Goal: Transaction & Acquisition: Purchase product/service

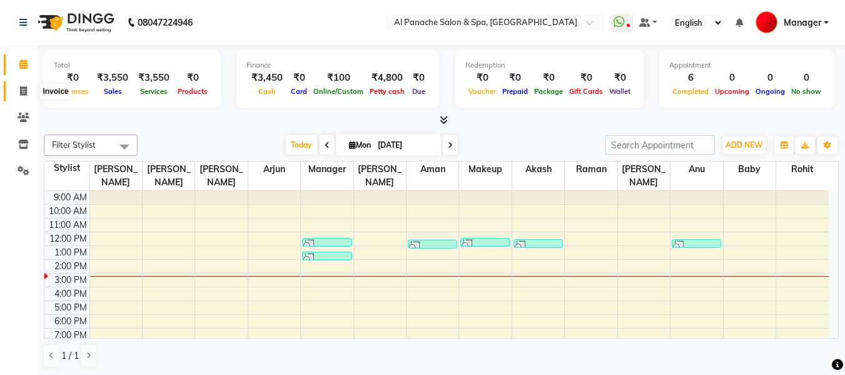
click at [15, 91] on span at bounding box center [24, 91] width 22 height 14
select select "service"
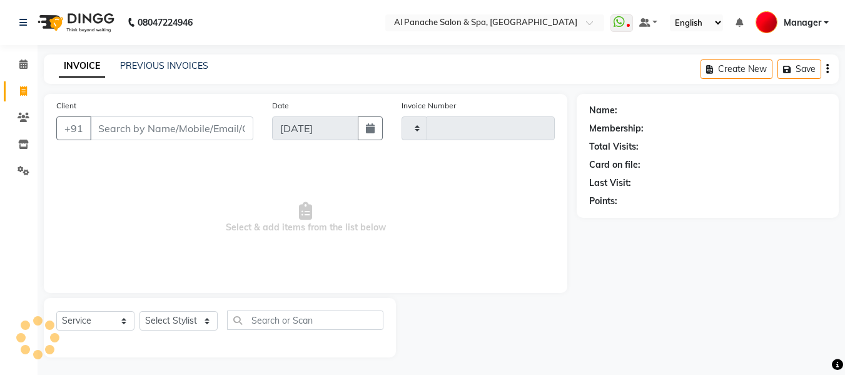
type input "2113"
select select "751"
click at [187, 315] on select "Select Stylist" at bounding box center [179, 320] width 78 height 19
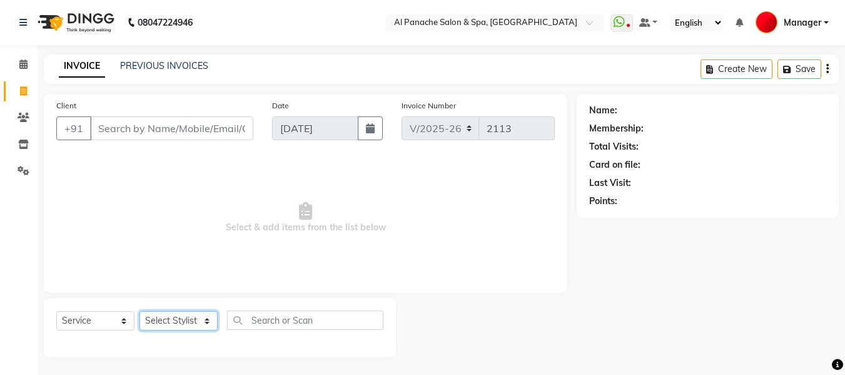
select select "50647"
click at [140, 311] on select "Select Stylist [PERSON_NAME] [PERSON_NAME] Baby [PERSON_NAME] Makeup Manager [P…" at bounding box center [179, 320] width 78 height 19
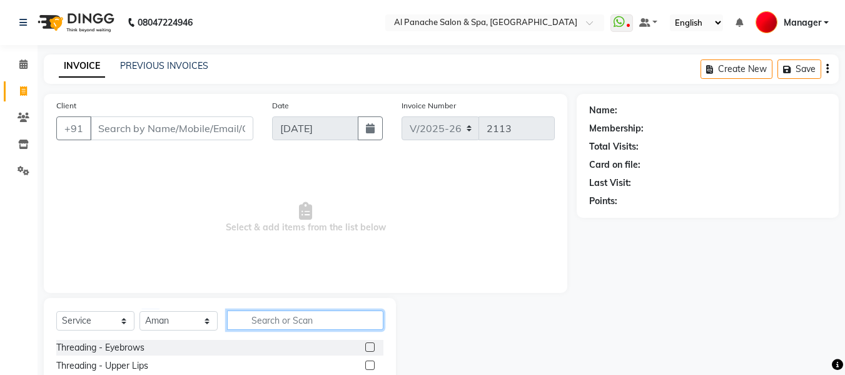
click at [304, 319] on input "text" at bounding box center [305, 319] width 156 height 19
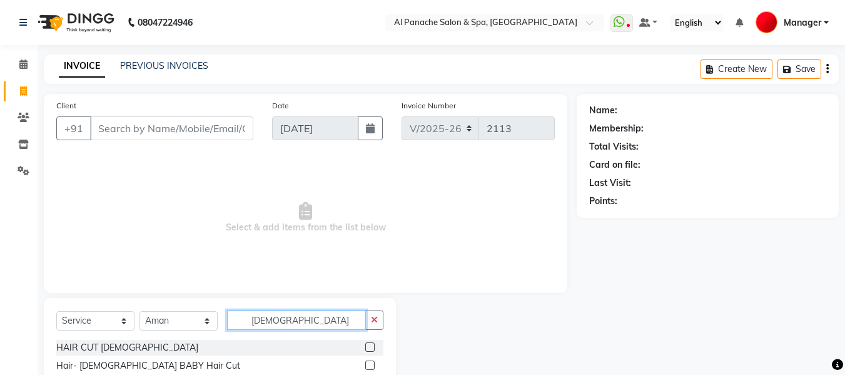
type input "[DEMOGRAPHIC_DATA]"
click at [369, 344] on label at bounding box center [369, 346] width 9 height 9
click at [369, 344] on input "checkbox" at bounding box center [369, 348] width 8 height 8
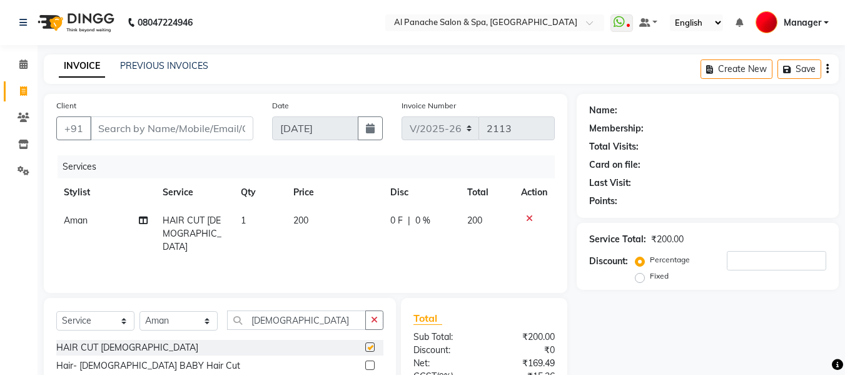
checkbox input "false"
click at [298, 222] on span "200" at bounding box center [300, 220] width 15 height 11
select select "50647"
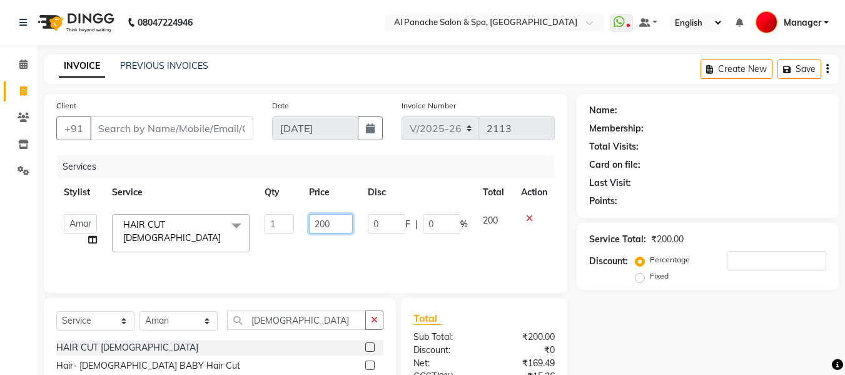
click at [326, 224] on input "200" at bounding box center [330, 223] width 43 height 19
type input "350"
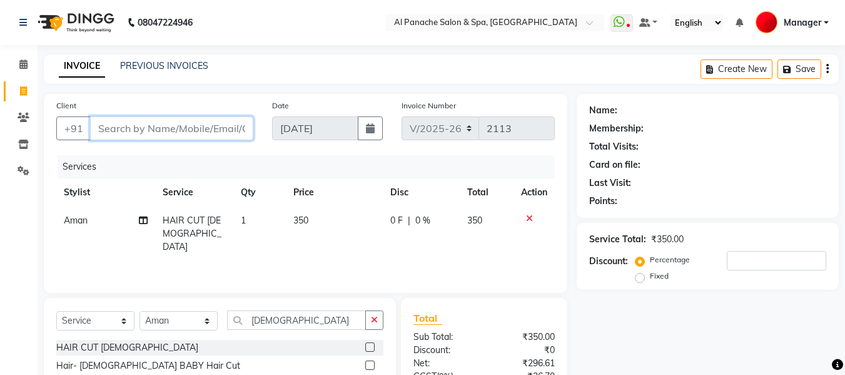
click at [237, 131] on input "Client" at bounding box center [171, 128] width 163 height 24
type input "p"
type input "0"
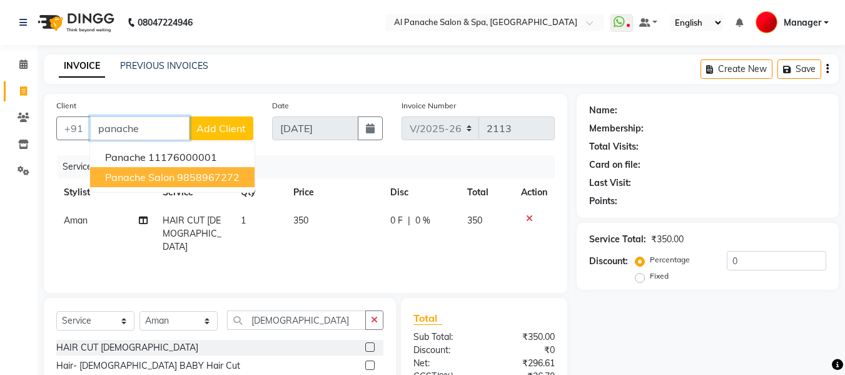
click at [186, 176] on ngb-highlight "9858967272" at bounding box center [208, 177] width 63 height 13
type input "9858967272"
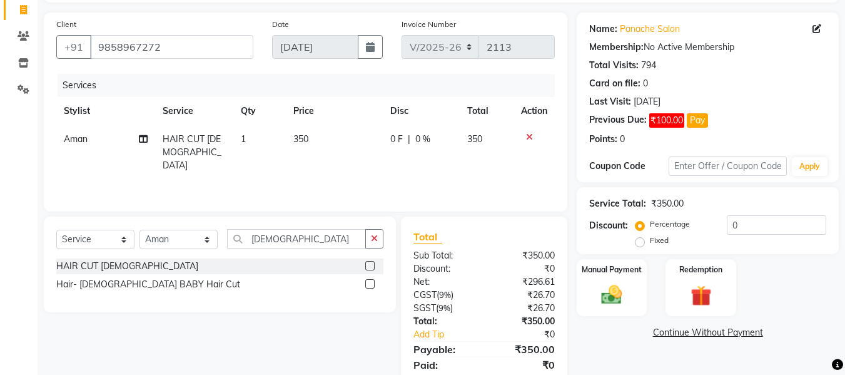
scroll to position [126, 0]
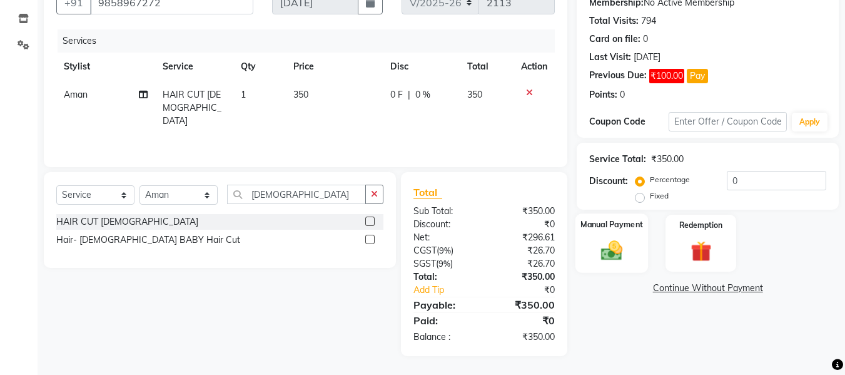
click at [617, 245] on img at bounding box center [611, 250] width 35 height 25
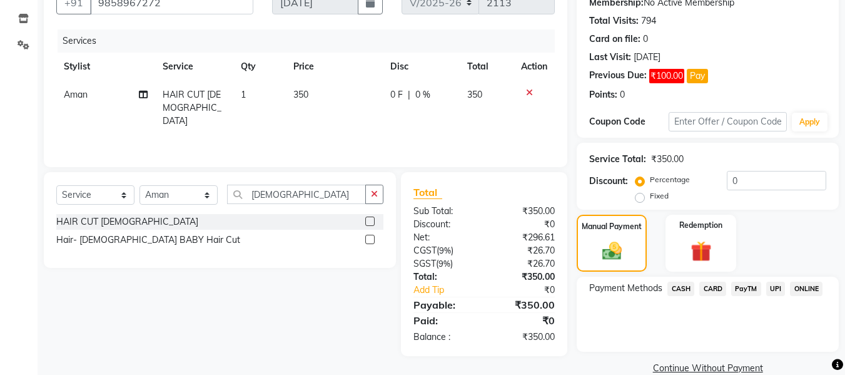
click at [770, 286] on span "UPI" at bounding box center [775, 289] width 19 height 14
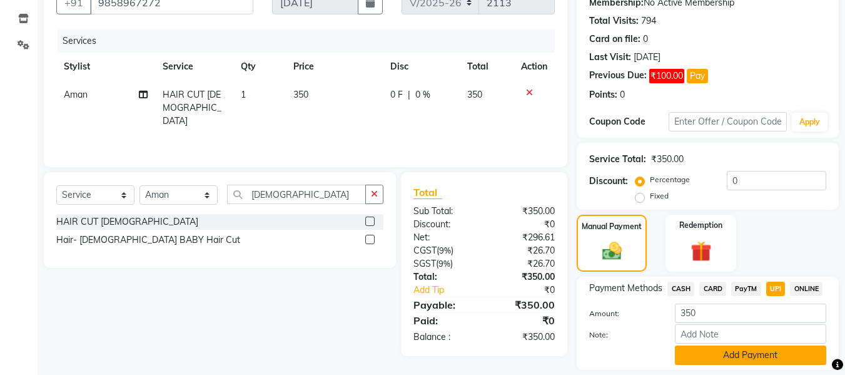
click at [767, 354] on button "Add Payment" at bounding box center [750, 354] width 151 height 19
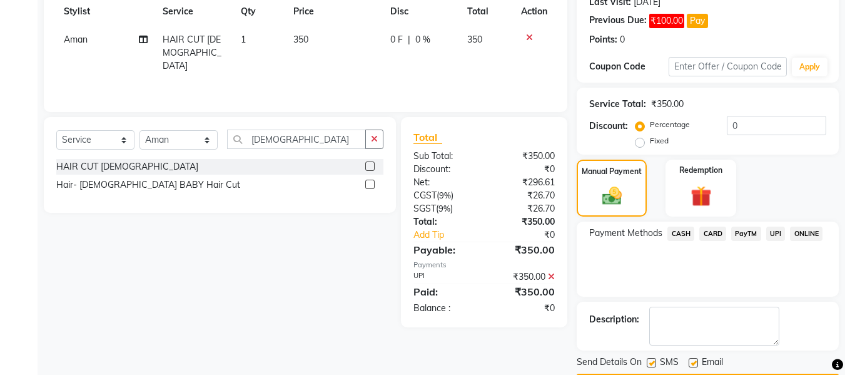
scroll to position [218, 0]
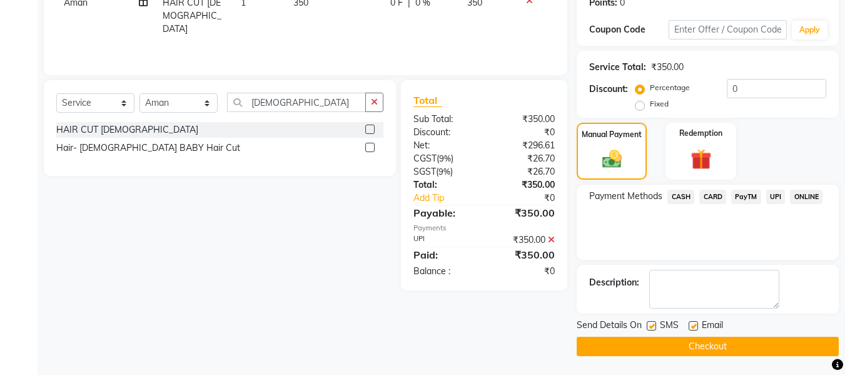
click at [750, 344] on button "Checkout" at bounding box center [708, 346] width 262 height 19
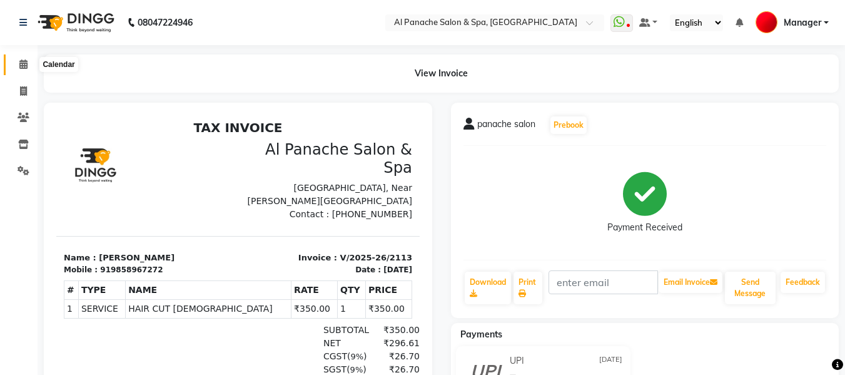
click at [14, 61] on span at bounding box center [24, 65] width 22 height 14
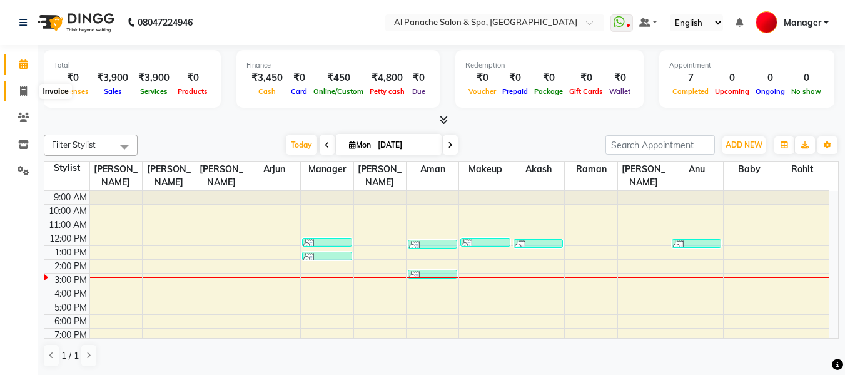
click at [14, 87] on span at bounding box center [24, 91] width 22 height 14
select select "service"
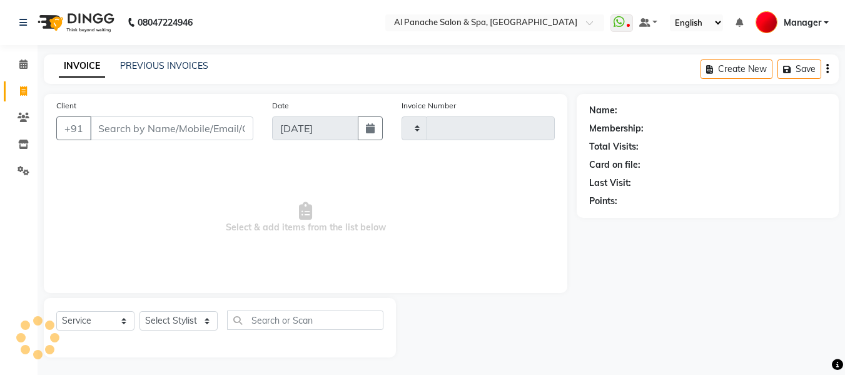
type input "2114"
select select "751"
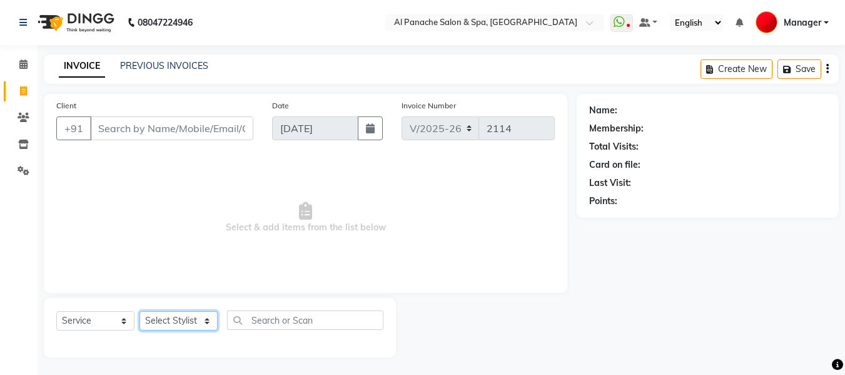
click at [190, 318] on select "Select Stylist [PERSON_NAME] [PERSON_NAME] Baby [PERSON_NAME] Makeup Manager [P…" at bounding box center [179, 320] width 78 height 19
select select "12068"
click at [140, 311] on select "Select Stylist [PERSON_NAME] [PERSON_NAME] Baby [PERSON_NAME] Makeup Manager [P…" at bounding box center [179, 320] width 78 height 19
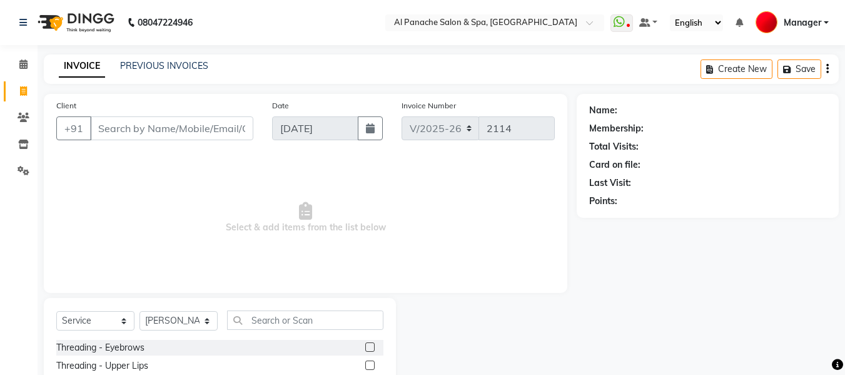
click at [365, 348] on label at bounding box center [369, 346] width 9 height 9
click at [365, 348] on input "checkbox" at bounding box center [369, 348] width 8 height 8
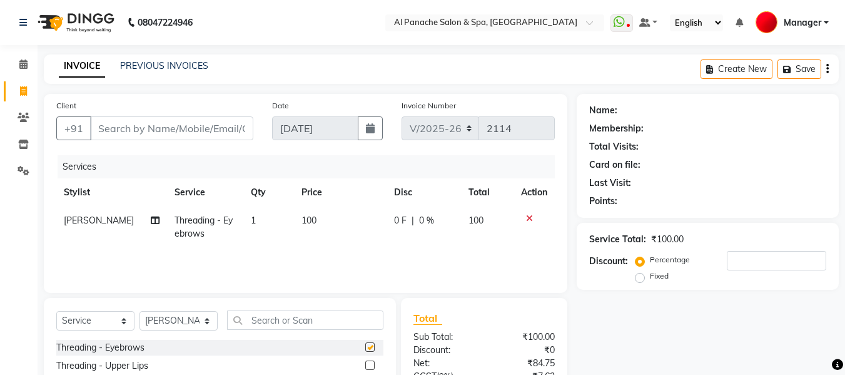
checkbox input "false"
click at [302, 224] on span "100" at bounding box center [309, 220] width 15 height 11
select select "12068"
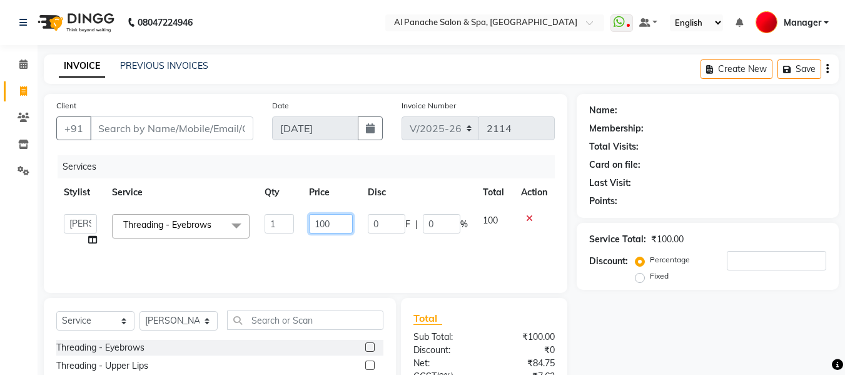
click at [322, 233] on input "100" at bounding box center [330, 223] width 43 height 19
type input "200"
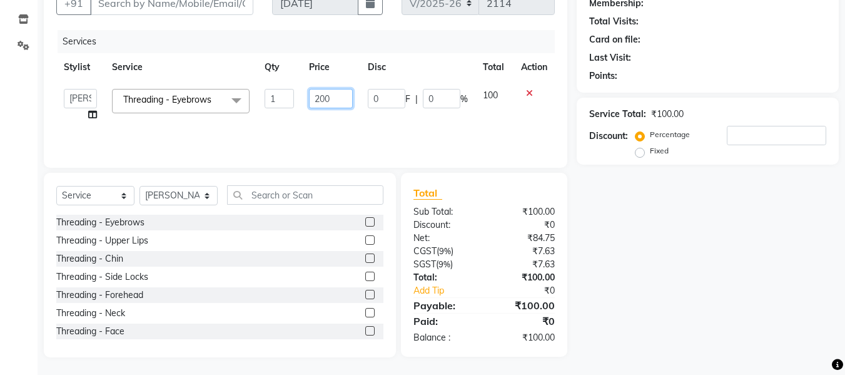
scroll to position [126, 0]
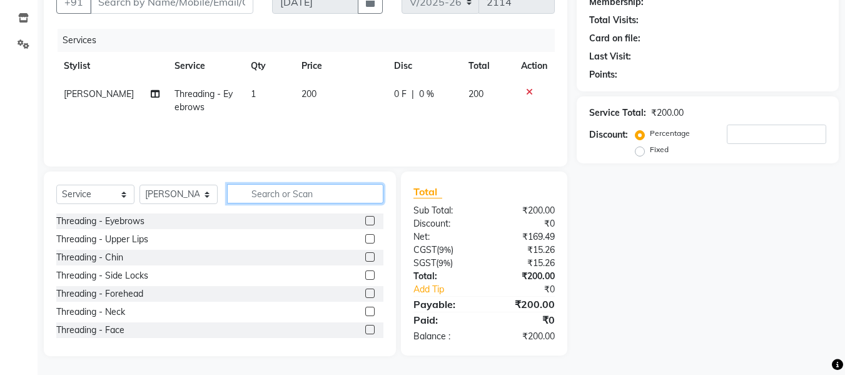
click at [281, 193] on input "text" at bounding box center [305, 193] width 156 height 19
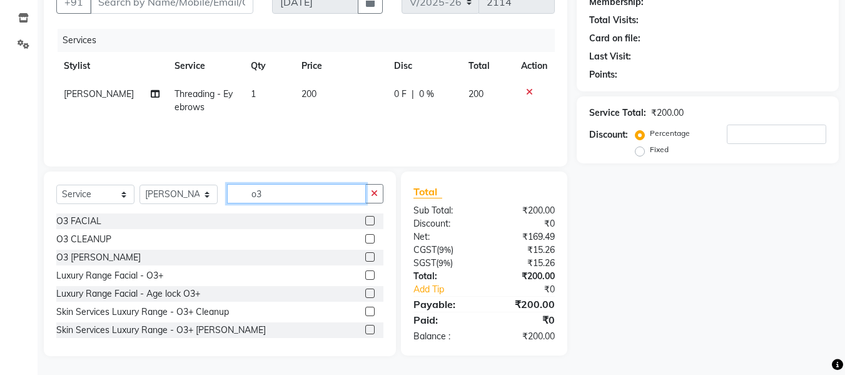
type input "o3"
click at [365, 218] on label at bounding box center [369, 220] width 9 height 9
click at [365, 218] on input "checkbox" at bounding box center [369, 221] width 8 height 8
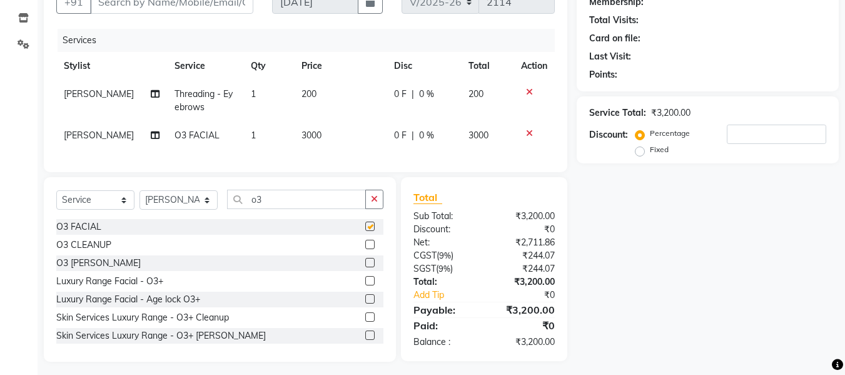
checkbox input "false"
click at [365, 267] on label at bounding box center [369, 262] width 9 height 9
click at [365, 267] on input "checkbox" at bounding box center [369, 263] width 8 height 8
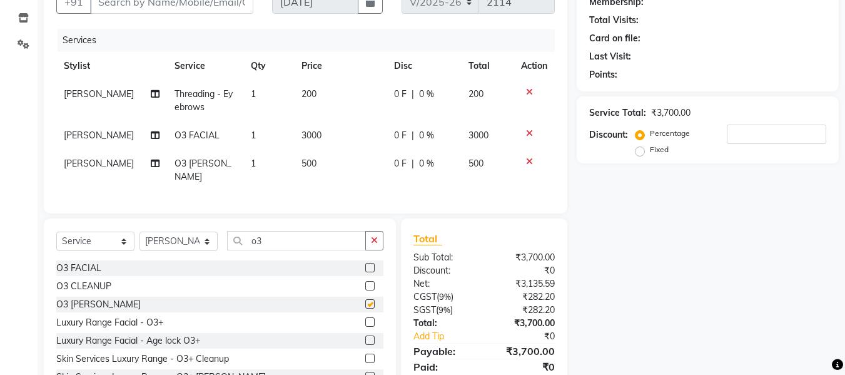
checkbox input "false"
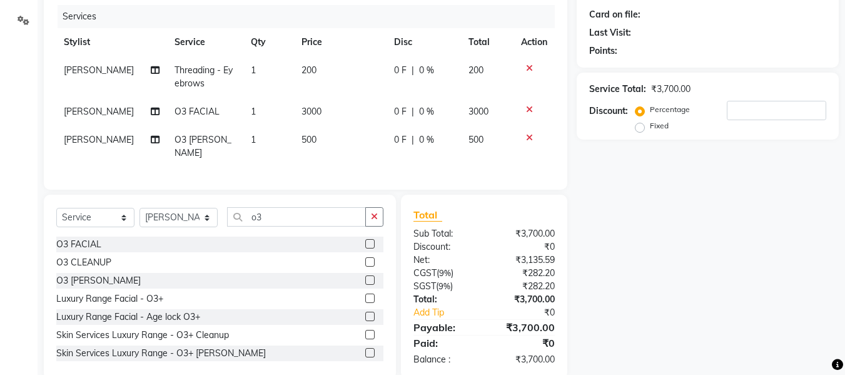
scroll to position [170, 0]
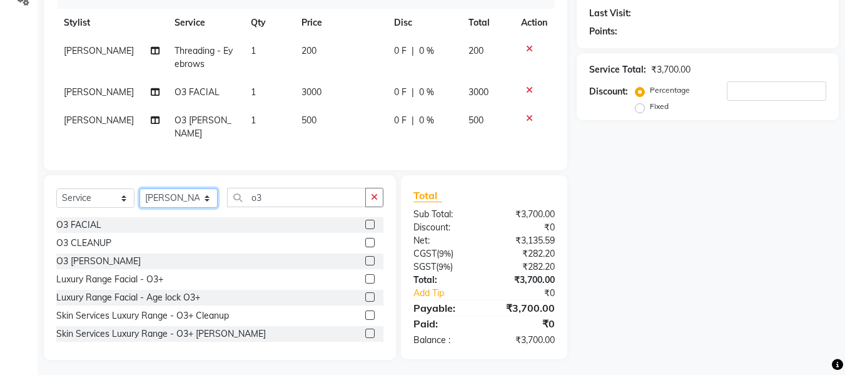
click at [192, 188] on select "Select Stylist [PERSON_NAME] [PERSON_NAME] Baby [PERSON_NAME] Makeup Manager [P…" at bounding box center [179, 197] width 78 height 19
select select "12067"
click at [140, 188] on select "Select Stylist [PERSON_NAME] [PERSON_NAME] Baby [PERSON_NAME] Makeup Manager [P…" at bounding box center [179, 197] width 78 height 19
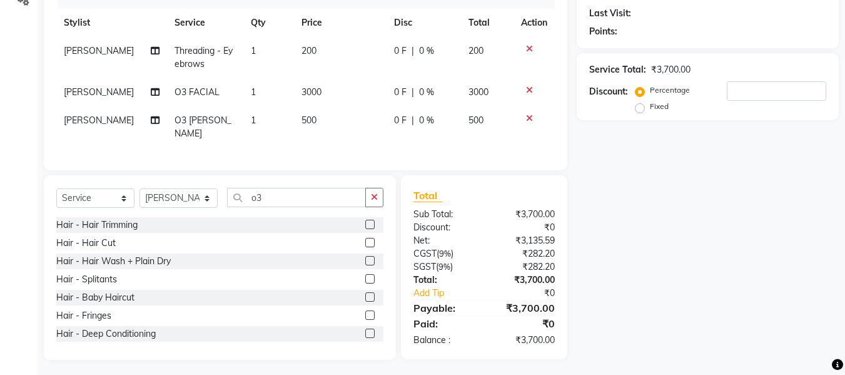
click at [365, 220] on label at bounding box center [369, 224] width 9 height 9
click at [365, 221] on input "checkbox" at bounding box center [369, 225] width 8 height 8
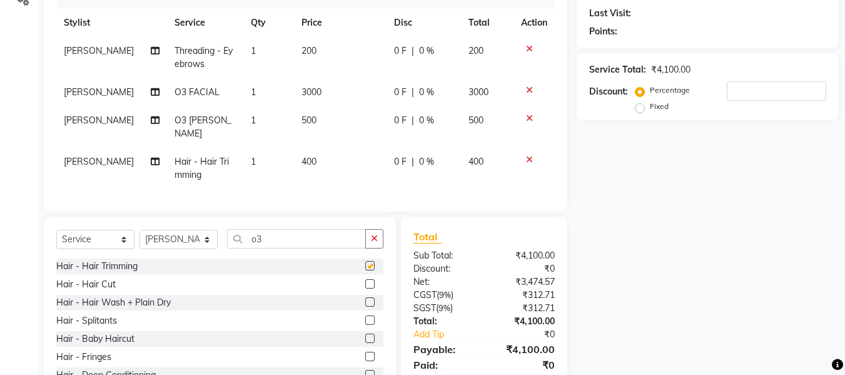
checkbox input "false"
click at [281, 237] on input "o3" at bounding box center [296, 238] width 139 height 19
type input "o"
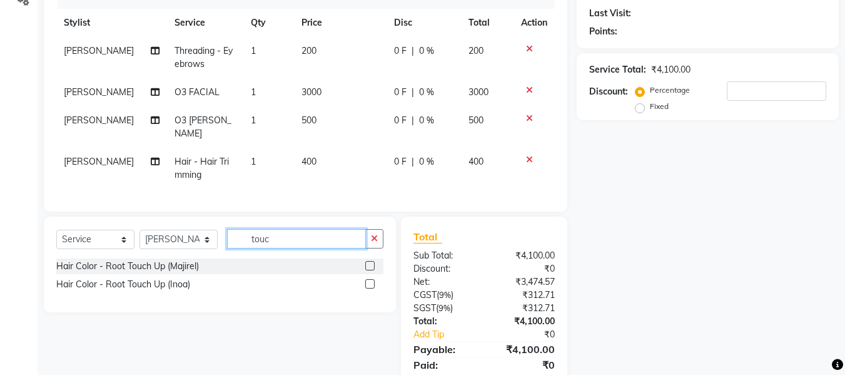
type input "touc"
click at [369, 279] on label at bounding box center [369, 283] width 9 height 9
click at [369, 280] on input "checkbox" at bounding box center [369, 284] width 8 height 8
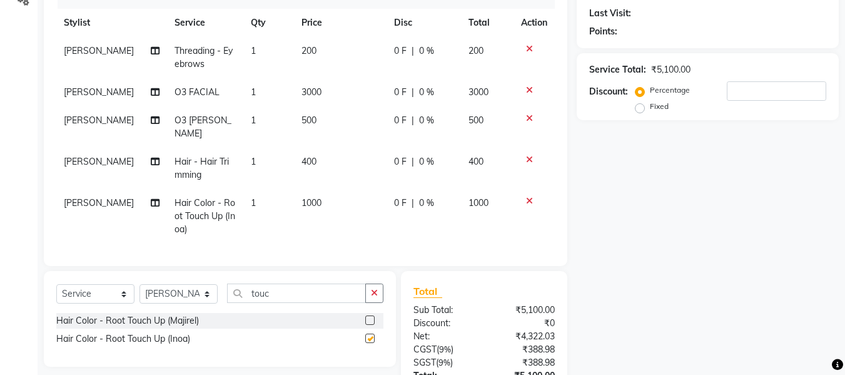
checkbox input "false"
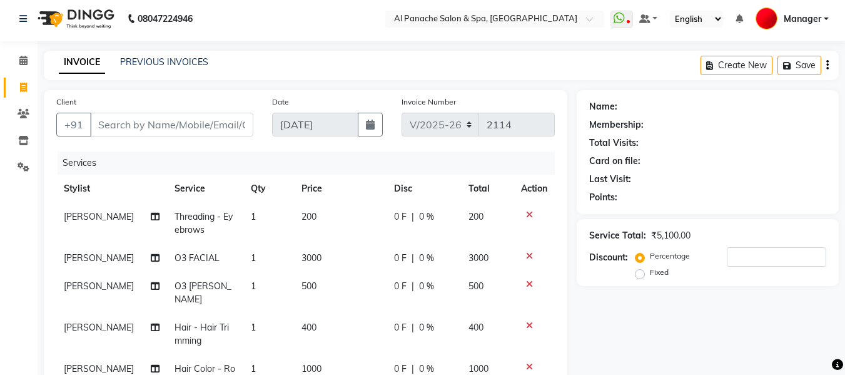
scroll to position [0, 0]
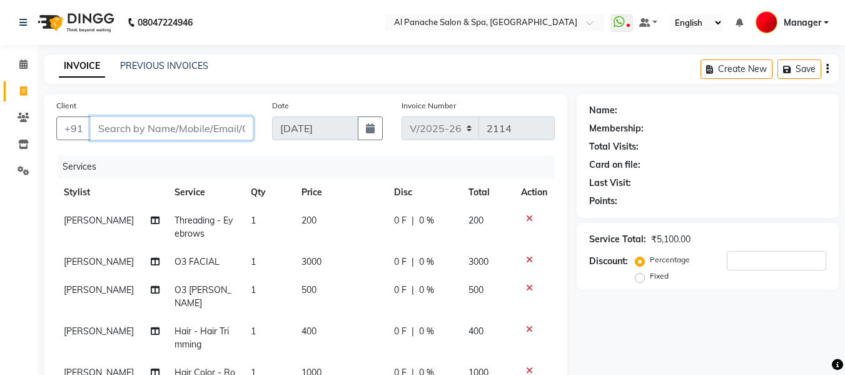
click at [169, 130] on input "Client" at bounding box center [171, 128] width 163 height 24
type input "r"
type input "0"
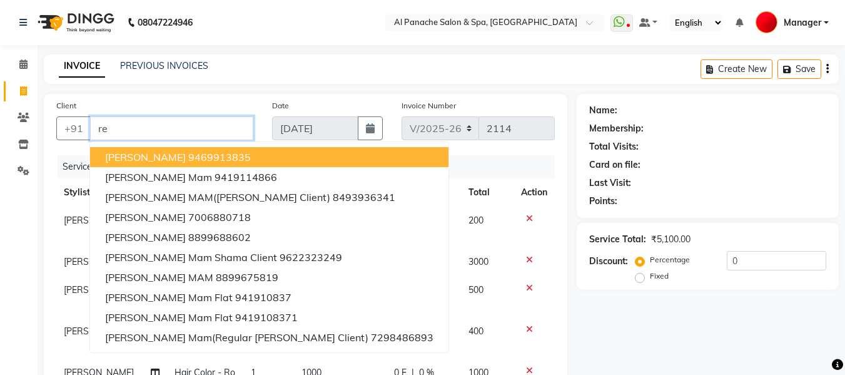
type input "r"
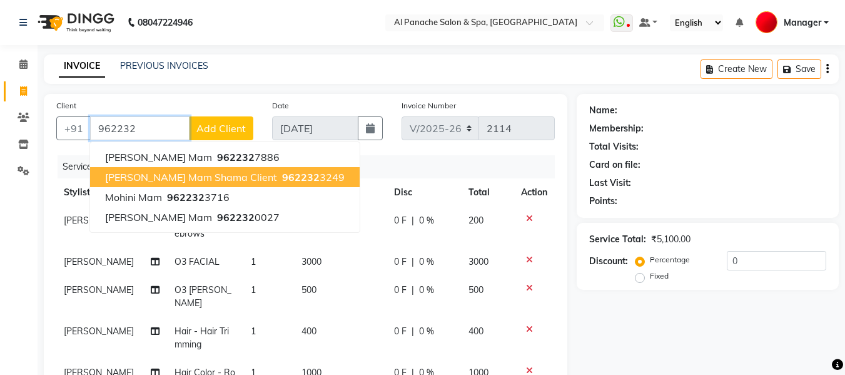
click at [215, 182] on span "[PERSON_NAME] mam shama client" at bounding box center [191, 177] width 172 height 13
type input "9622323249"
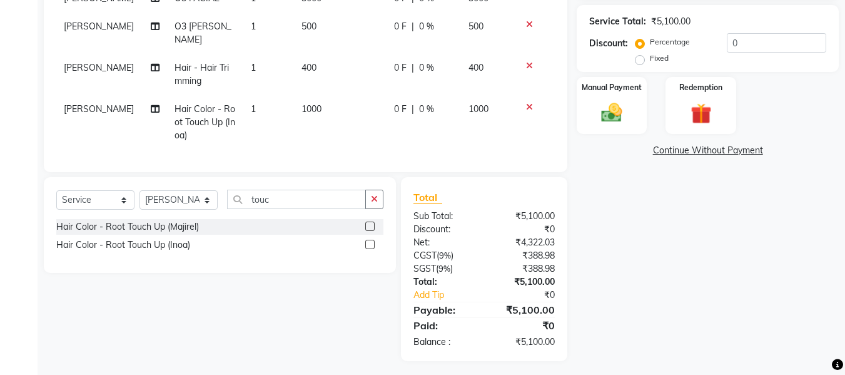
scroll to position [265, 0]
click at [650, 60] on label "Fixed" at bounding box center [659, 56] width 19 height 11
click at [641, 60] on input "Fixed" at bounding box center [642, 57] width 9 height 9
radio input "true"
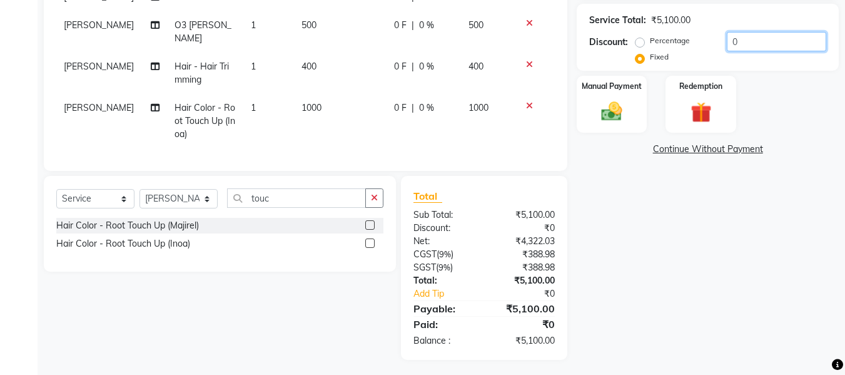
click at [766, 39] on input "0" at bounding box center [776, 41] width 99 height 19
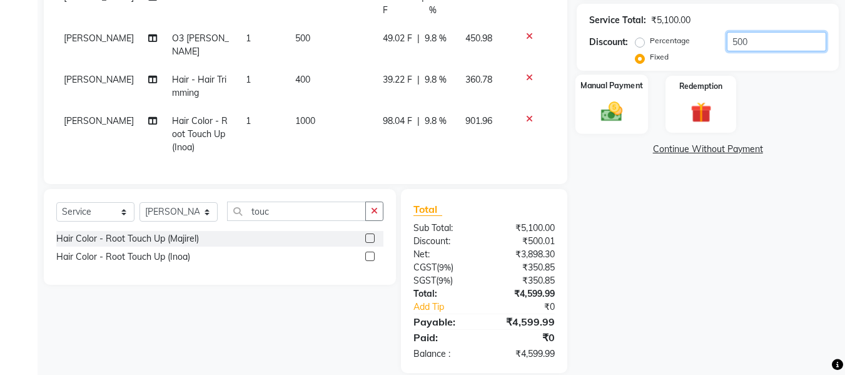
type input "500"
click at [613, 111] on img at bounding box center [611, 111] width 35 height 25
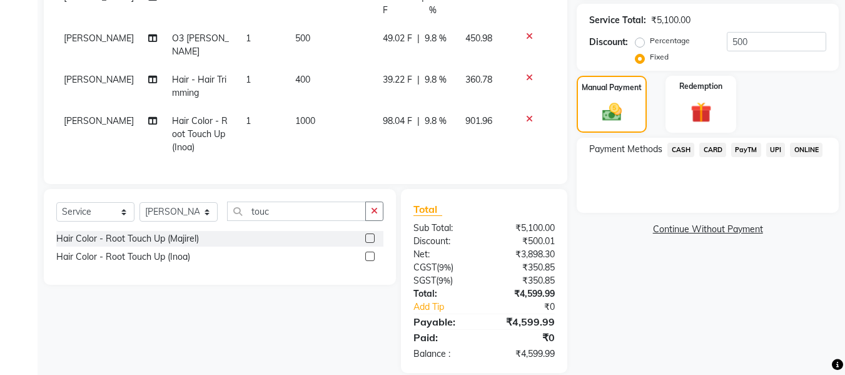
click at [716, 152] on span "CARD" at bounding box center [713, 150] width 27 height 14
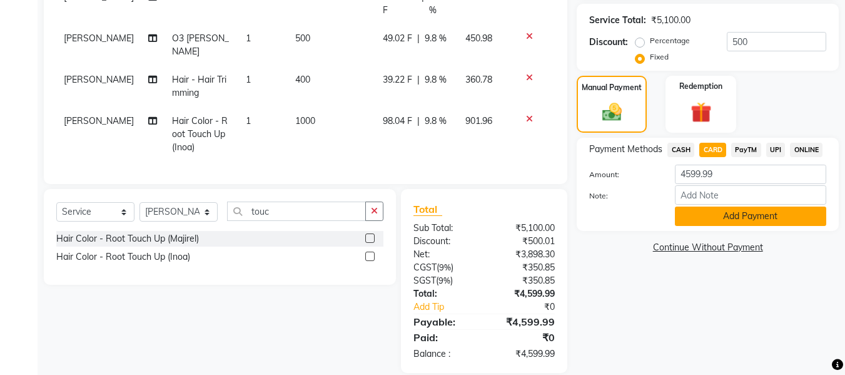
click at [734, 215] on button "Add Payment" at bounding box center [750, 215] width 151 height 19
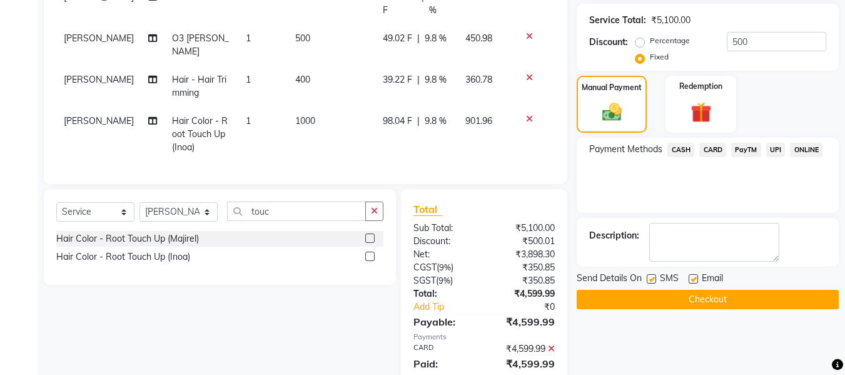
click at [733, 304] on button "Checkout" at bounding box center [708, 299] width 262 height 19
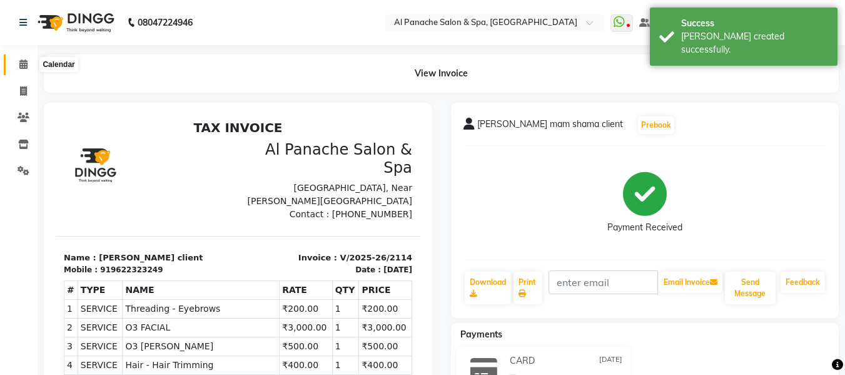
click at [24, 71] on span at bounding box center [24, 65] width 22 height 14
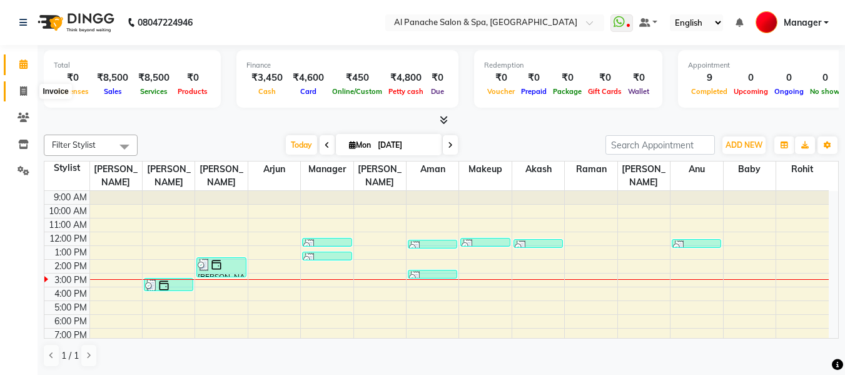
click at [21, 89] on icon at bounding box center [23, 90] width 7 height 9
select select "service"
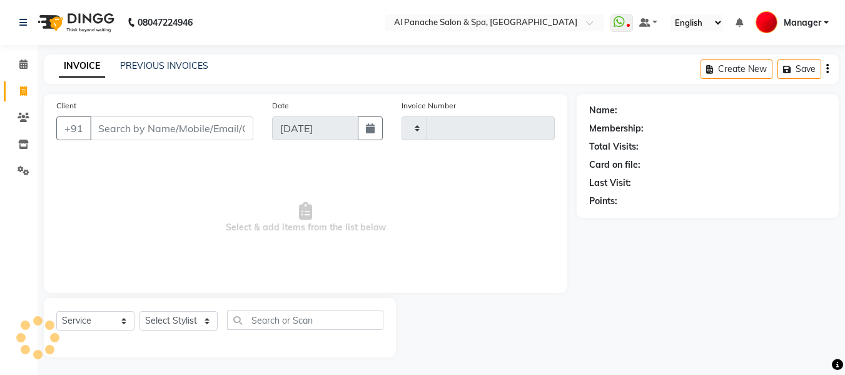
type input "2115"
select select "751"
click at [181, 126] on input "Client" at bounding box center [171, 128] width 163 height 24
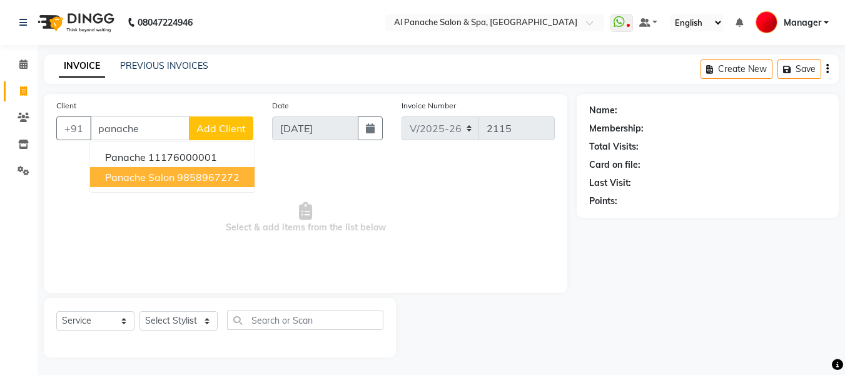
click at [166, 182] on span "panache salon" at bounding box center [139, 177] width 69 height 13
type input "9858967272"
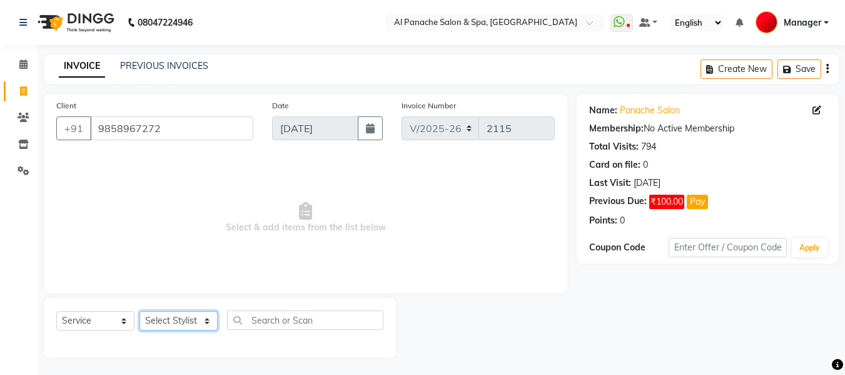
click at [166, 318] on select "Select Stylist [PERSON_NAME] [PERSON_NAME] Baby [PERSON_NAME] Makeup Manager [P…" at bounding box center [179, 320] width 78 height 19
select select "62929"
click at [140, 311] on select "Select Stylist [PERSON_NAME] [PERSON_NAME] Baby [PERSON_NAME] Makeup Manager [P…" at bounding box center [179, 320] width 78 height 19
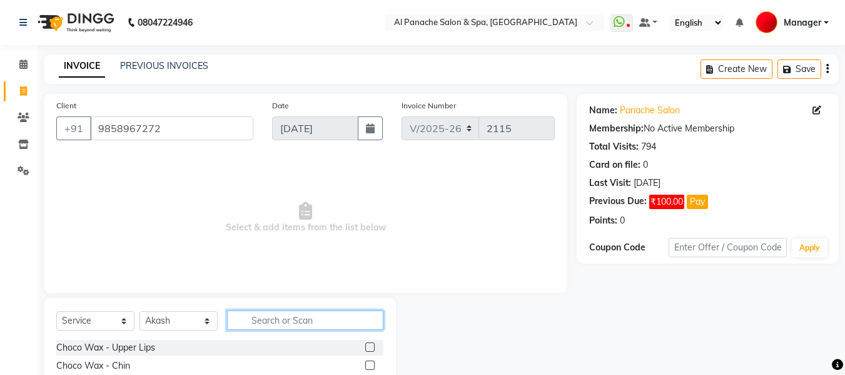
click at [280, 322] on input "text" at bounding box center [305, 319] width 156 height 19
type input "g"
type input "cut"
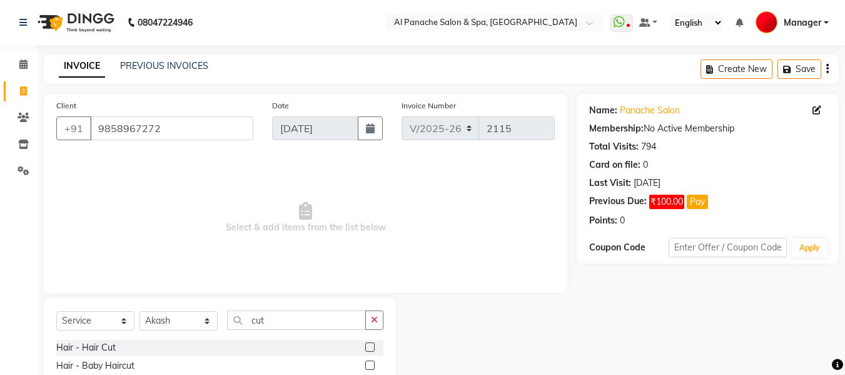
click at [371, 347] on label at bounding box center [369, 346] width 9 height 9
click at [371, 347] on input "checkbox" at bounding box center [369, 348] width 8 height 8
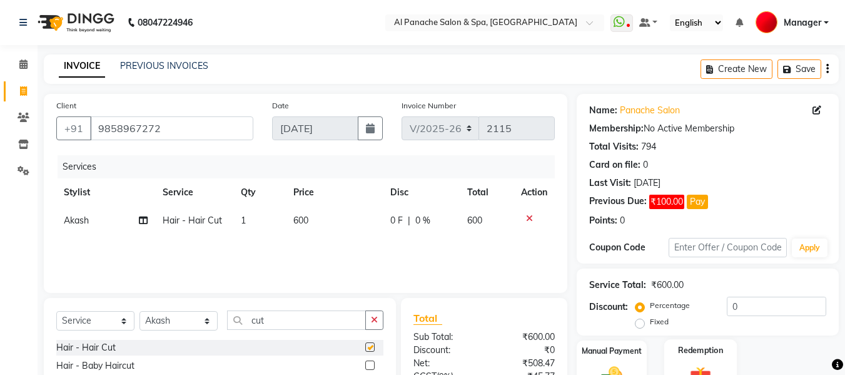
checkbox input "false"
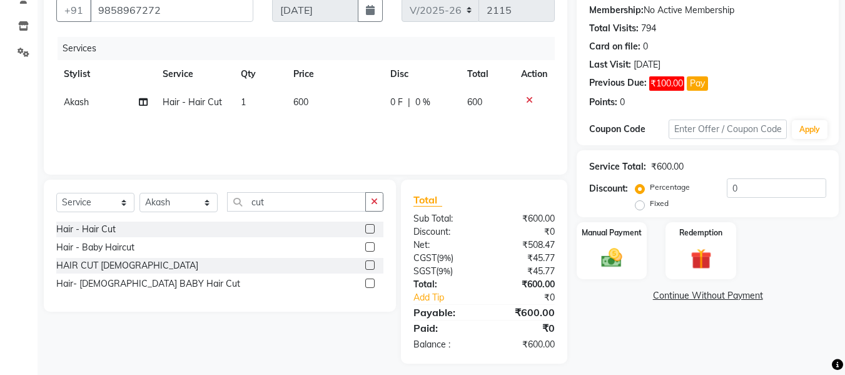
scroll to position [126, 0]
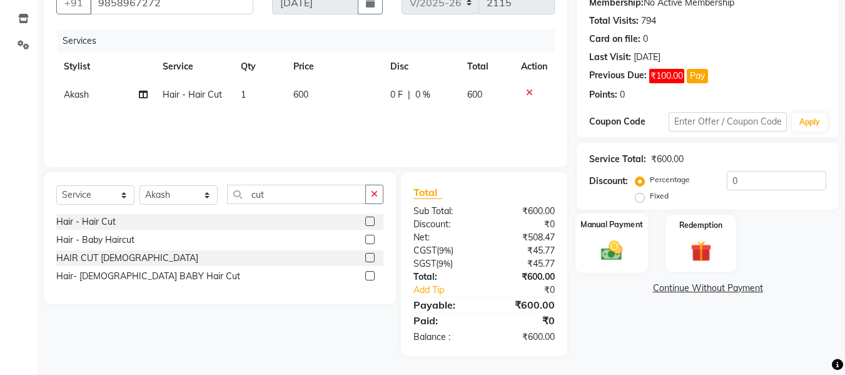
click at [614, 248] on img at bounding box center [611, 250] width 35 height 25
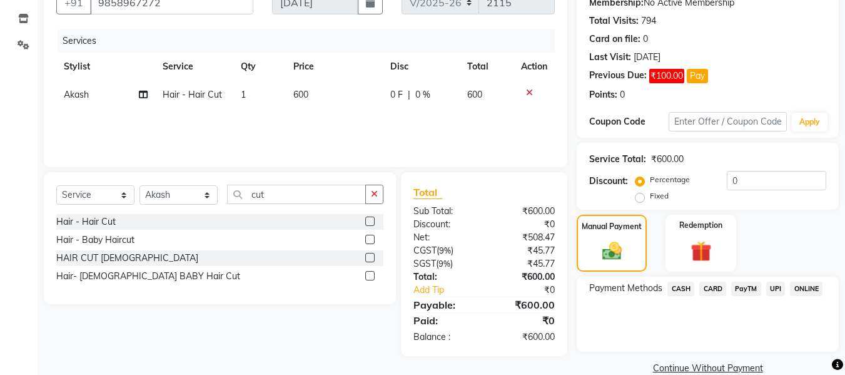
click at [779, 287] on span "UPI" at bounding box center [775, 289] width 19 height 14
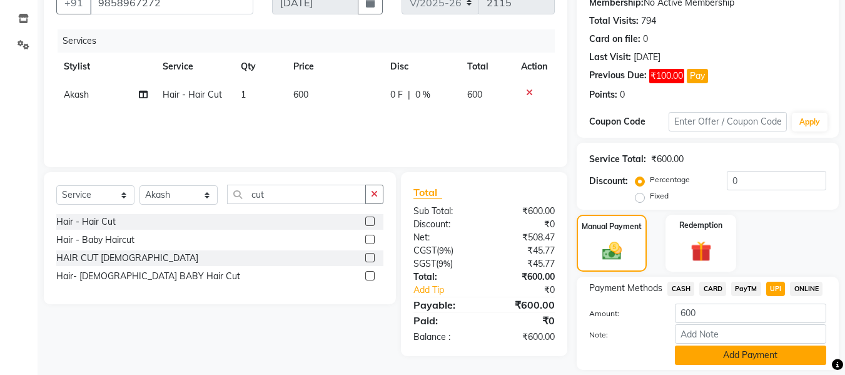
click at [768, 354] on button "Add Payment" at bounding box center [750, 354] width 151 height 19
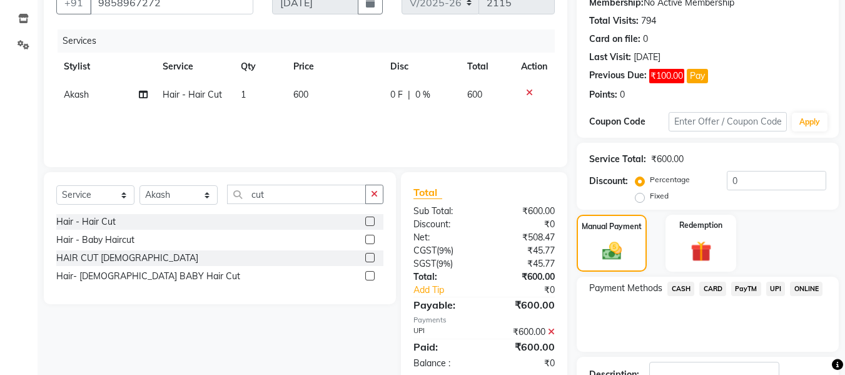
scroll to position [218, 0]
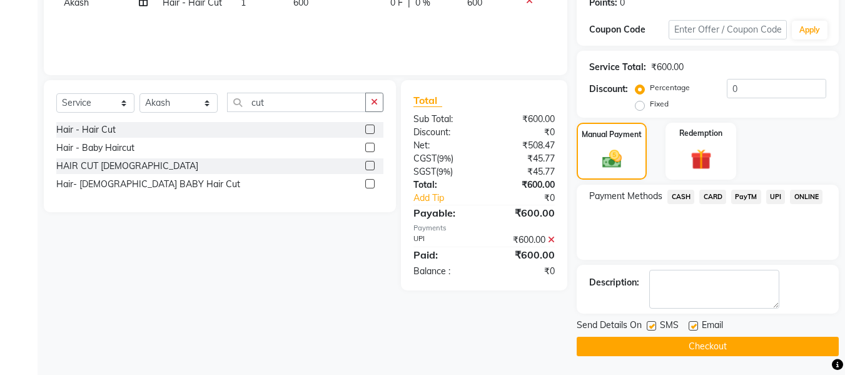
click at [748, 344] on button "Checkout" at bounding box center [708, 346] width 262 height 19
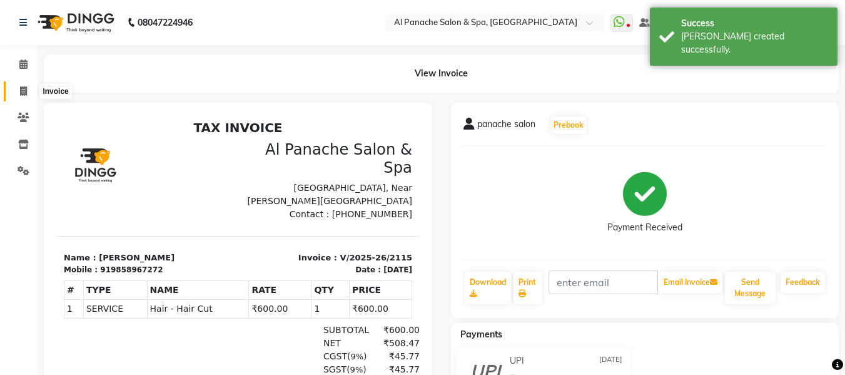
click at [22, 92] on icon at bounding box center [23, 90] width 7 height 9
select select "service"
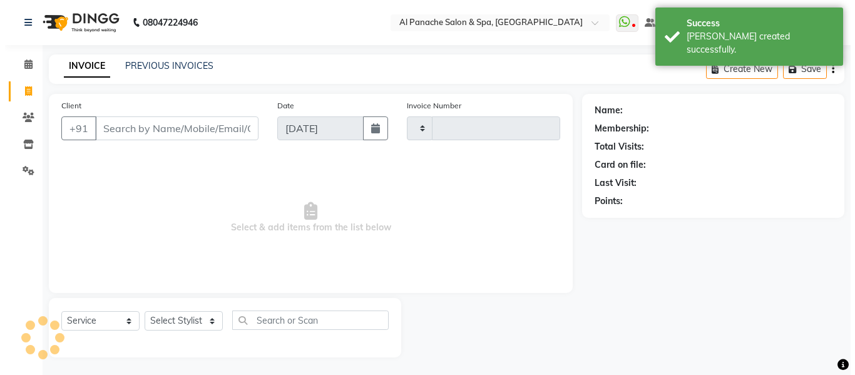
scroll to position [1, 0]
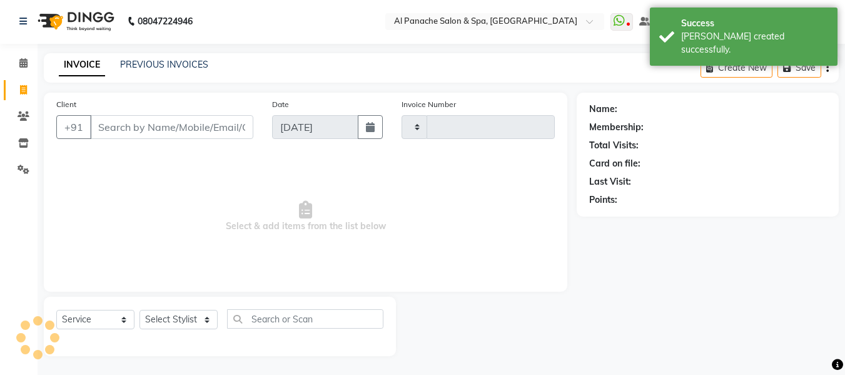
type input "2116"
select select "751"
click at [210, 128] on input "Client" at bounding box center [171, 127] width 163 height 24
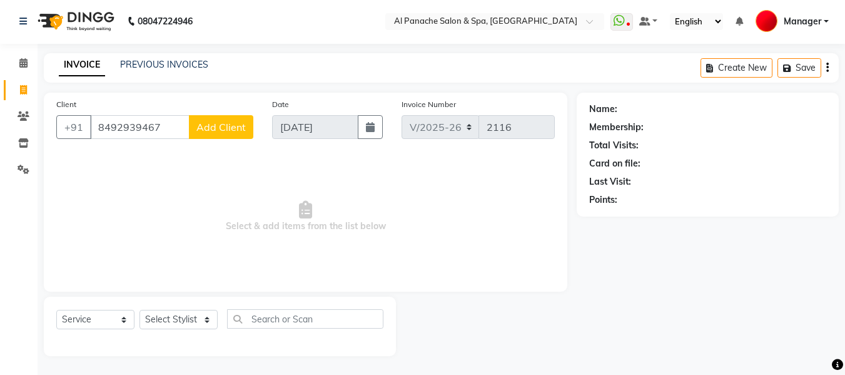
type input "8492939467"
click at [238, 124] on span "Add Client" at bounding box center [220, 127] width 49 height 13
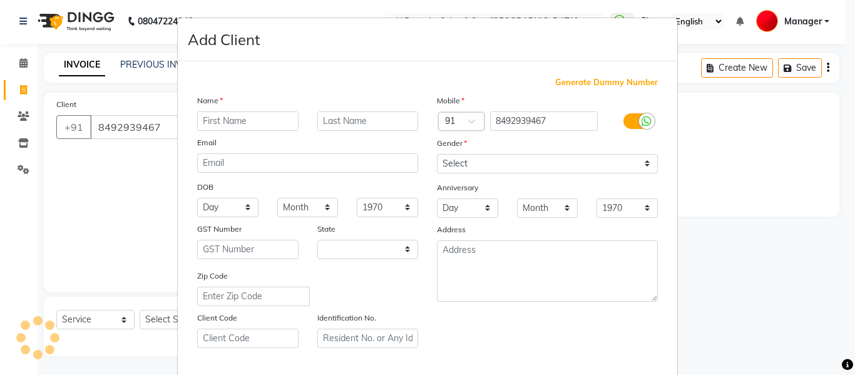
select select "15"
click at [262, 125] on input "text" at bounding box center [247, 120] width 101 height 19
type input "[PERSON_NAME]"
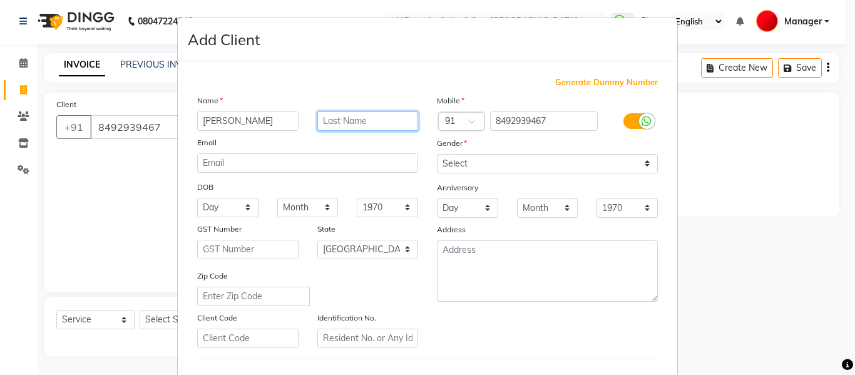
click at [376, 116] on input "text" at bounding box center [367, 120] width 101 height 19
type input "mam"
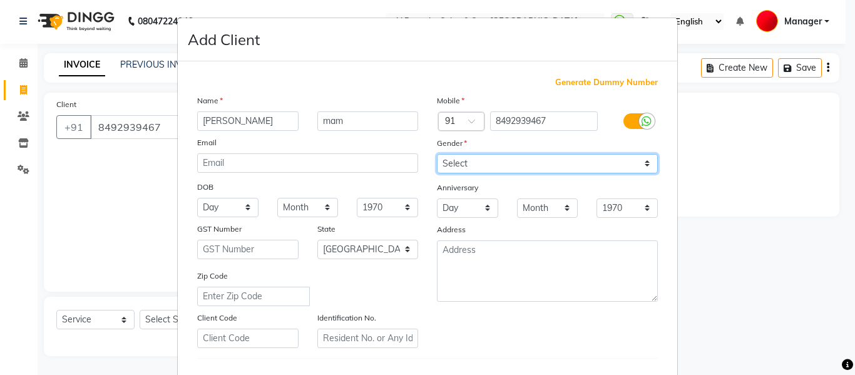
click at [489, 164] on select "Select [DEMOGRAPHIC_DATA] [DEMOGRAPHIC_DATA] Other Prefer Not To Say" at bounding box center [547, 163] width 221 height 19
select select "[DEMOGRAPHIC_DATA]"
click at [437, 154] on select "Select [DEMOGRAPHIC_DATA] [DEMOGRAPHIC_DATA] Other Prefer Not To Say" at bounding box center [547, 163] width 221 height 19
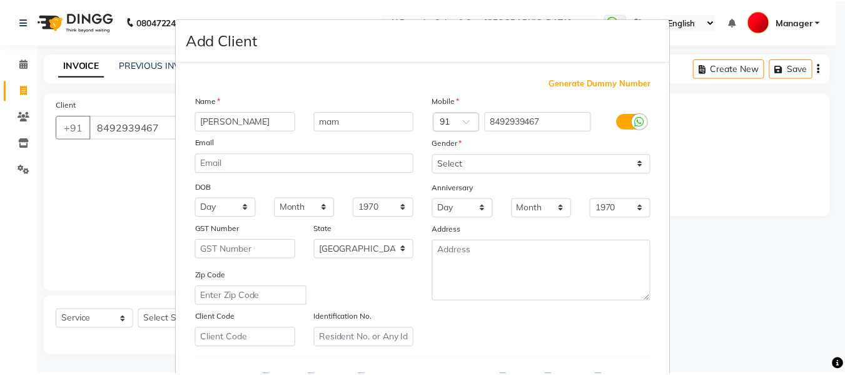
scroll to position [203, 0]
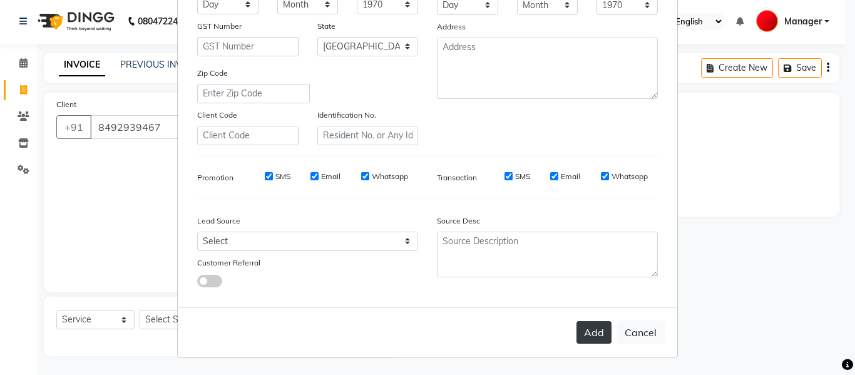
click at [598, 330] on button "Add" at bounding box center [593, 332] width 35 height 23
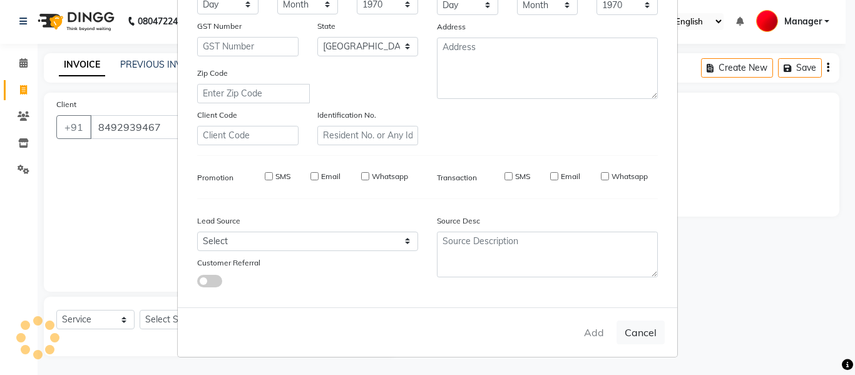
select select
select select "null"
select select
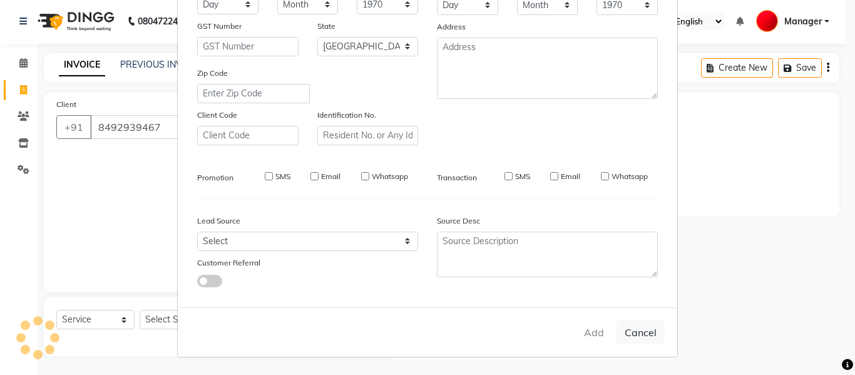
select select
checkbox input "false"
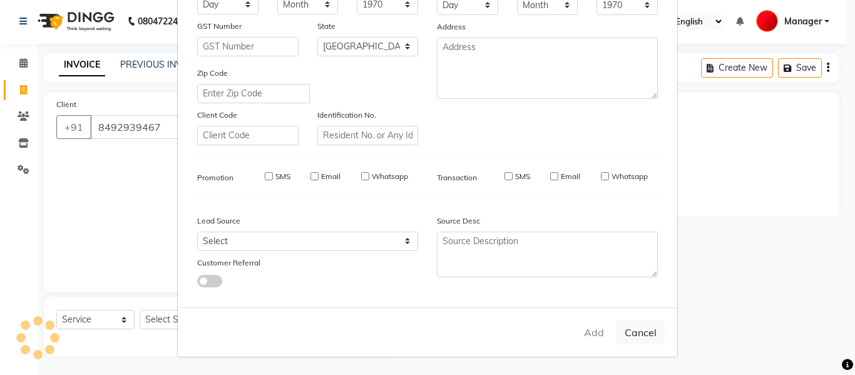
checkbox input "false"
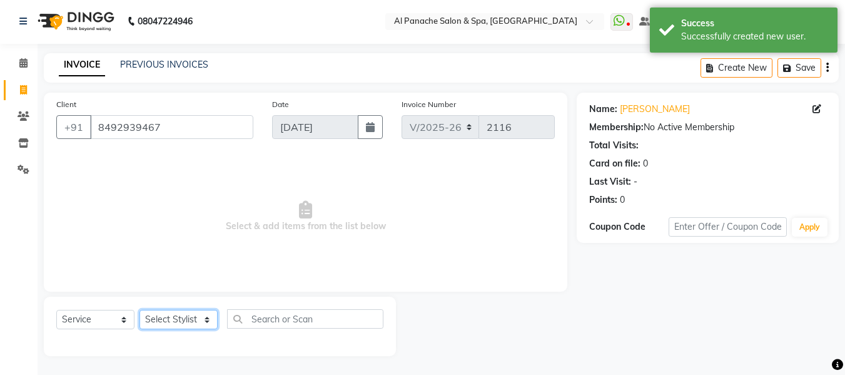
click at [190, 319] on select "Select Stylist [PERSON_NAME] [PERSON_NAME] Baby [PERSON_NAME] Makeup Manager [P…" at bounding box center [179, 319] width 78 height 19
select select "12068"
click at [140, 310] on select "Select Stylist [PERSON_NAME] [PERSON_NAME] Baby [PERSON_NAME] Makeup Manager [P…" at bounding box center [179, 319] width 78 height 19
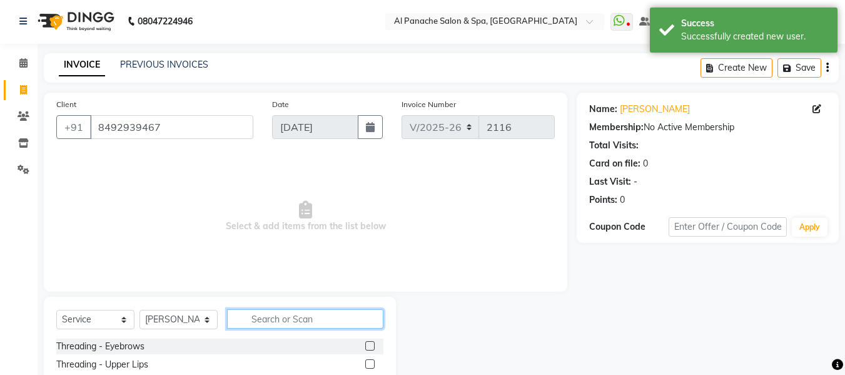
click at [287, 322] on input "text" at bounding box center [305, 318] width 156 height 19
type input "ret"
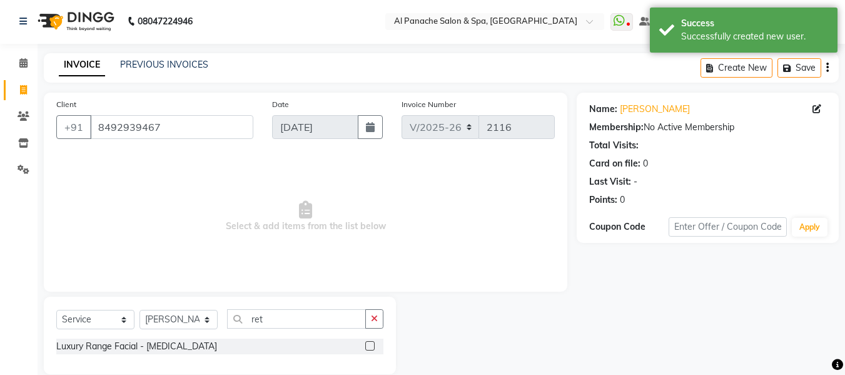
click at [367, 347] on label at bounding box center [369, 345] width 9 height 9
click at [367, 347] on input "checkbox" at bounding box center [369, 346] width 8 height 8
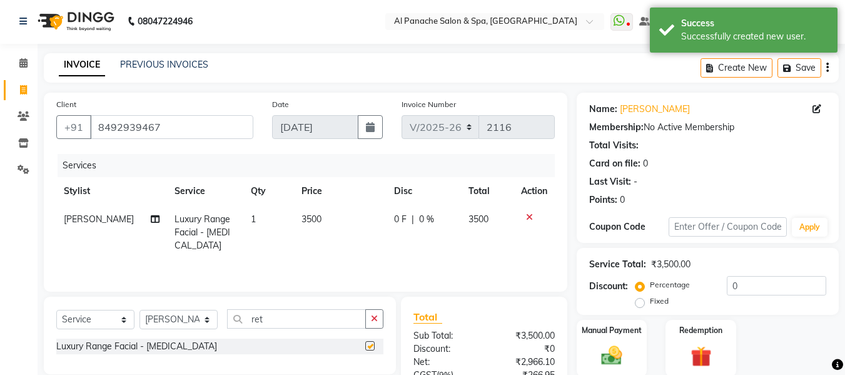
checkbox input "false"
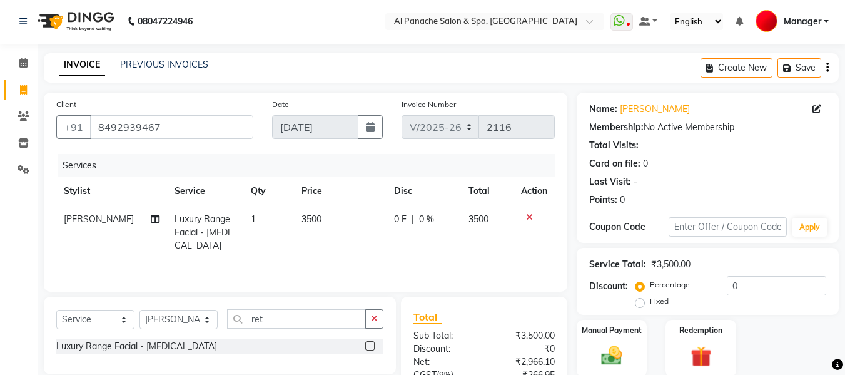
scroll to position [126, 0]
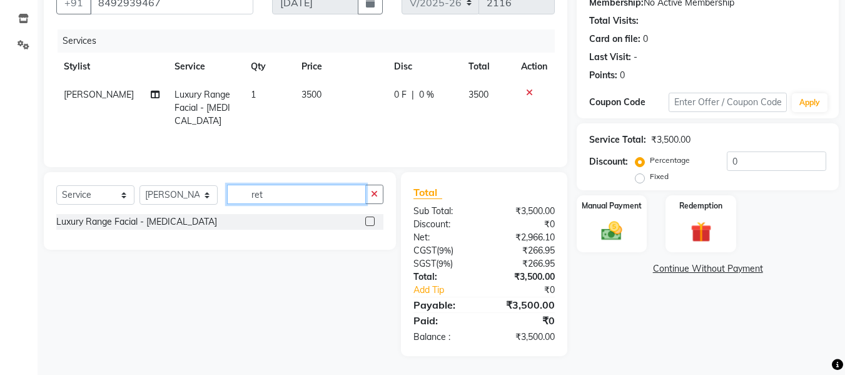
click at [325, 195] on input "ret" at bounding box center [296, 194] width 139 height 19
type input "r"
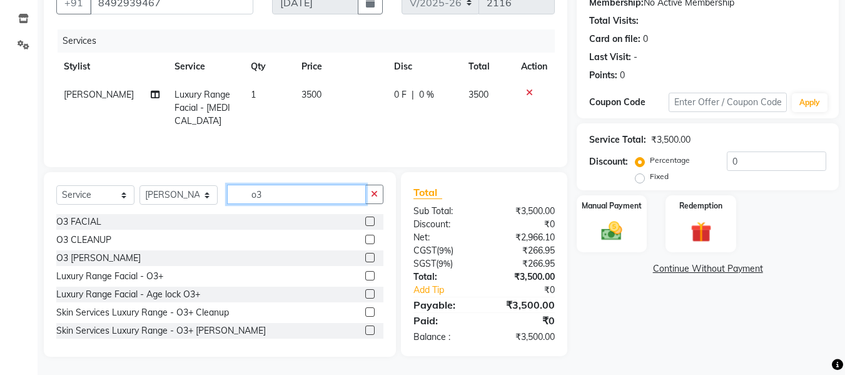
type input "o3"
click at [365, 257] on label at bounding box center [369, 257] width 9 height 9
click at [365, 257] on input "checkbox" at bounding box center [369, 258] width 8 height 8
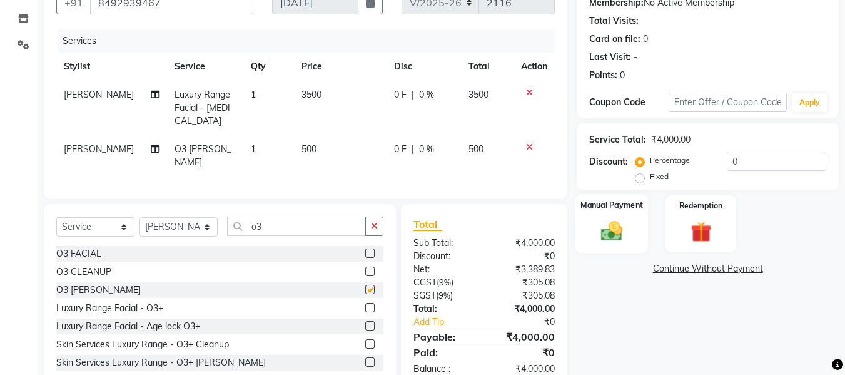
checkbox input "false"
click at [650, 180] on label "Fixed" at bounding box center [659, 176] width 19 height 11
click at [642, 180] on input "Fixed" at bounding box center [642, 176] width 9 height 9
radio input "true"
click at [785, 158] on input "0" at bounding box center [776, 160] width 99 height 19
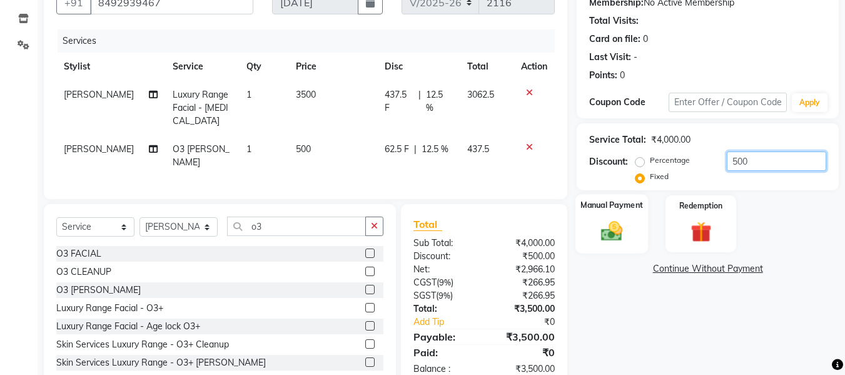
type input "500"
click at [606, 216] on div "Manual Payment" at bounding box center [612, 223] width 73 height 59
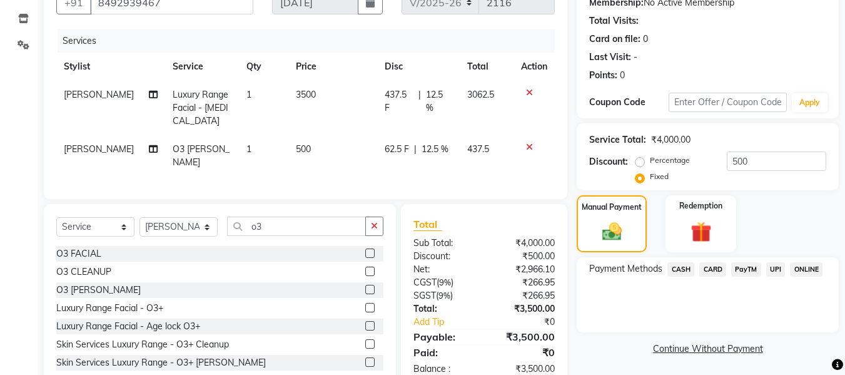
click at [773, 268] on span "UPI" at bounding box center [775, 269] width 19 height 14
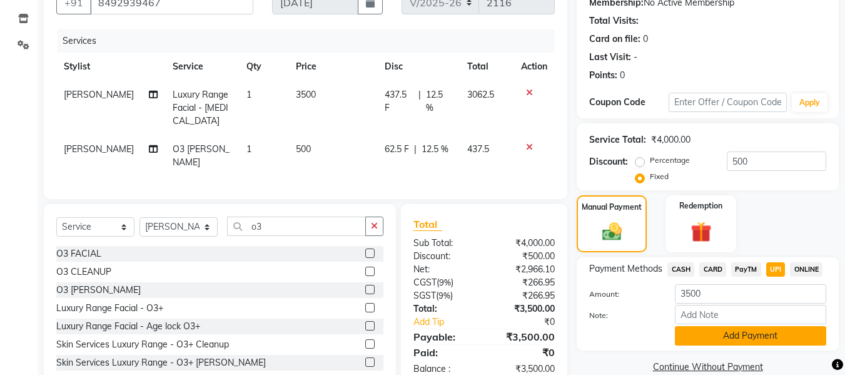
click at [754, 333] on button "Add Payment" at bounding box center [750, 335] width 151 height 19
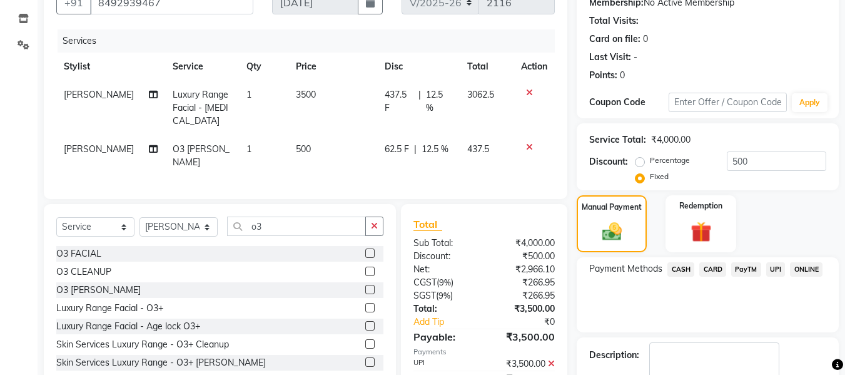
scroll to position [198, 0]
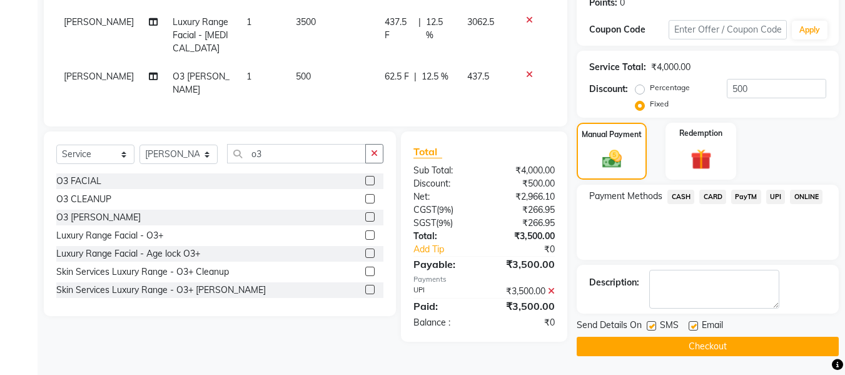
click at [760, 349] on button "Checkout" at bounding box center [708, 346] width 262 height 19
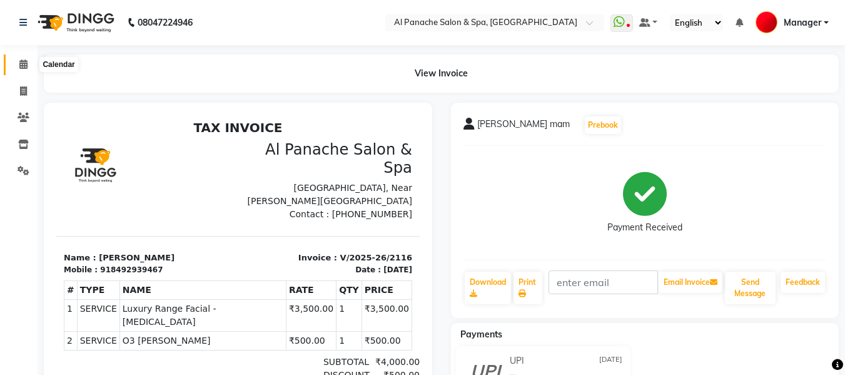
click at [24, 71] on span at bounding box center [24, 65] width 22 height 14
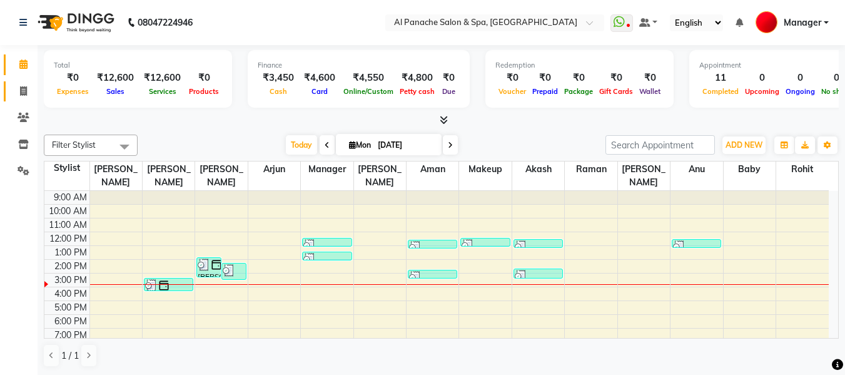
click at [24, 98] on link "Invoice" at bounding box center [19, 91] width 30 height 21
select select "service"
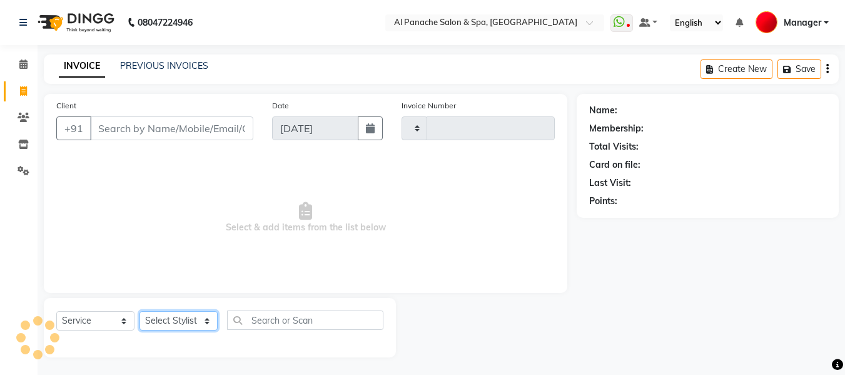
type input "2117"
select select "751"
click at [176, 322] on select "Select Stylist" at bounding box center [179, 320] width 78 height 19
select select "88144"
click at [140, 311] on select "Select Stylist [PERSON_NAME] [PERSON_NAME] Baby [PERSON_NAME] Makeup Manager [P…" at bounding box center [179, 320] width 78 height 19
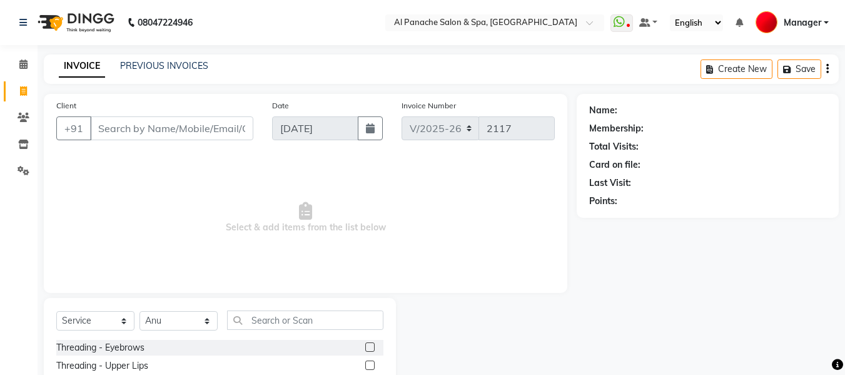
click at [365, 343] on label at bounding box center [369, 346] width 9 height 9
click at [365, 344] on input "checkbox" at bounding box center [369, 348] width 8 height 8
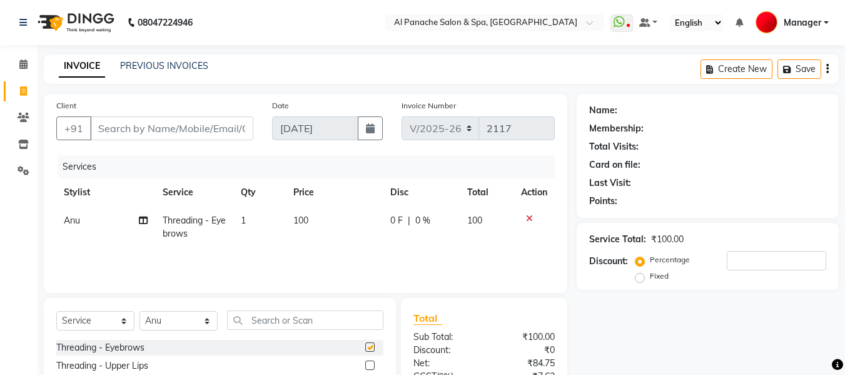
checkbox input "false"
click at [297, 222] on span "100" at bounding box center [300, 220] width 15 height 11
select select "88144"
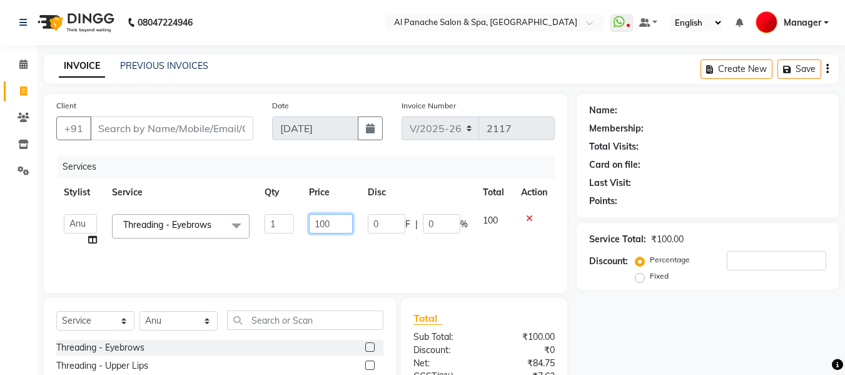
click at [323, 225] on input "100" at bounding box center [330, 223] width 43 height 19
type input "200"
click at [203, 318] on select "Select Stylist [PERSON_NAME] [PERSON_NAME] Baby [PERSON_NAME] Makeup Manager [P…" at bounding box center [179, 320] width 78 height 19
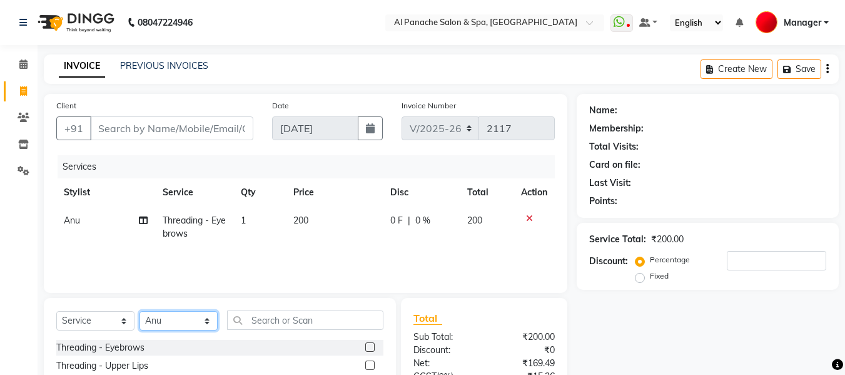
select select "31034"
click at [140, 311] on select "Select Stylist [PERSON_NAME] [PERSON_NAME] Baby [PERSON_NAME] Makeup Manager [P…" at bounding box center [179, 320] width 78 height 19
click at [365, 345] on label at bounding box center [369, 346] width 9 height 9
click at [365, 345] on input "checkbox" at bounding box center [369, 348] width 8 height 8
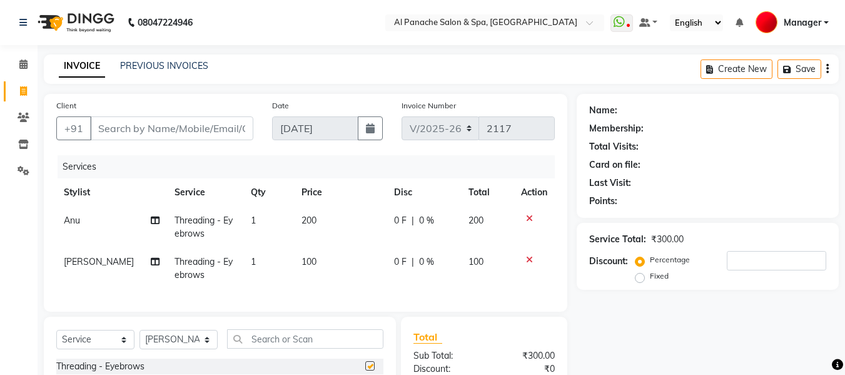
checkbox input "false"
click at [302, 265] on span "100" at bounding box center [309, 261] width 15 height 11
select select "31034"
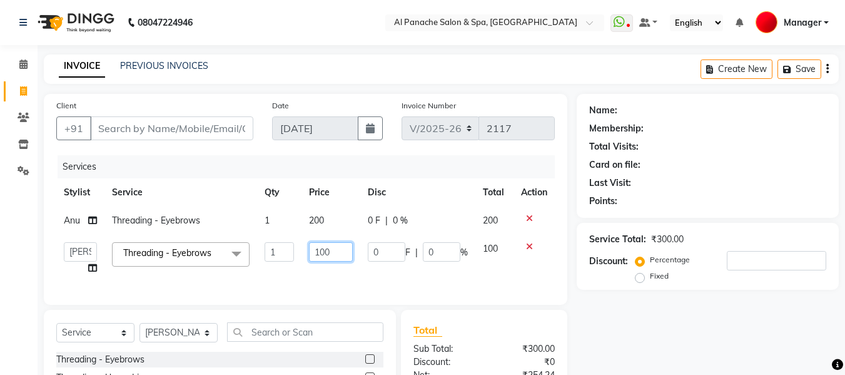
click at [323, 255] on input "100" at bounding box center [330, 251] width 43 height 19
type input "200"
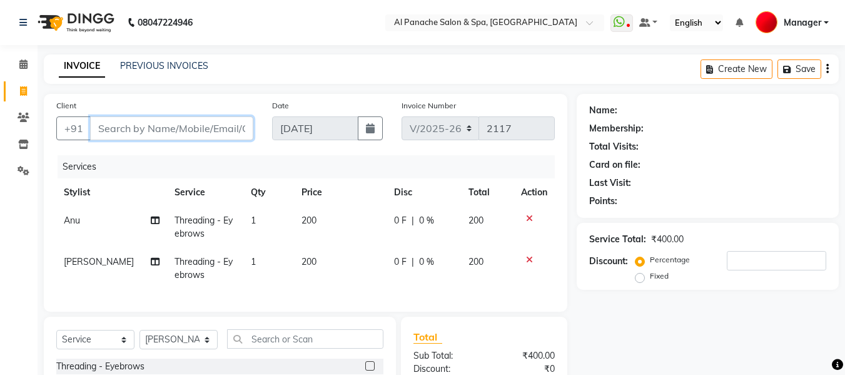
click at [223, 131] on input "Client" at bounding box center [171, 128] width 163 height 24
type input "p"
type input "0"
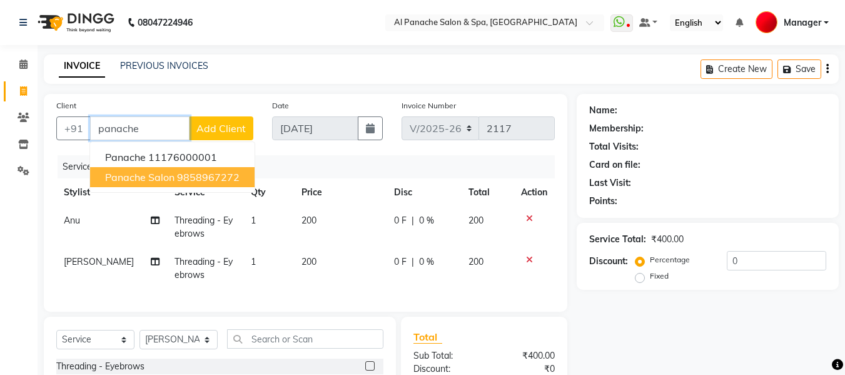
click at [174, 171] on span "panache salon" at bounding box center [139, 177] width 69 height 13
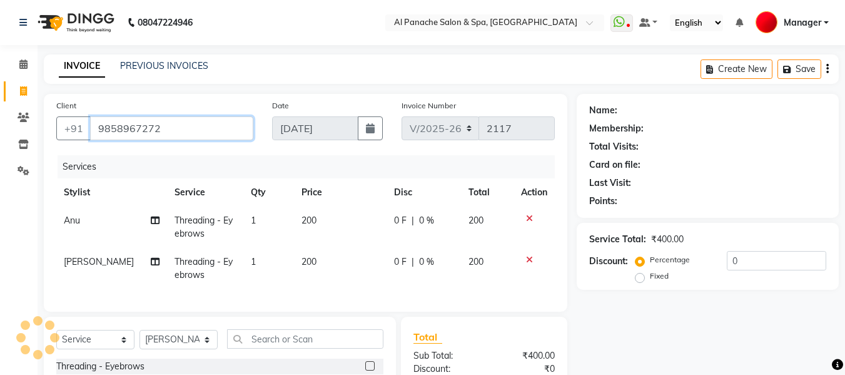
type input "9858967272"
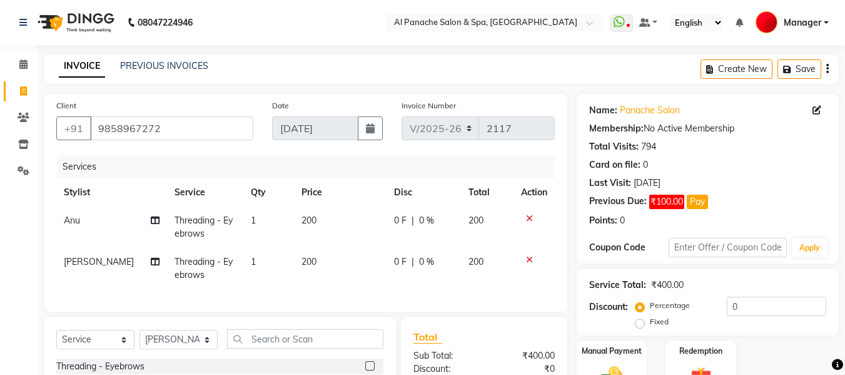
scroll to position [155, 0]
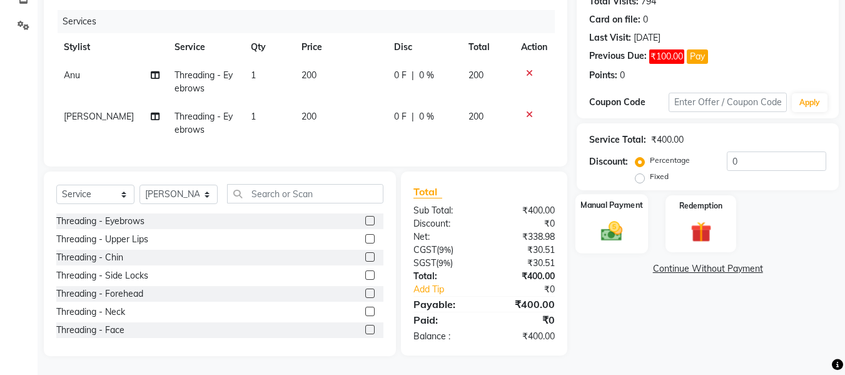
click at [606, 218] on img at bounding box center [611, 230] width 35 height 25
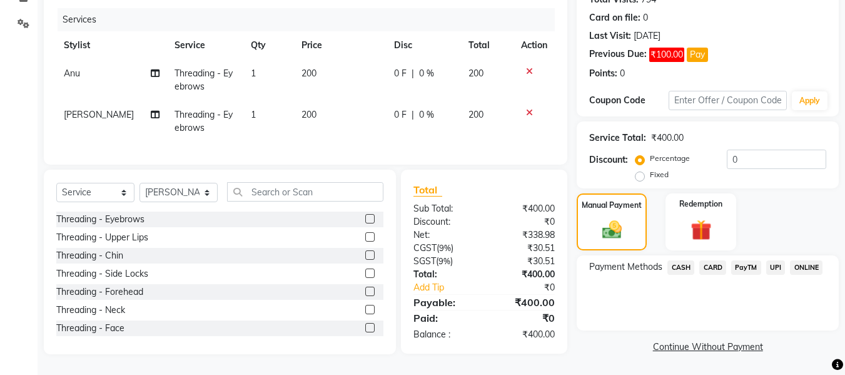
click at [683, 260] on span "CASH" at bounding box center [681, 267] width 27 height 14
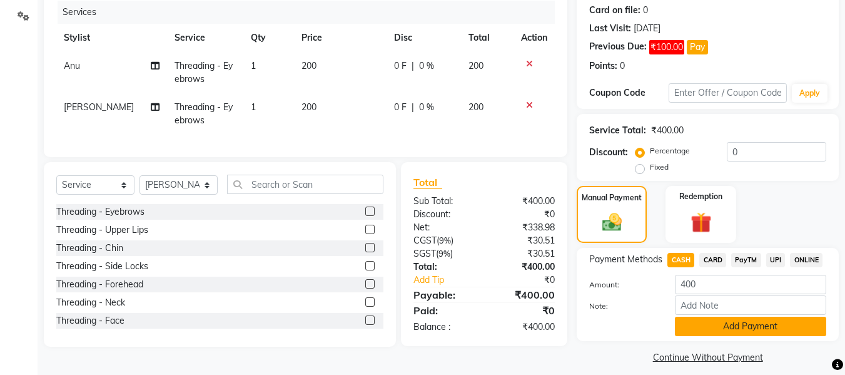
click at [763, 323] on button "Add Payment" at bounding box center [750, 326] width 151 height 19
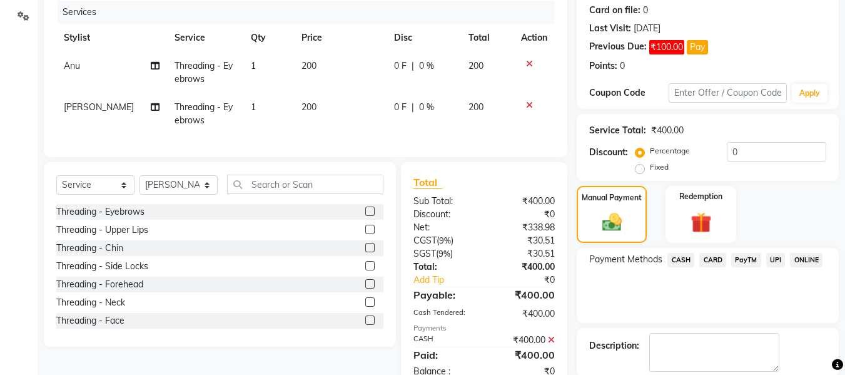
scroll to position [218, 0]
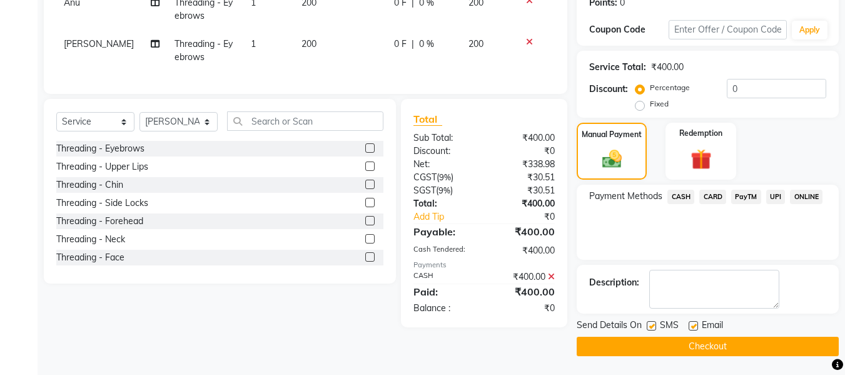
click at [776, 340] on button "Checkout" at bounding box center [708, 346] width 262 height 19
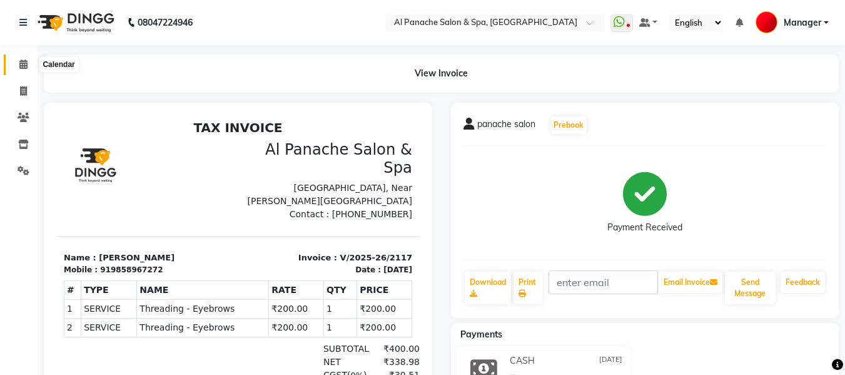
click at [24, 66] on icon at bounding box center [23, 63] width 8 height 9
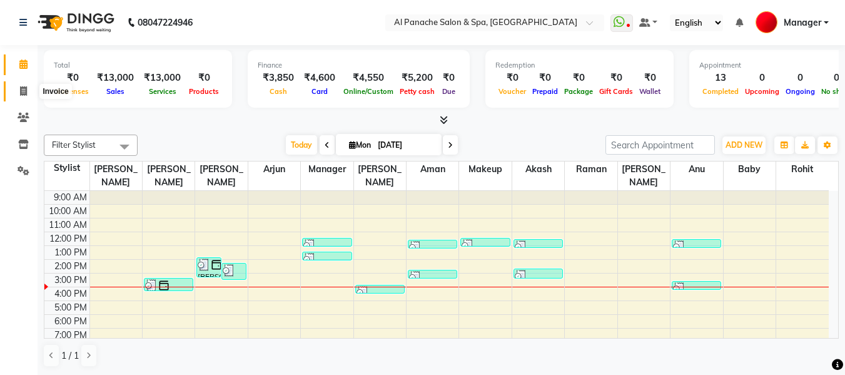
click at [21, 90] on icon at bounding box center [23, 90] width 7 height 9
select select "service"
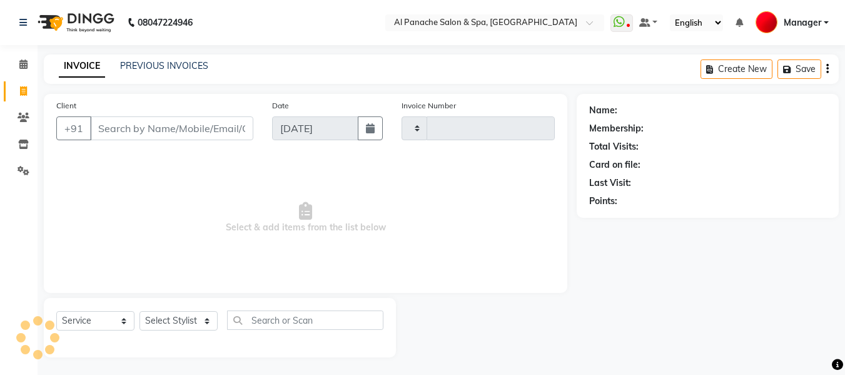
type input "2118"
select select "751"
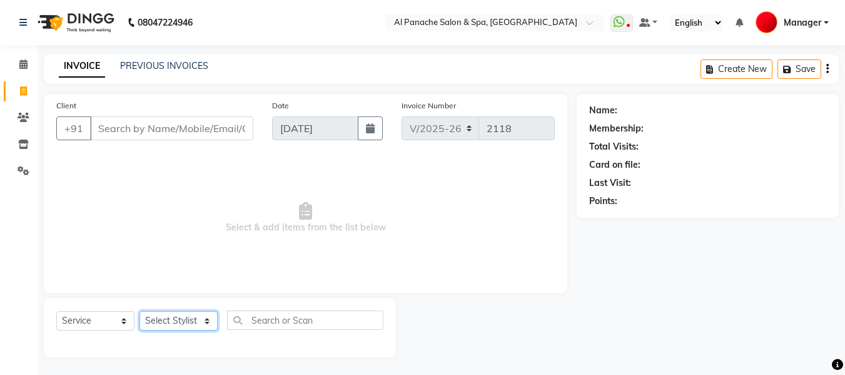
click at [182, 321] on select "Select Stylist [PERSON_NAME] [PERSON_NAME] Baby [PERSON_NAME] Makeup Manager [P…" at bounding box center [179, 320] width 78 height 19
select select "12074"
click at [140, 311] on select "Select Stylist [PERSON_NAME] [PERSON_NAME] Baby [PERSON_NAME] Makeup Manager [P…" at bounding box center [179, 320] width 78 height 19
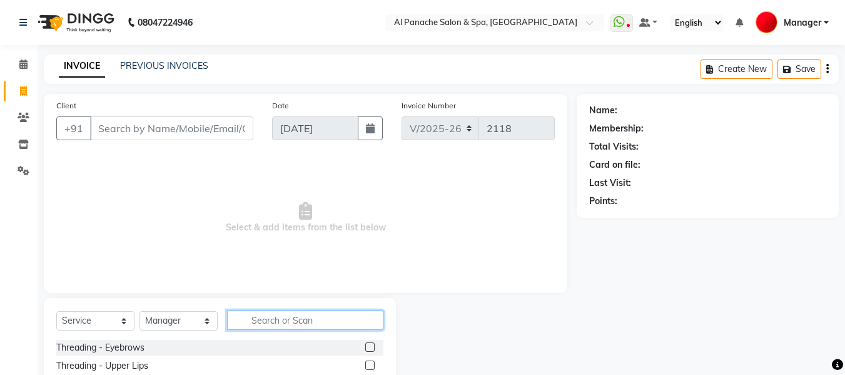
click at [283, 318] on input "text" at bounding box center [305, 319] width 156 height 19
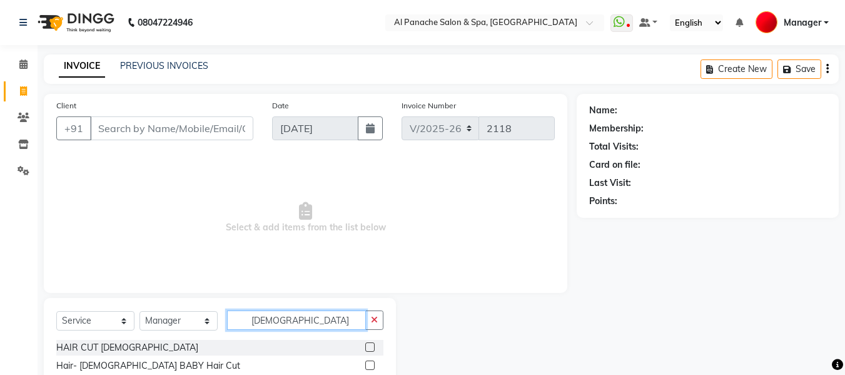
type input "[DEMOGRAPHIC_DATA]"
click at [369, 347] on label at bounding box center [369, 346] width 9 height 9
click at [369, 347] on input "checkbox" at bounding box center [369, 348] width 8 height 8
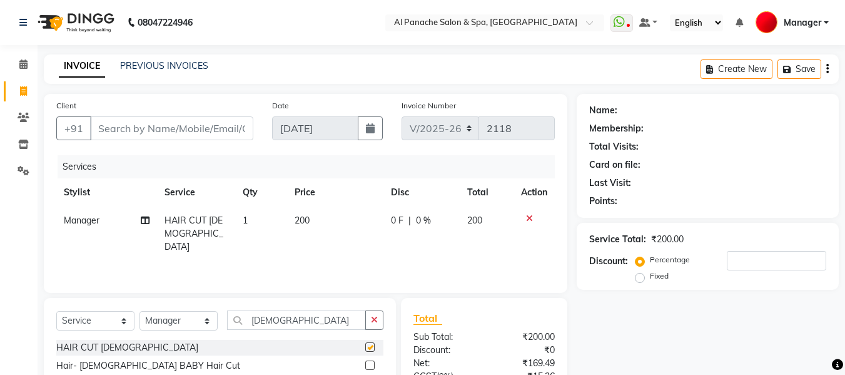
checkbox input "false"
click at [190, 128] on input "Client" at bounding box center [171, 128] width 163 height 24
type input "p"
type input "0"
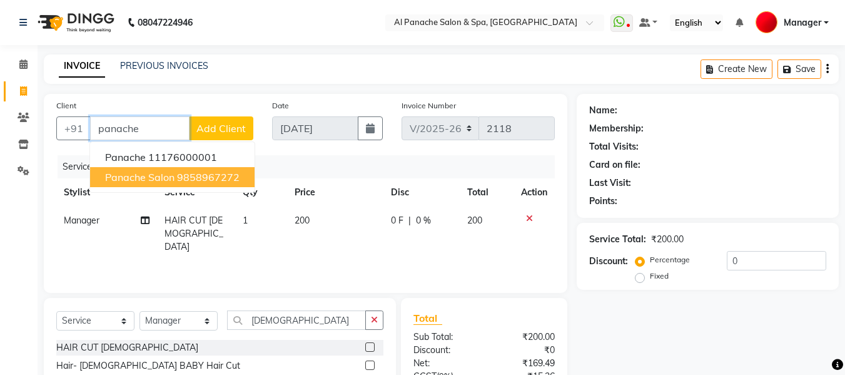
click at [202, 176] on ngb-highlight "9858967272" at bounding box center [208, 177] width 63 height 13
type input "9858967272"
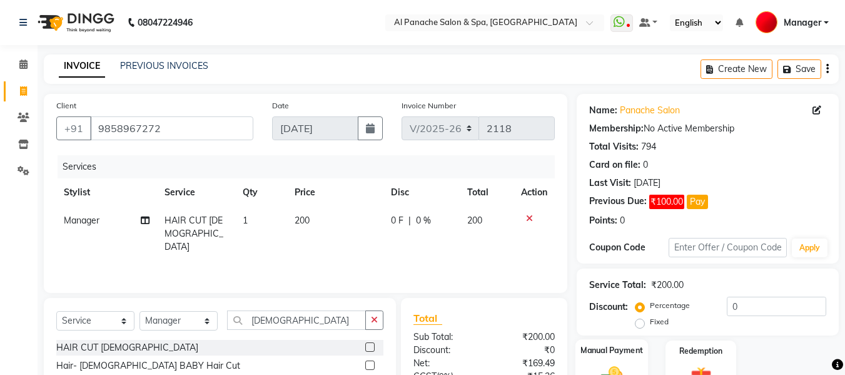
click at [604, 355] on label "Manual Payment" at bounding box center [612, 350] width 63 height 12
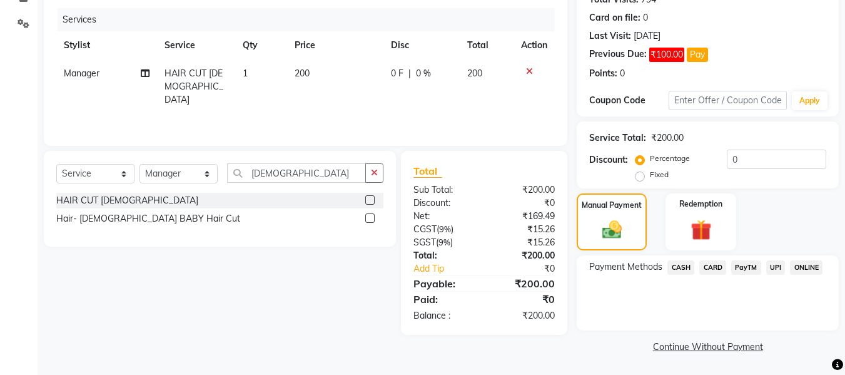
click at [776, 268] on span "UPI" at bounding box center [775, 267] width 19 height 14
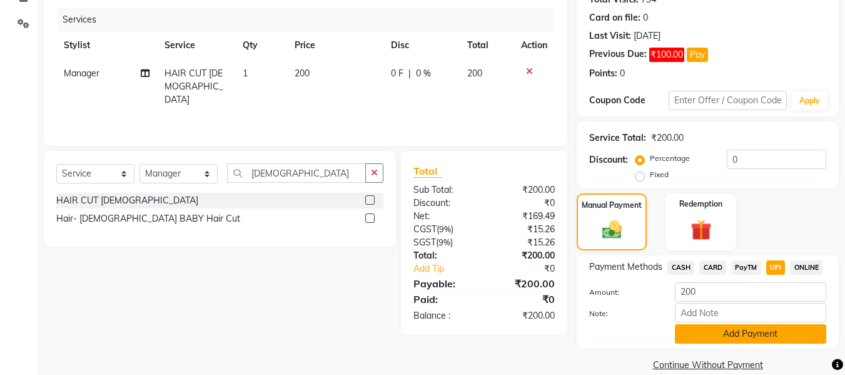
click at [756, 331] on button "Add Payment" at bounding box center [750, 333] width 151 height 19
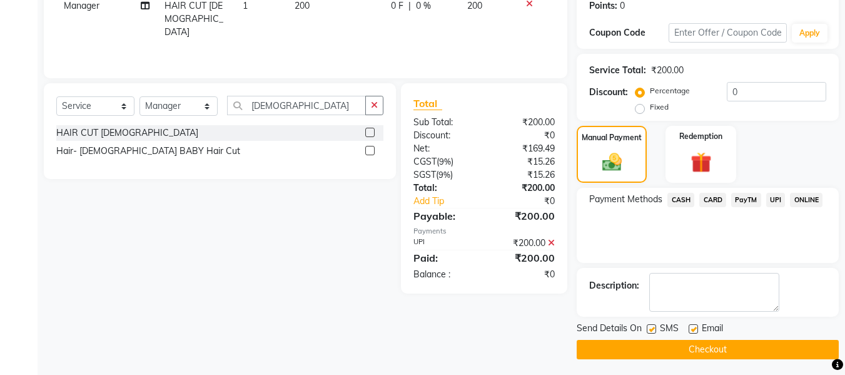
scroll to position [218, 0]
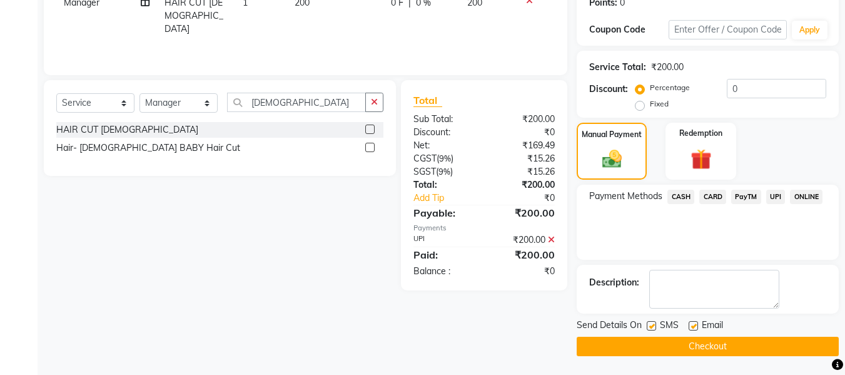
click at [773, 345] on button "Checkout" at bounding box center [708, 346] width 262 height 19
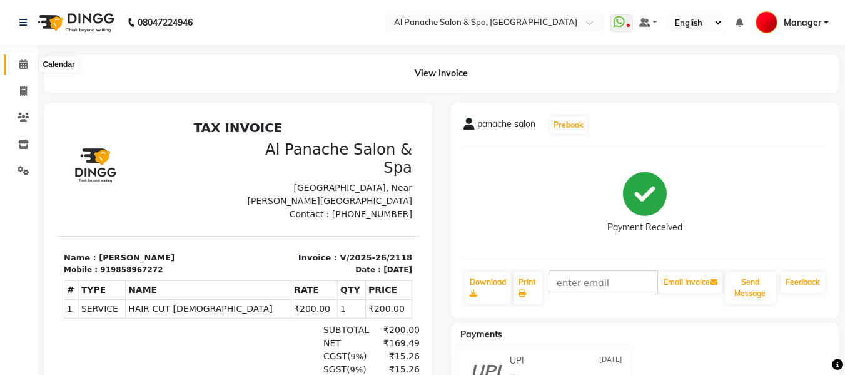
click at [18, 64] on span at bounding box center [24, 65] width 22 height 14
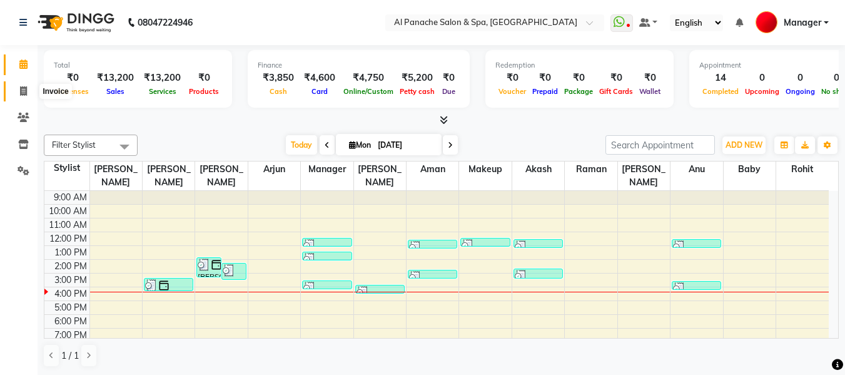
click at [24, 93] on icon at bounding box center [23, 90] width 7 height 9
select select "service"
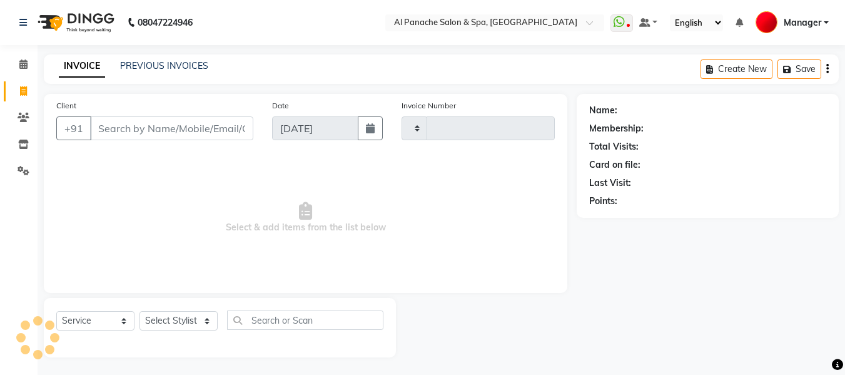
type input "2119"
select select "751"
click at [181, 128] on input "Client" at bounding box center [171, 128] width 163 height 24
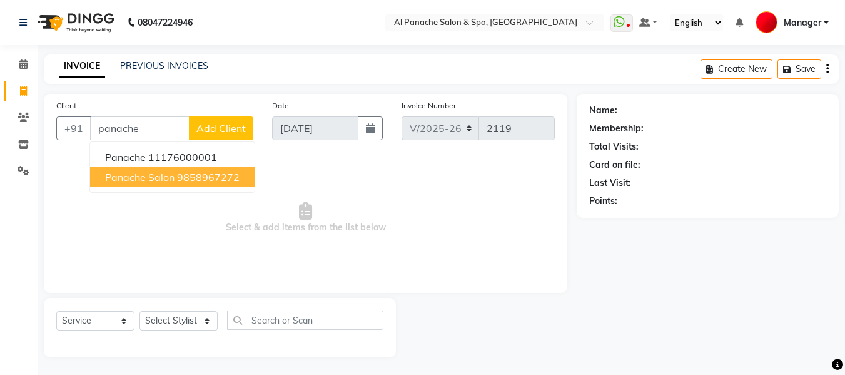
click at [185, 176] on ngb-highlight "9858967272" at bounding box center [208, 177] width 63 height 13
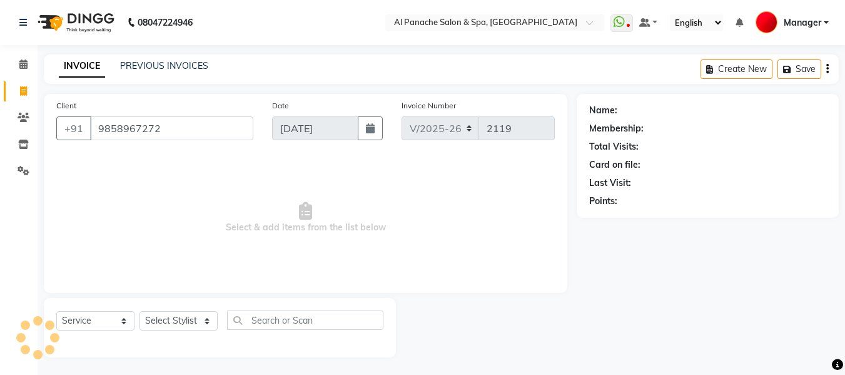
type input "9858967272"
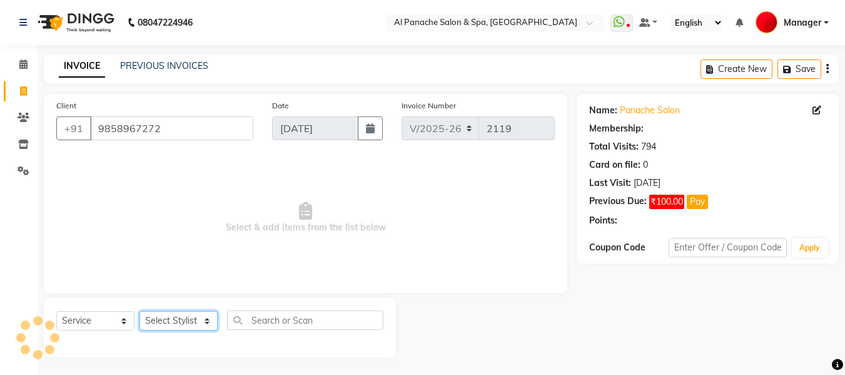
click at [182, 313] on select "Select Stylist [PERSON_NAME] [PERSON_NAME] Baby [PERSON_NAME] Makeup Manager [P…" at bounding box center [179, 320] width 78 height 19
select select "63849"
click at [140, 311] on select "Select Stylist [PERSON_NAME] [PERSON_NAME] Baby [PERSON_NAME] Makeup Manager [P…" at bounding box center [179, 320] width 78 height 19
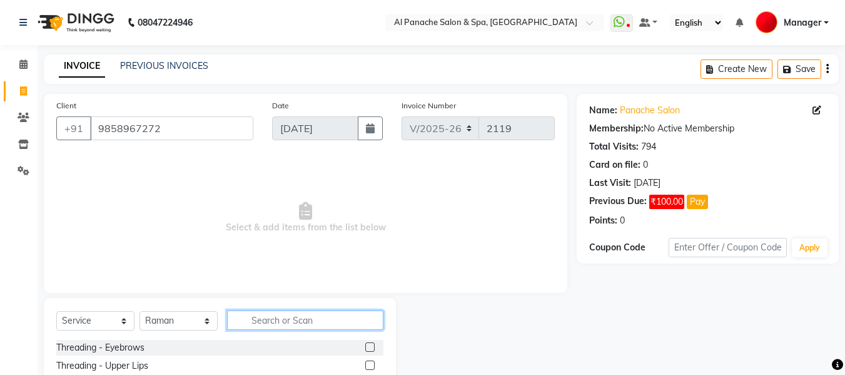
click at [286, 323] on input "text" at bounding box center [305, 319] width 156 height 19
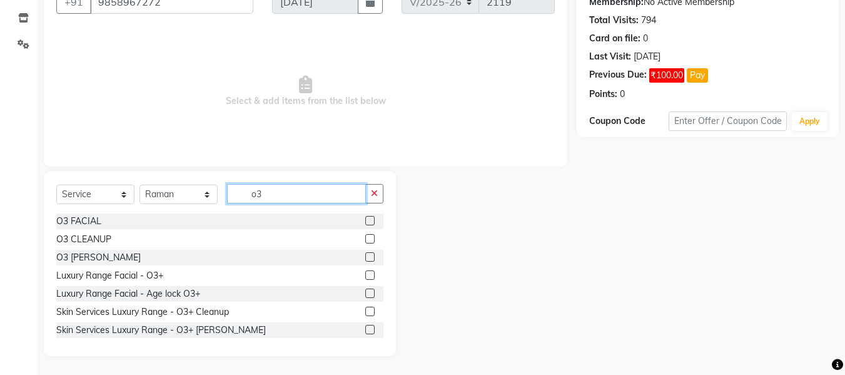
type input "o3"
click at [365, 255] on label at bounding box center [369, 256] width 9 height 9
click at [365, 255] on input "checkbox" at bounding box center [369, 257] width 8 height 8
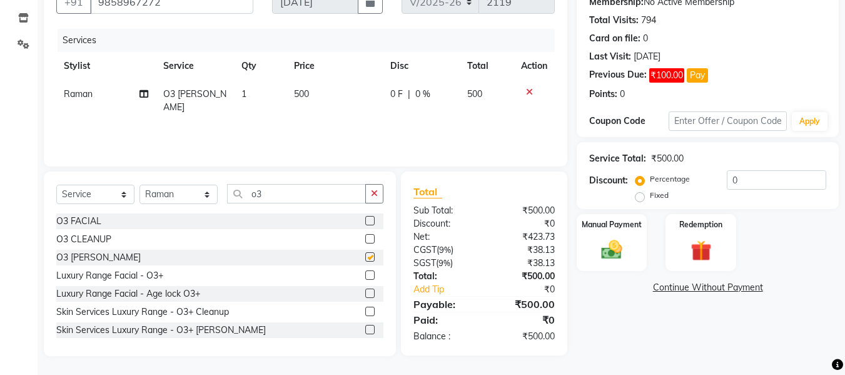
checkbox input "false"
click at [298, 93] on span "500" at bounding box center [301, 93] width 15 height 11
select select "63849"
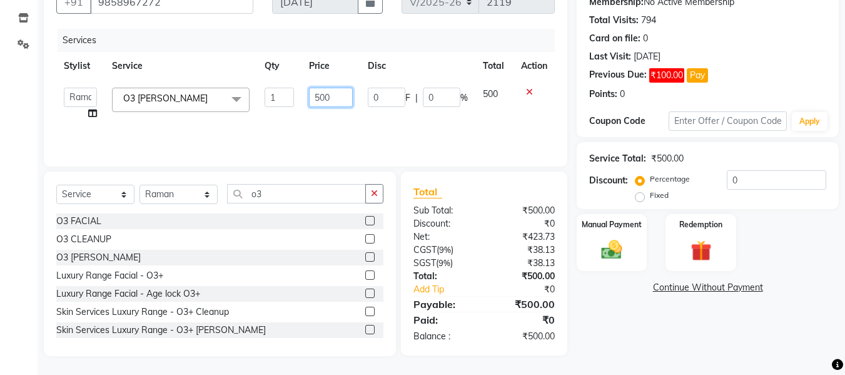
click at [320, 101] on input "500" at bounding box center [330, 97] width 43 height 19
type input "400"
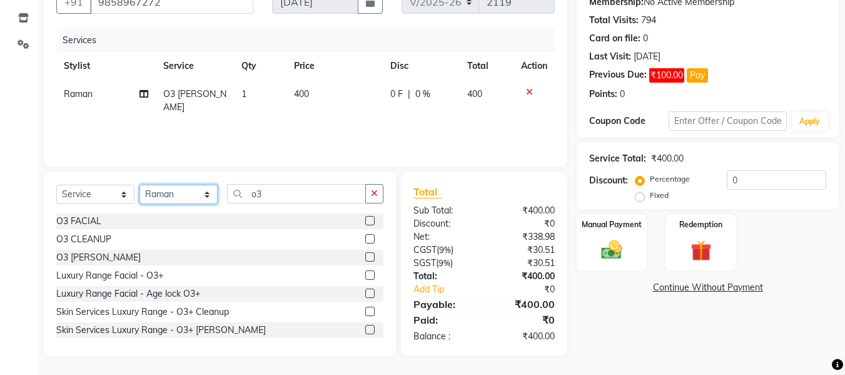
click at [196, 193] on select "Select Stylist [PERSON_NAME] [PERSON_NAME] Baby [PERSON_NAME] Makeup Manager [P…" at bounding box center [179, 194] width 78 height 19
select select "88146"
click at [140, 185] on select "Select Stylist [PERSON_NAME] [PERSON_NAME] Baby [PERSON_NAME] Makeup Manager [P…" at bounding box center [179, 194] width 78 height 19
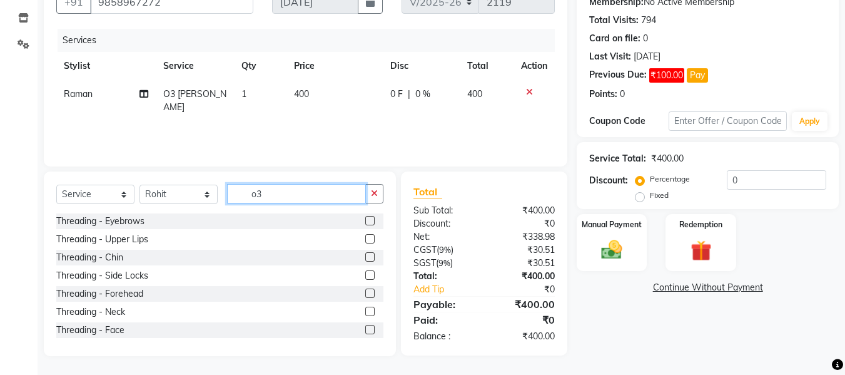
click at [319, 197] on input "o3" at bounding box center [296, 193] width 139 height 19
type input "o"
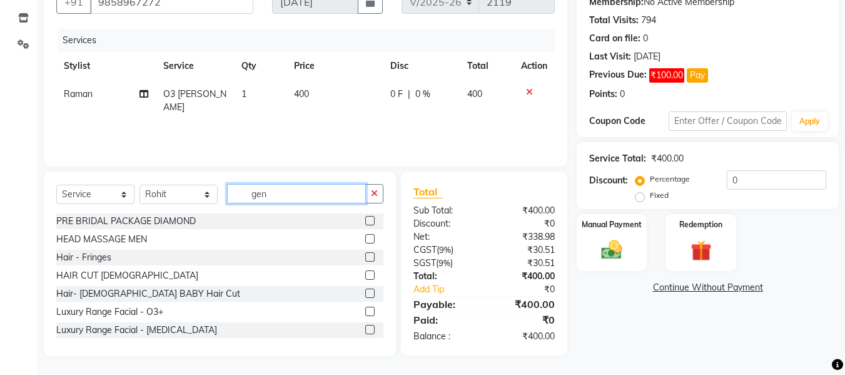
scroll to position [126, 0]
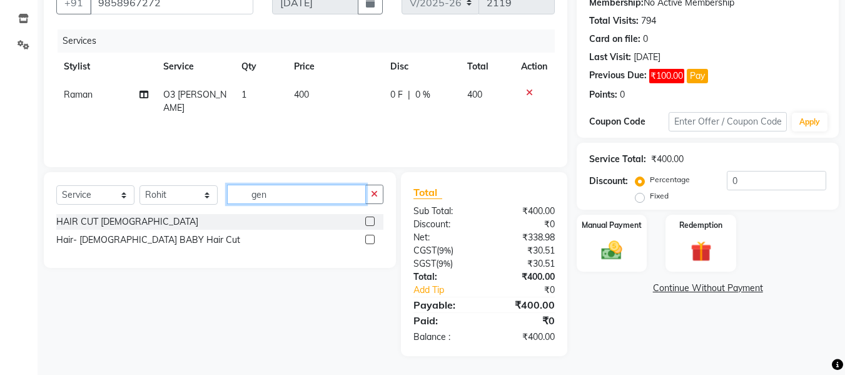
type input "gen"
click at [368, 220] on label at bounding box center [369, 220] width 9 height 9
click at [368, 220] on input "checkbox" at bounding box center [369, 222] width 8 height 8
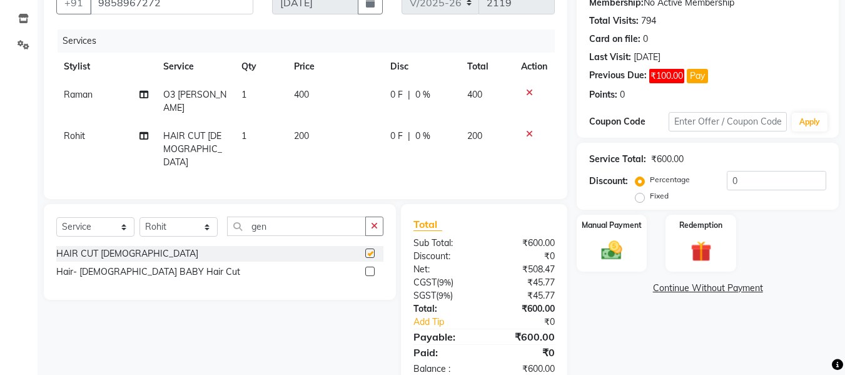
checkbox input "false"
click at [291, 127] on td "200" at bounding box center [335, 149] width 96 height 54
select select "88146"
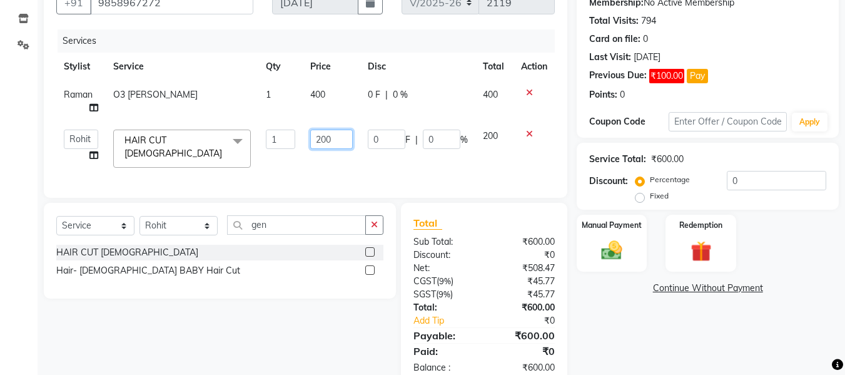
click at [319, 140] on input "200" at bounding box center [331, 139] width 43 height 19
type input "300"
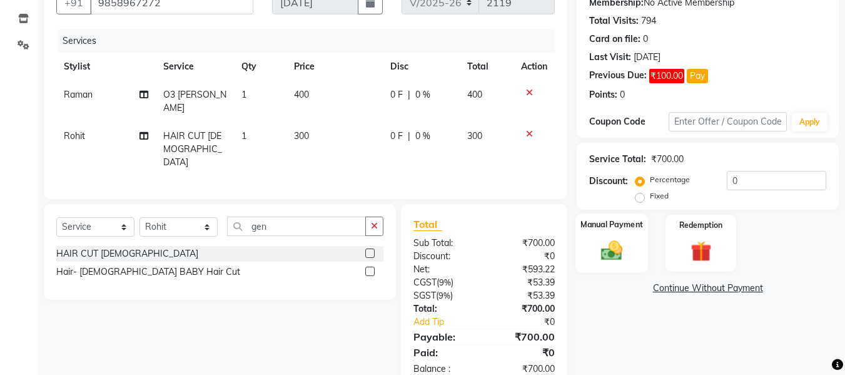
drag, startPoint x: 603, startPoint y: 305, endPoint x: 612, endPoint y: 251, distance: 55.1
click at [612, 251] on div "Name: Panache Salon Membership: No Active Membership Total Visits: 794 Card on …" at bounding box center [713, 178] width 272 height 420
click at [612, 251] on img at bounding box center [611, 250] width 35 height 25
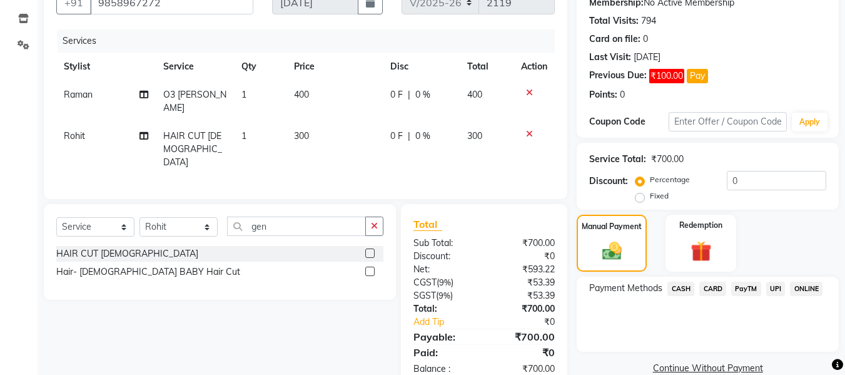
click at [771, 284] on span "UPI" at bounding box center [775, 289] width 19 height 14
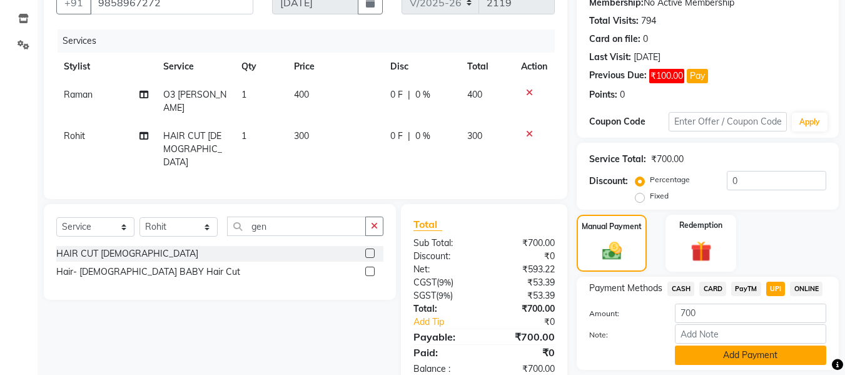
click at [761, 352] on button "Add Payment" at bounding box center [750, 354] width 151 height 19
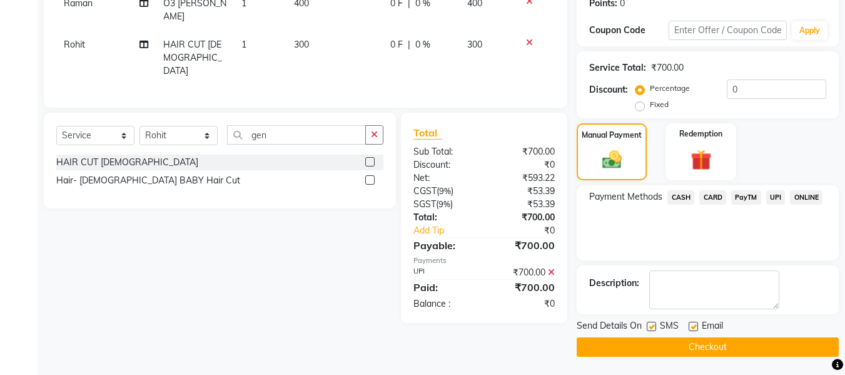
scroll to position [218, 0]
click at [766, 339] on button "Checkout" at bounding box center [708, 346] width 262 height 19
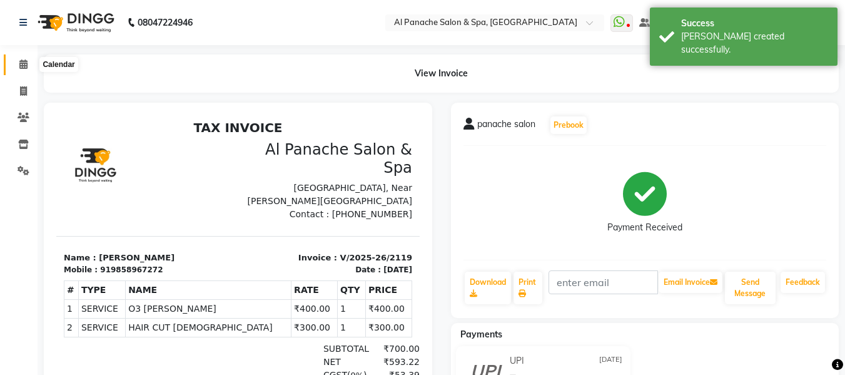
click at [23, 64] on icon at bounding box center [23, 63] width 8 height 9
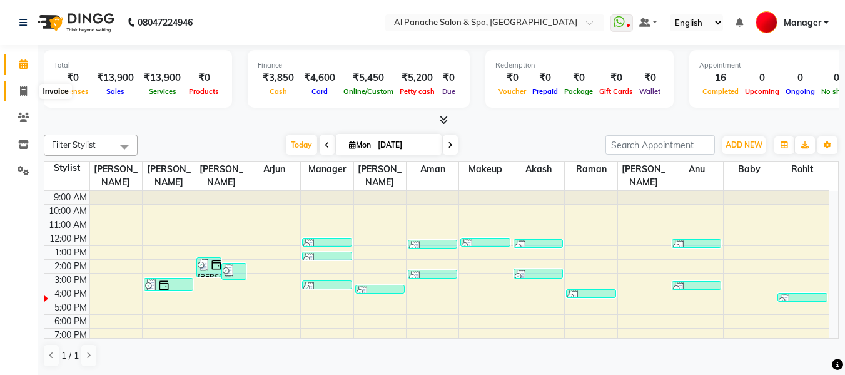
click at [26, 86] on icon at bounding box center [23, 90] width 7 height 9
select select "service"
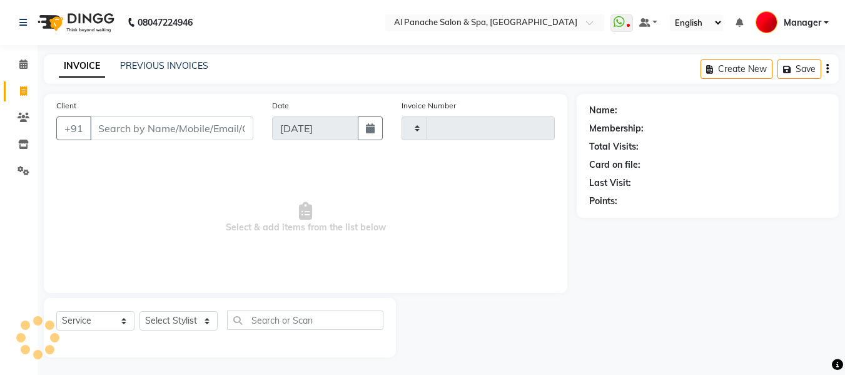
type input "2120"
select select "751"
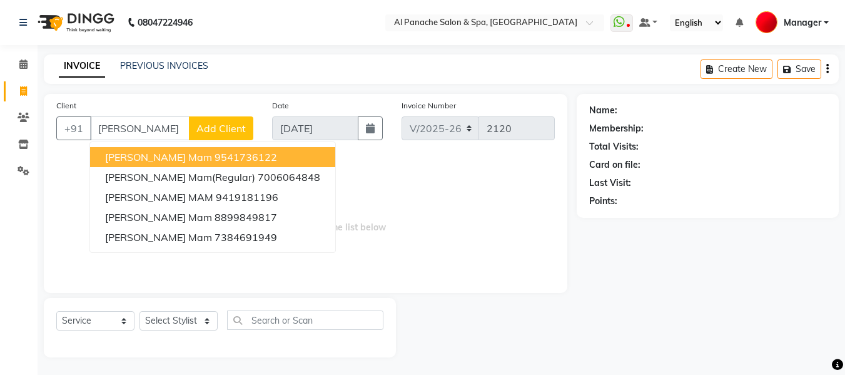
click at [215, 158] on ngb-highlight "9541736122" at bounding box center [246, 157] width 63 height 13
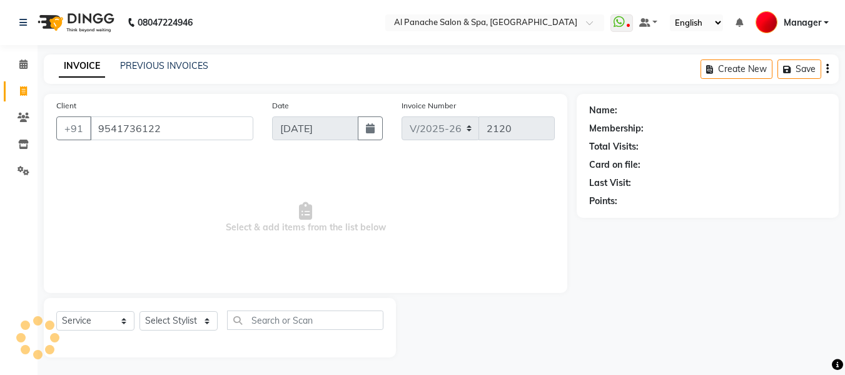
type input "9541736122"
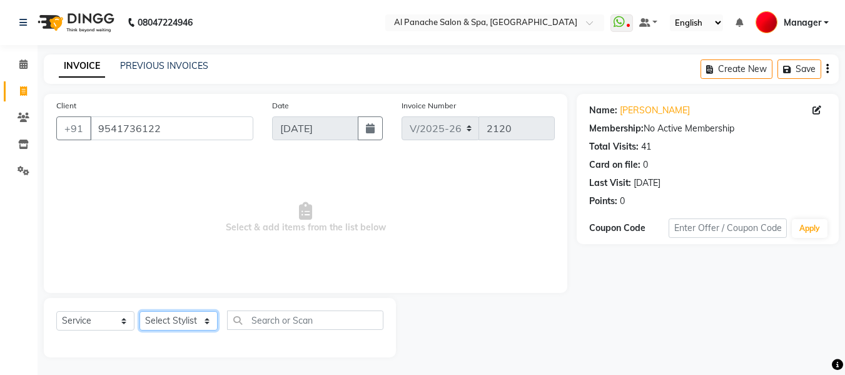
click at [190, 320] on select "Select Stylist [PERSON_NAME] [PERSON_NAME] Baby [PERSON_NAME] Makeup Manager [P…" at bounding box center [179, 320] width 78 height 19
select select "12074"
click at [140, 311] on select "Select Stylist [PERSON_NAME] [PERSON_NAME] Baby [PERSON_NAME] Makeup Manager [P…" at bounding box center [179, 320] width 78 height 19
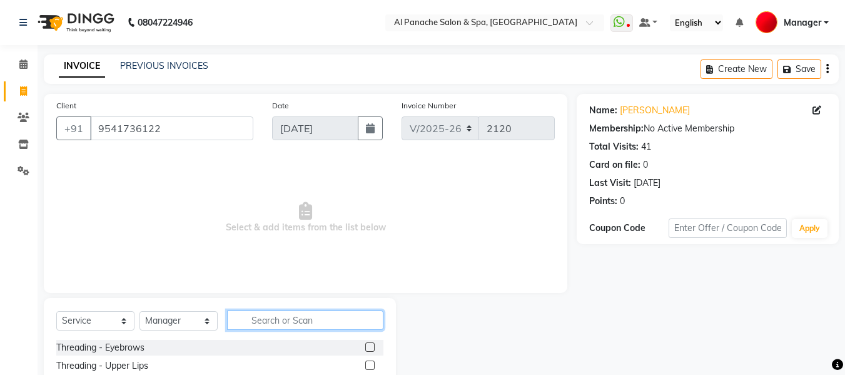
click at [305, 322] on input "text" at bounding box center [305, 319] width 156 height 19
type input "hair do"
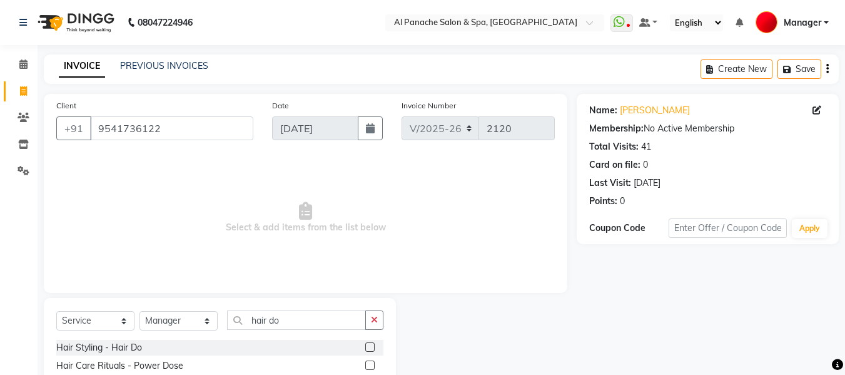
click at [370, 347] on label at bounding box center [369, 346] width 9 height 9
click at [370, 347] on input "checkbox" at bounding box center [369, 348] width 8 height 8
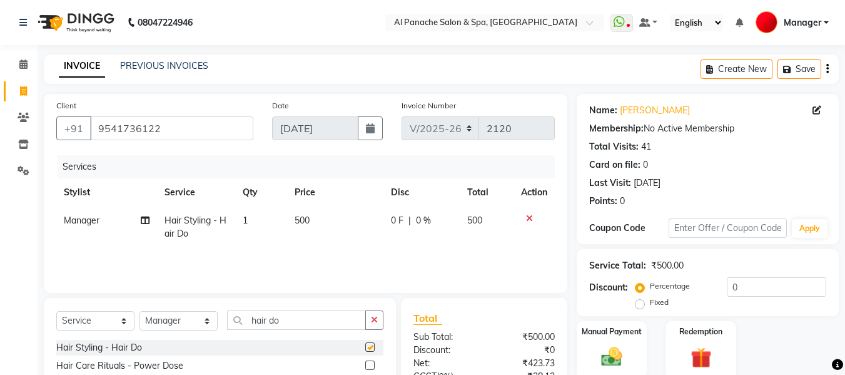
checkbox input "false"
click at [298, 223] on span "500" at bounding box center [302, 220] width 15 height 11
select select "12074"
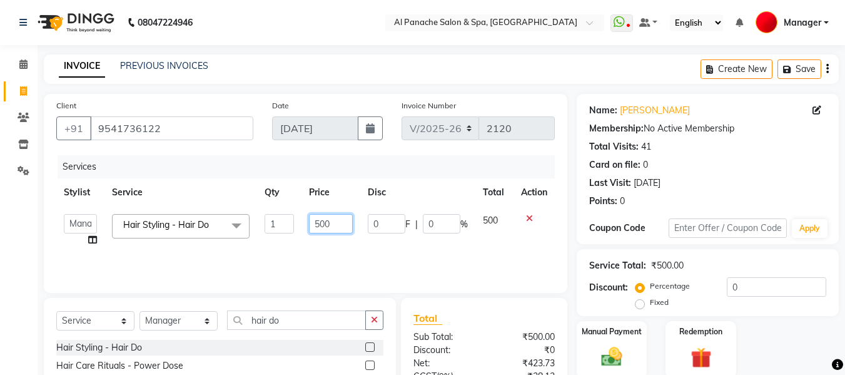
click at [318, 227] on input "500" at bounding box center [330, 223] width 43 height 19
type input "800"
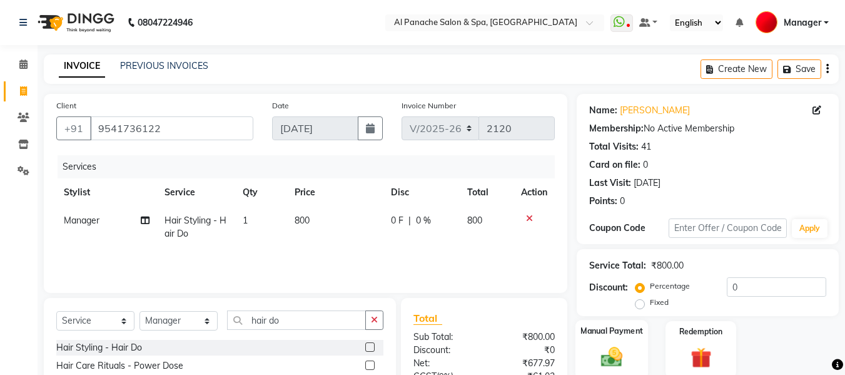
click at [624, 363] on img at bounding box center [611, 356] width 35 height 25
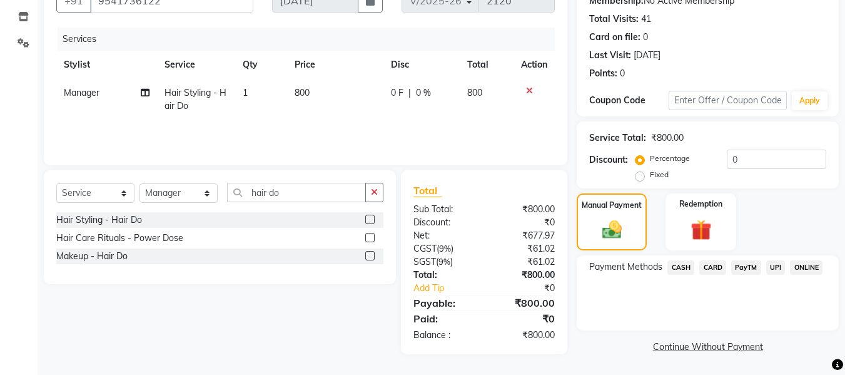
click at [778, 262] on span "UPI" at bounding box center [775, 267] width 19 height 14
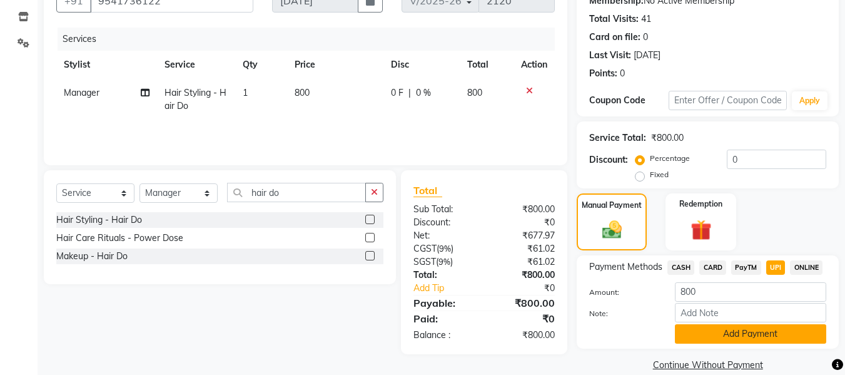
click at [776, 335] on button "Add Payment" at bounding box center [750, 333] width 151 height 19
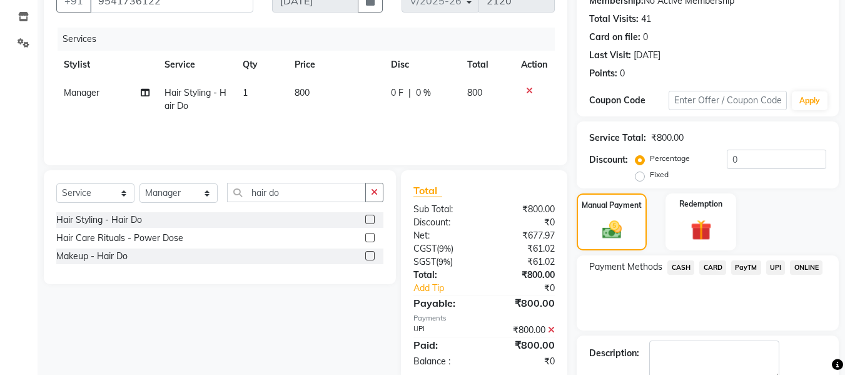
scroll to position [198, 0]
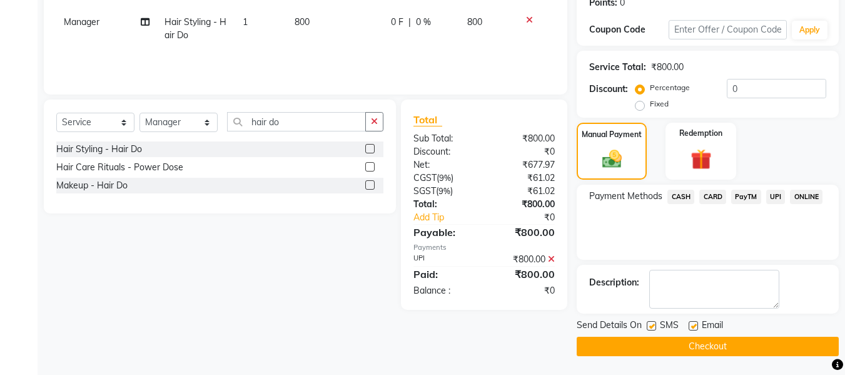
click at [775, 352] on button "Checkout" at bounding box center [708, 346] width 262 height 19
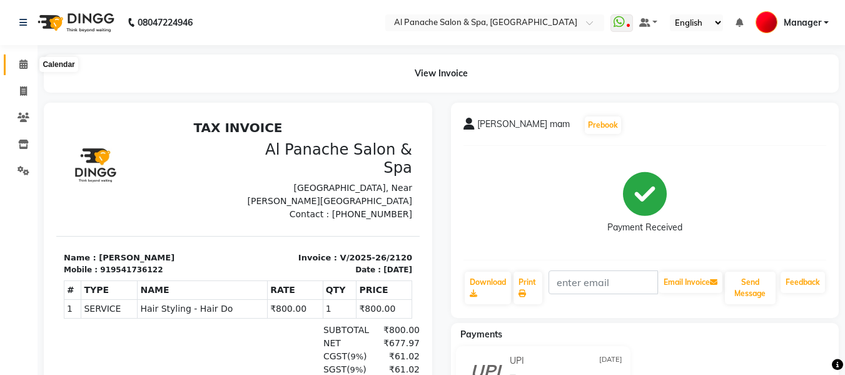
click at [17, 65] on span at bounding box center [24, 65] width 22 height 14
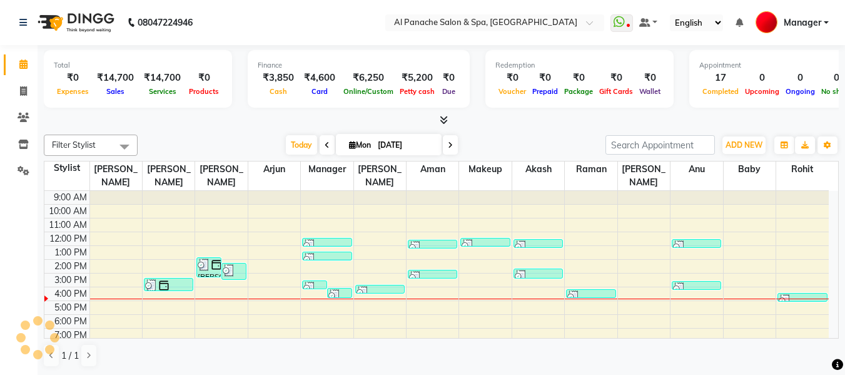
scroll to position [18, 0]
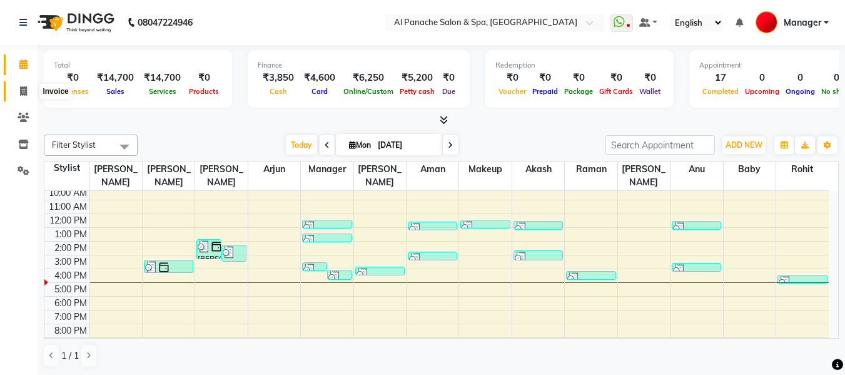
click at [16, 92] on span at bounding box center [24, 91] width 22 height 14
select select "service"
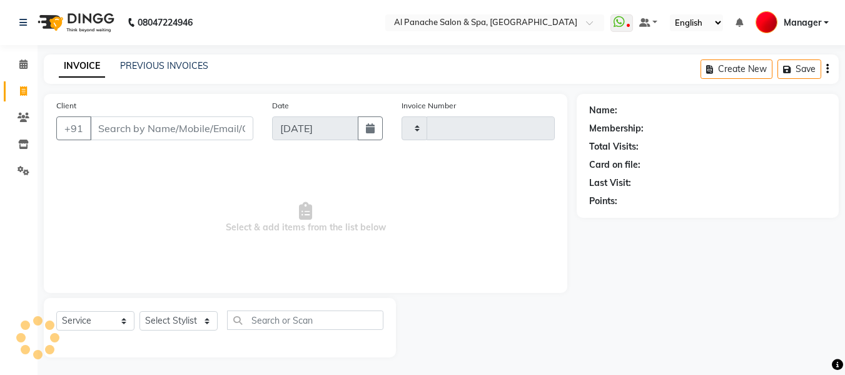
type input "2121"
select select "751"
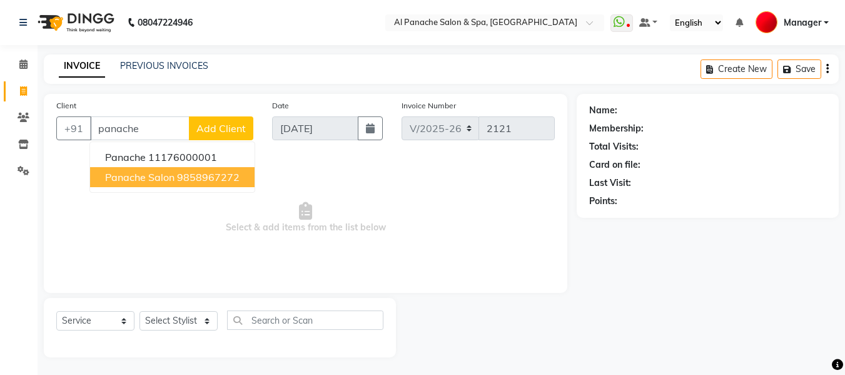
click at [171, 175] on span "panache salon" at bounding box center [139, 177] width 69 height 13
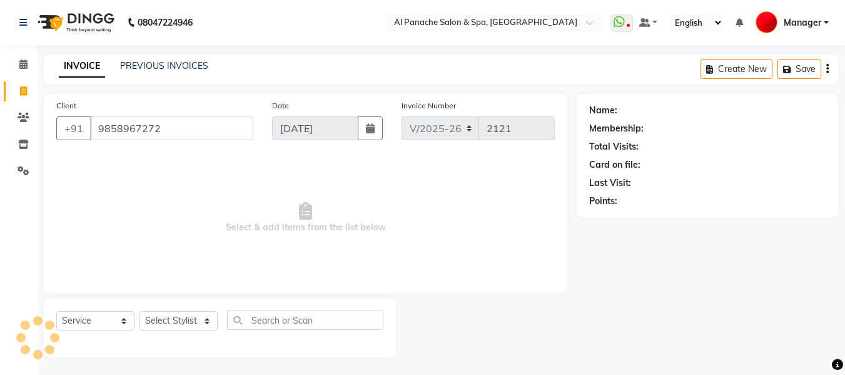
type input "9858967272"
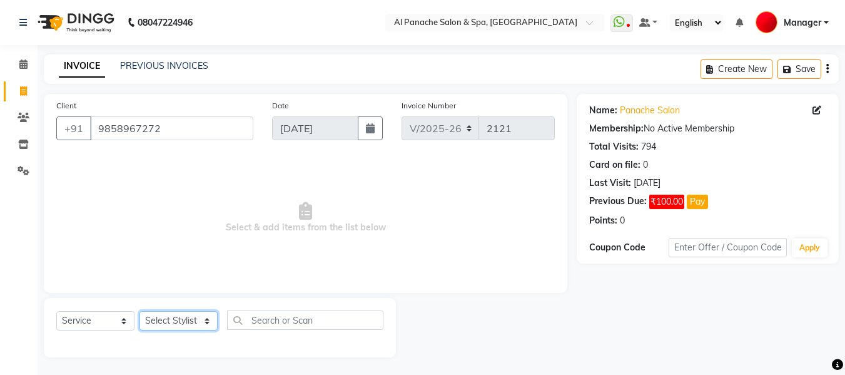
click at [182, 318] on select "Select Stylist [PERSON_NAME] [PERSON_NAME] Baby [PERSON_NAME] Makeup Manager [P…" at bounding box center [179, 320] width 78 height 19
select select "31034"
click at [140, 311] on select "Select Stylist [PERSON_NAME] [PERSON_NAME] Baby [PERSON_NAME] Makeup Manager [P…" at bounding box center [179, 320] width 78 height 19
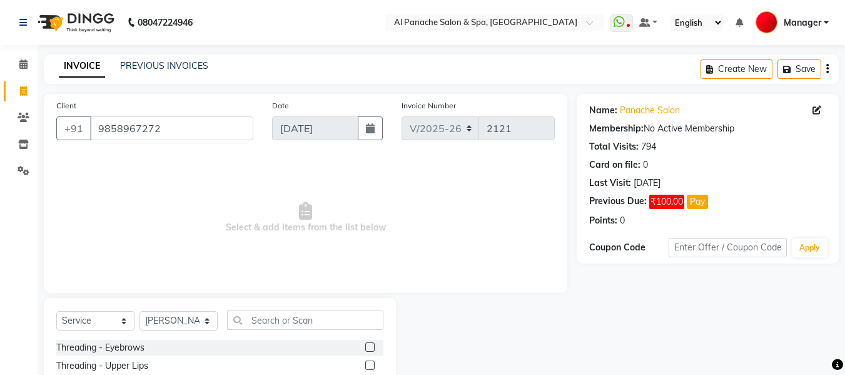
click at [365, 348] on label at bounding box center [369, 346] width 9 height 9
click at [365, 348] on input "checkbox" at bounding box center [369, 348] width 8 height 8
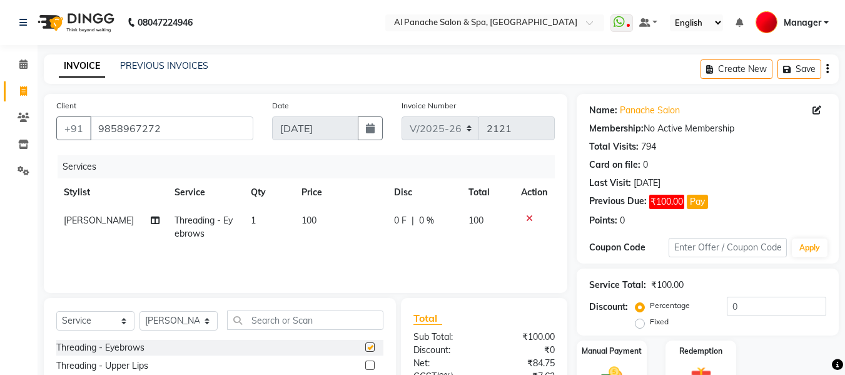
checkbox input "false"
click at [365, 367] on label at bounding box center [369, 364] width 9 height 9
click at [365, 367] on input "checkbox" at bounding box center [369, 366] width 8 height 8
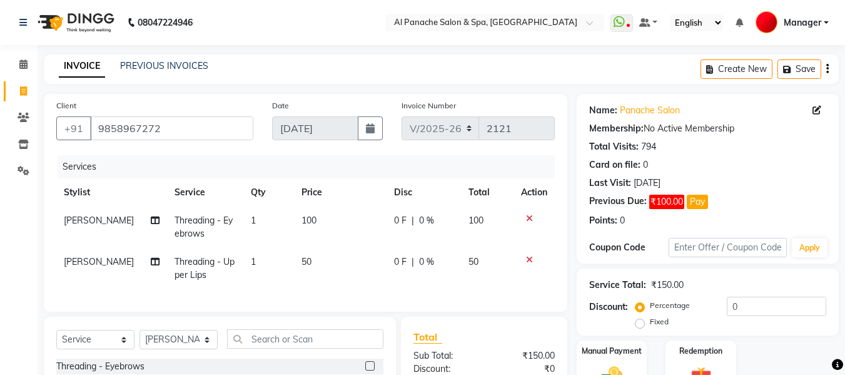
checkbox input "false"
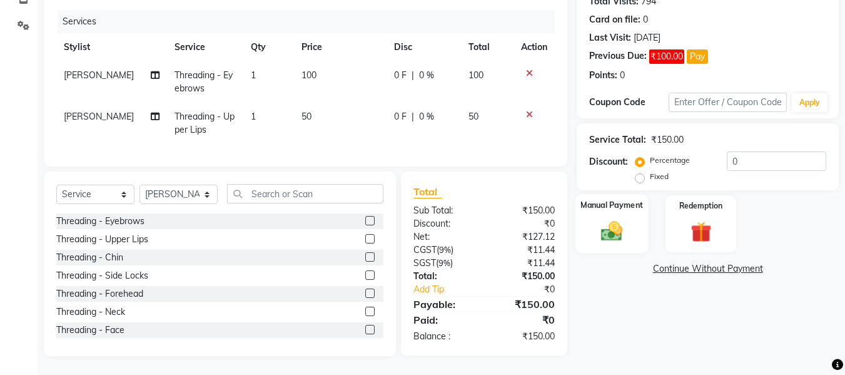
click at [616, 218] on img at bounding box center [611, 230] width 35 height 25
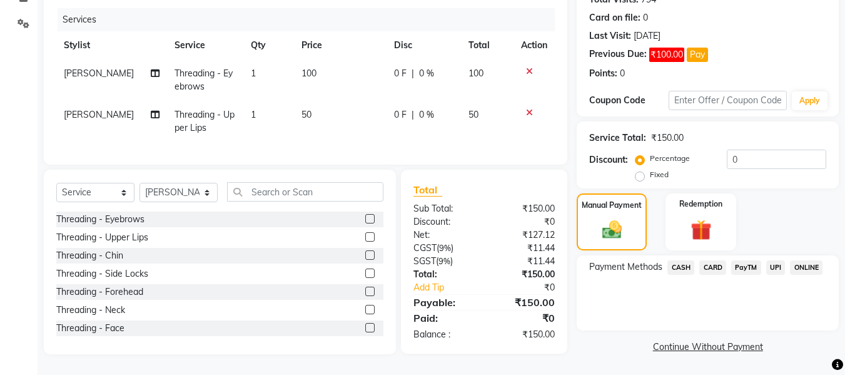
click at [685, 260] on span "CASH" at bounding box center [681, 267] width 27 height 14
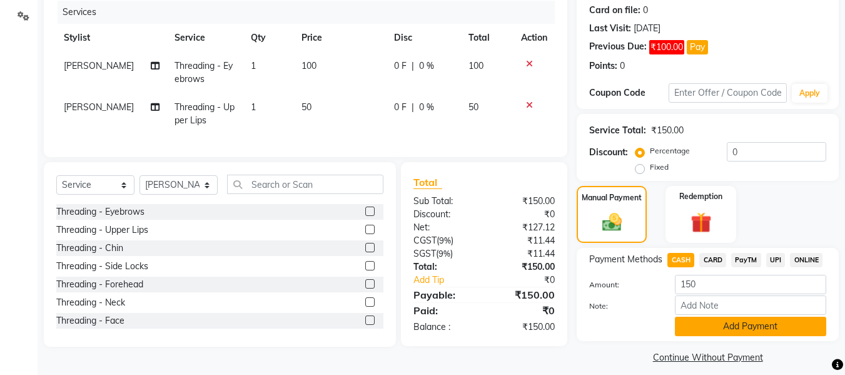
click at [766, 325] on button "Add Payment" at bounding box center [750, 326] width 151 height 19
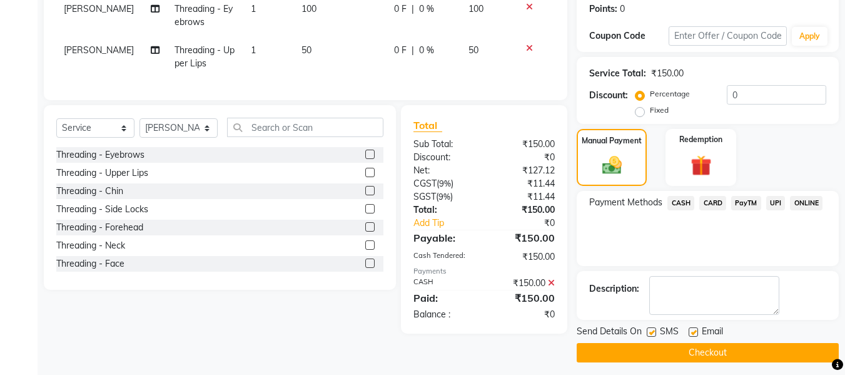
scroll to position [218, 0]
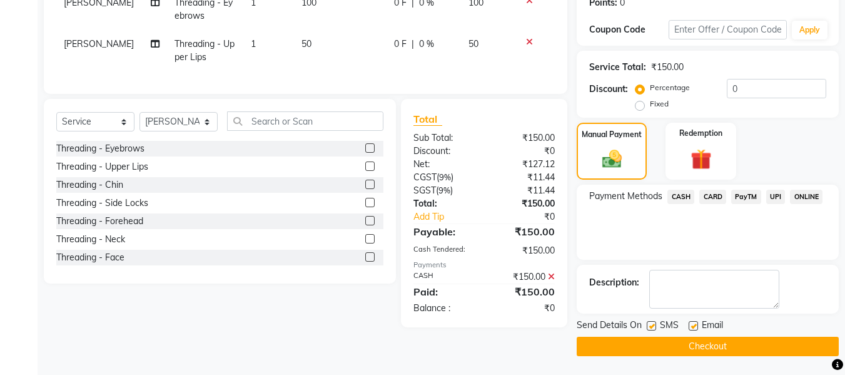
click at [758, 353] on button "Checkout" at bounding box center [708, 346] width 262 height 19
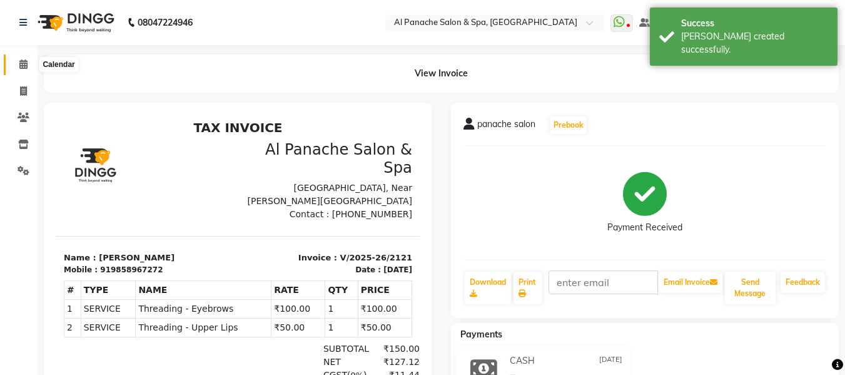
click at [23, 63] on icon at bounding box center [23, 63] width 8 height 9
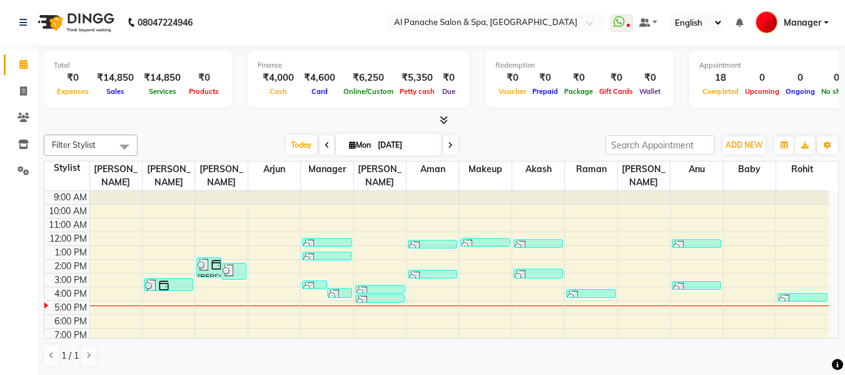
click at [23, 63] on icon at bounding box center [23, 63] width 8 height 9
click at [23, 91] on icon at bounding box center [23, 90] width 7 height 9
select select "751"
select select "service"
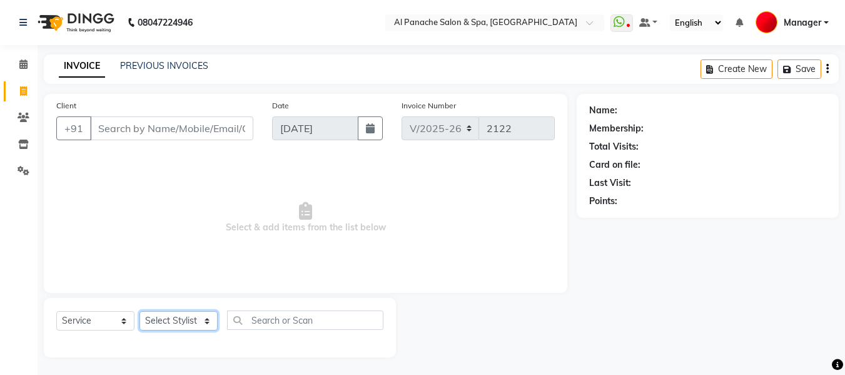
click at [177, 318] on select "Select Stylist" at bounding box center [179, 320] width 78 height 19
click at [240, 60] on div "INVOICE PREVIOUS INVOICES Create New Save" at bounding box center [441, 68] width 795 height 29
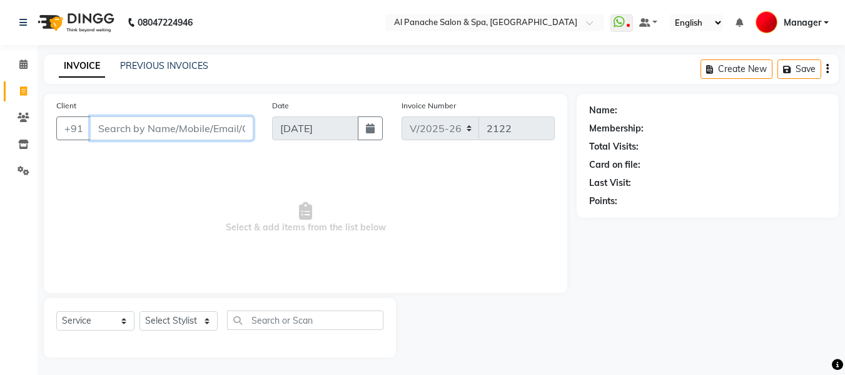
click at [180, 131] on input "Client" at bounding box center [171, 128] width 163 height 24
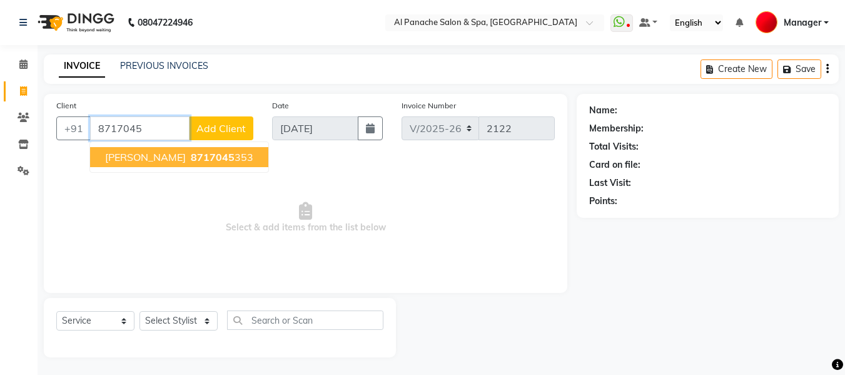
click at [205, 156] on span "8717045" at bounding box center [213, 157] width 44 height 13
type input "8717045353"
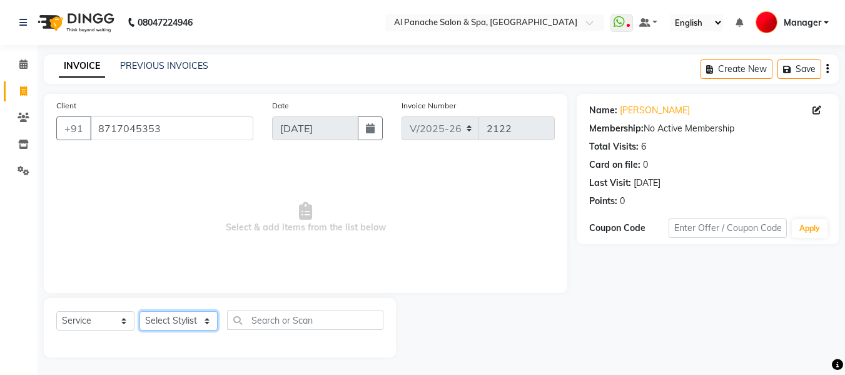
click at [192, 319] on select "Select Stylist [PERSON_NAME] [PERSON_NAME] Baby [PERSON_NAME] Makeup Manager [P…" at bounding box center [179, 320] width 78 height 19
select select "12067"
click at [140, 311] on select "Select Stylist [PERSON_NAME] [PERSON_NAME] Baby [PERSON_NAME] Makeup Manager [P…" at bounding box center [179, 320] width 78 height 19
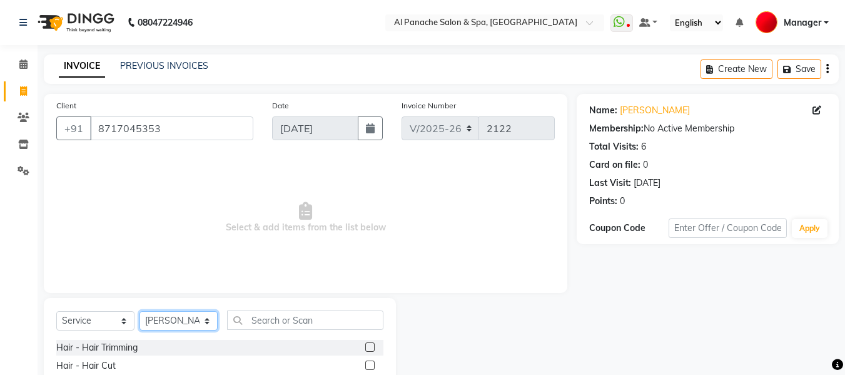
scroll to position [126, 0]
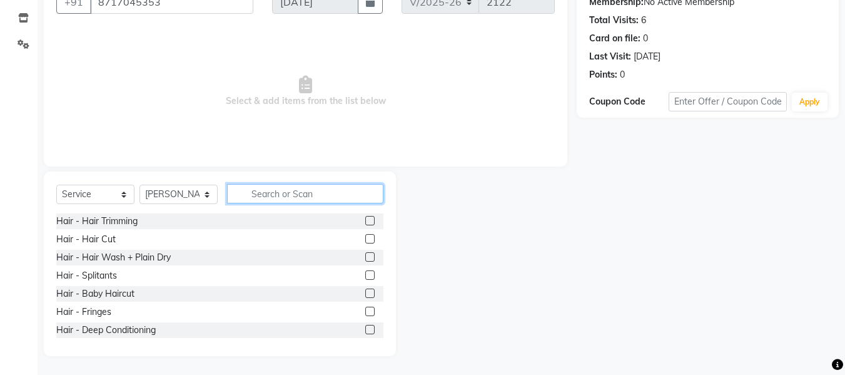
click at [299, 193] on input "text" at bounding box center [305, 193] width 156 height 19
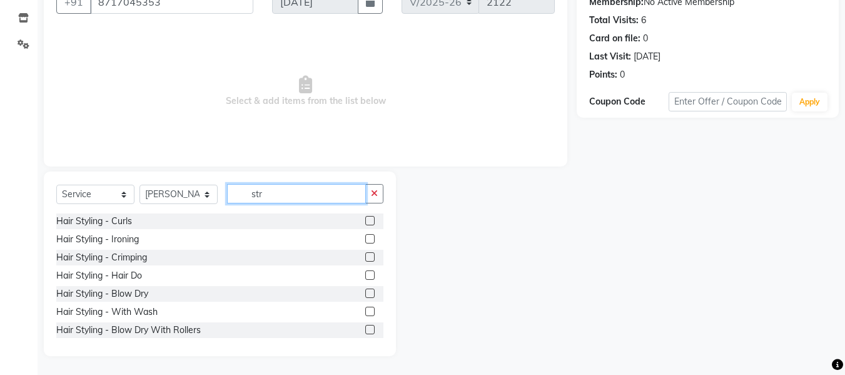
scroll to position [19, 0]
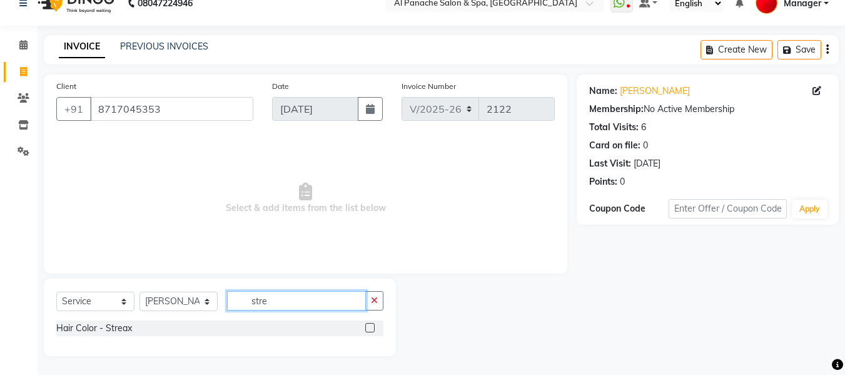
type input "stre"
click at [371, 327] on label at bounding box center [369, 327] width 9 height 9
click at [371, 327] on input "checkbox" at bounding box center [369, 328] width 8 height 8
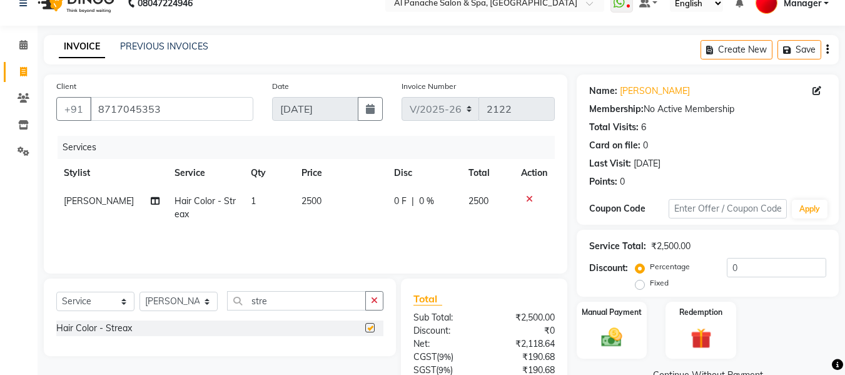
checkbox input "false"
click at [302, 198] on span "2500" at bounding box center [312, 200] width 20 height 11
select select "12067"
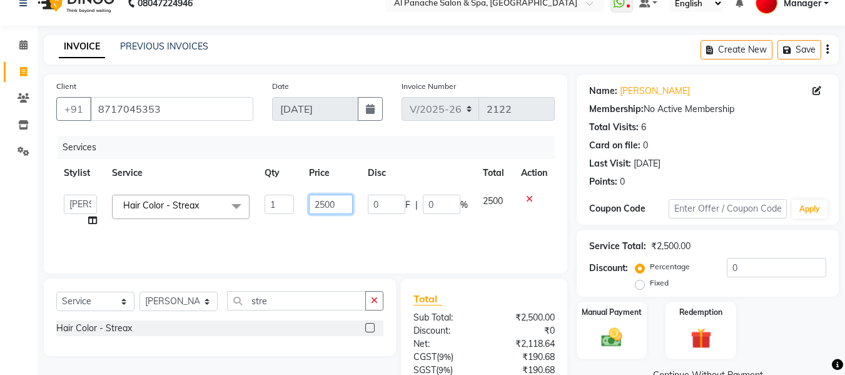
click at [316, 211] on input "2500" at bounding box center [330, 204] width 43 height 19
click at [319, 211] on input "2500" at bounding box center [330, 204] width 43 height 19
type input "3500"
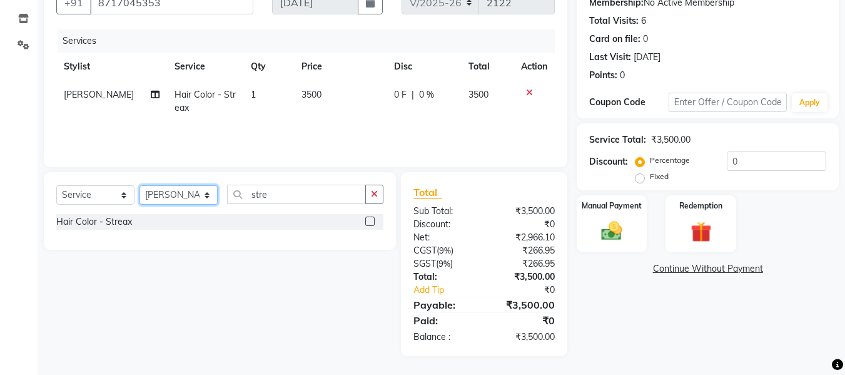
click at [195, 192] on select "Select Stylist [PERSON_NAME] [PERSON_NAME] Baby [PERSON_NAME] Makeup Manager [P…" at bounding box center [179, 194] width 78 height 19
select select "31034"
click at [140, 185] on select "Select Stylist [PERSON_NAME] [PERSON_NAME] Baby [PERSON_NAME] Makeup Manager [P…" at bounding box center [179, 194] width 78 height 19
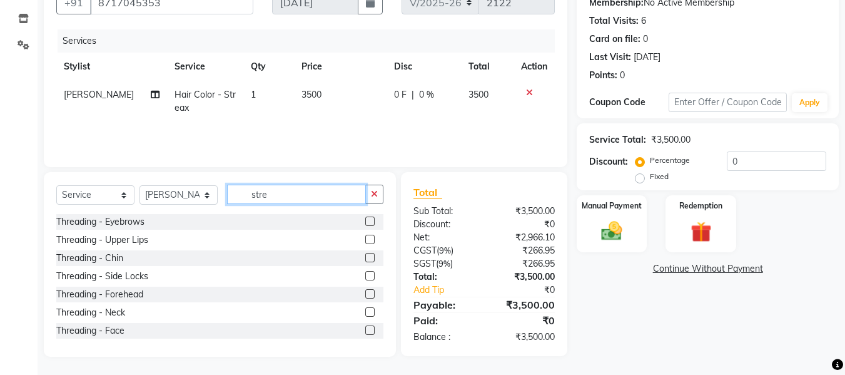
click at [304, 195] on input "stre" at bounding box center [296, 194] width 139 height 19
type input "s"
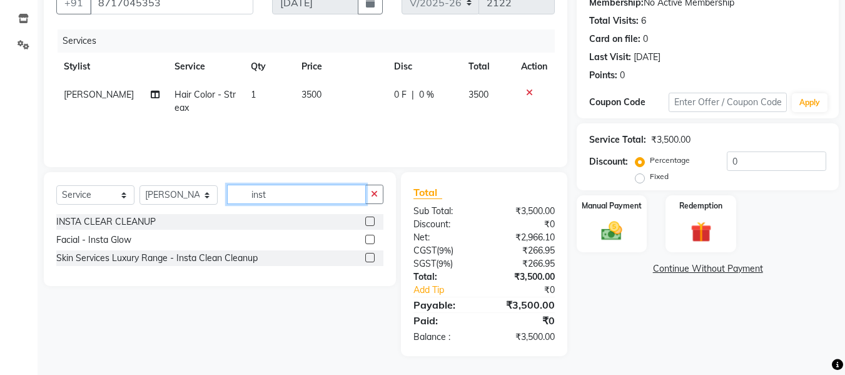
type input "inst"
click at [367, 219] on label at bounding box center [369, 220] width 9 height 9
click at [367, 219] on input "checkbox" at bounding box center [369, 222] width 8 height 8
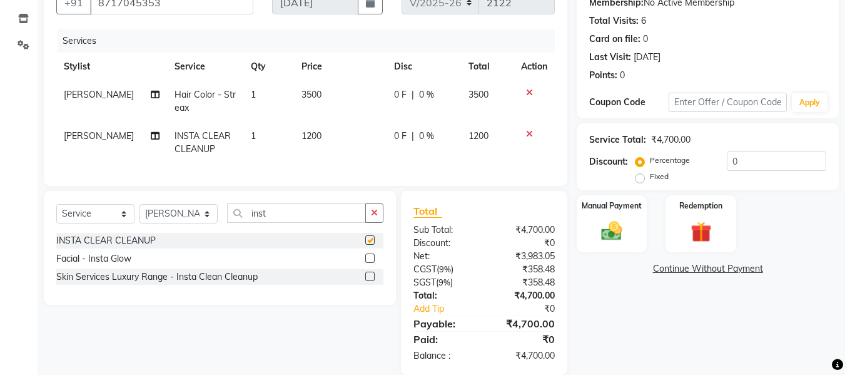
checkbox input "false"
click at [298, 223] on input "inst" at bounding box center [296, 212] width 139 height 19
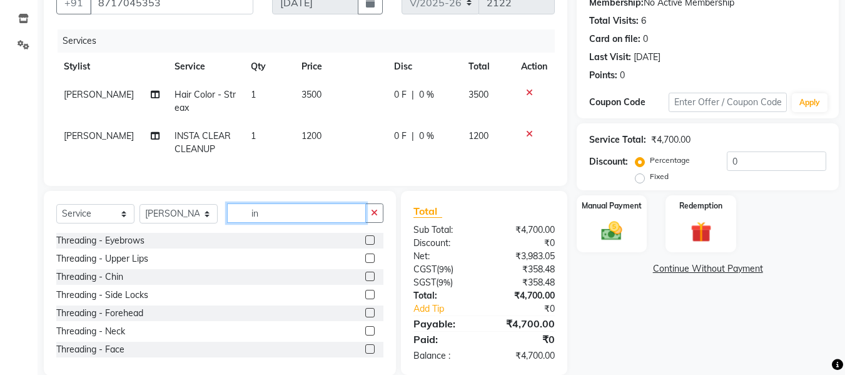
type input "i"
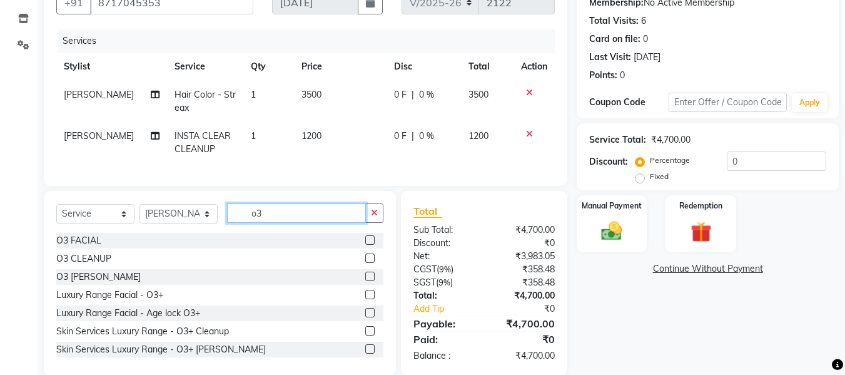
type input "o3"
click at [365, 281] on label at bounding box center [369, 276] width 9 height 9
click at [365, 281] on input "checkbox" at bounding box center [369, 277] width 8 height 8
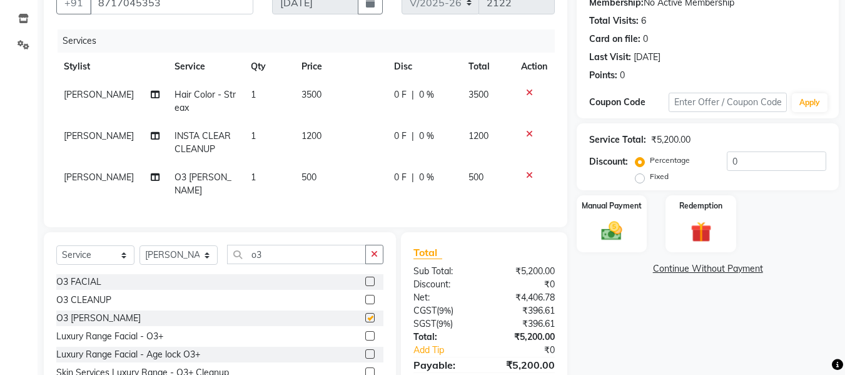
checkbox input "false"
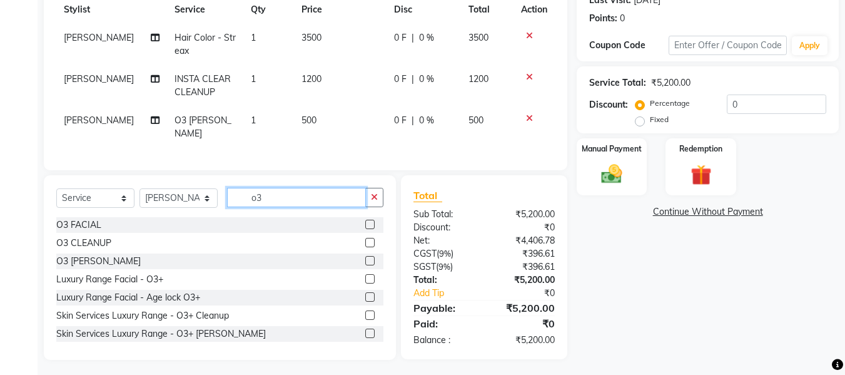
click at [292, 198] on input "o3" at bounding box center [296, 197] width 139 height 19
type input "o"
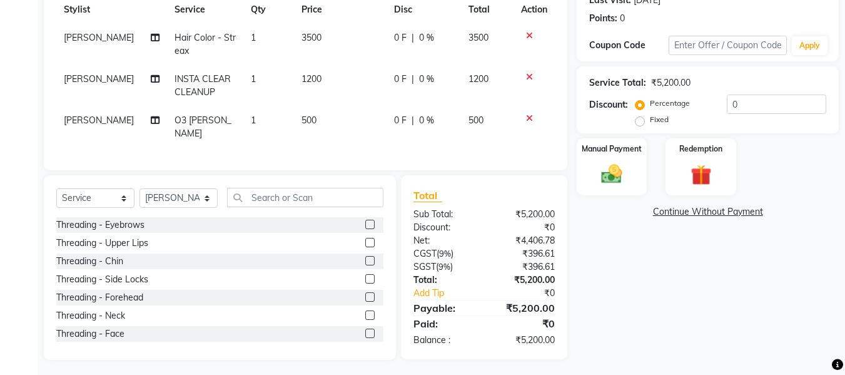
click at [365, 220] on label at bounding box center [369, 224] width 9 height 9
click at [365, 221] on input "checkbox" at bounding box center [369, 225] width 8 height 8
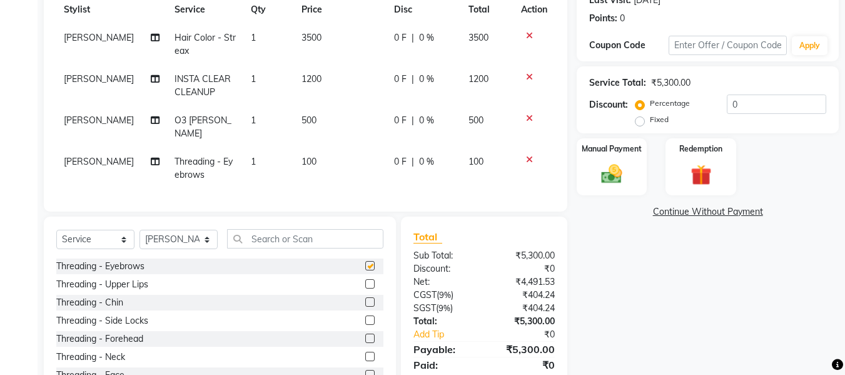
checkbox input "false"
click at [302, 156] on span "100" at bounding box center [309, 161] width 15 height 11
select select "31034"
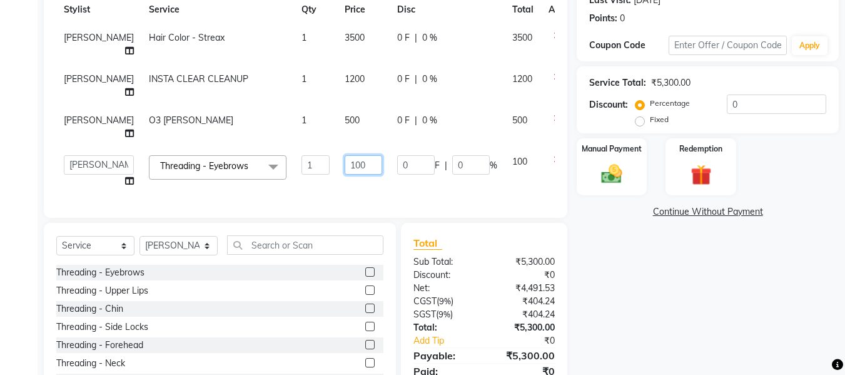
click at [345, 155] on input "100" at bounding box center [364, 164] width 38 height 19
type input "150"
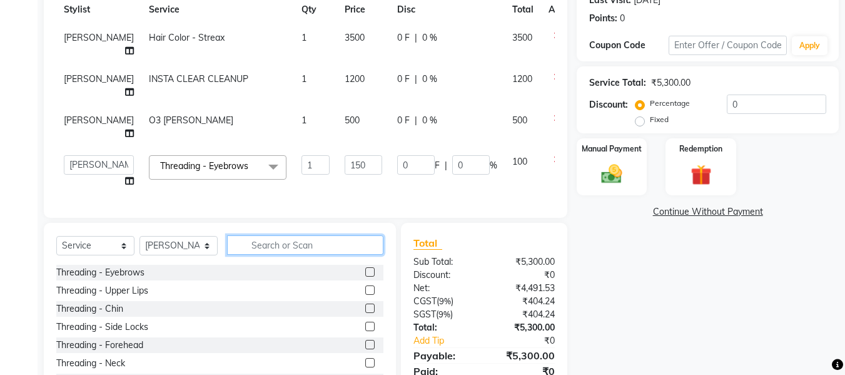
click at [289, 235] on input "text" at bounding box center [305, 244] width 156 height 19
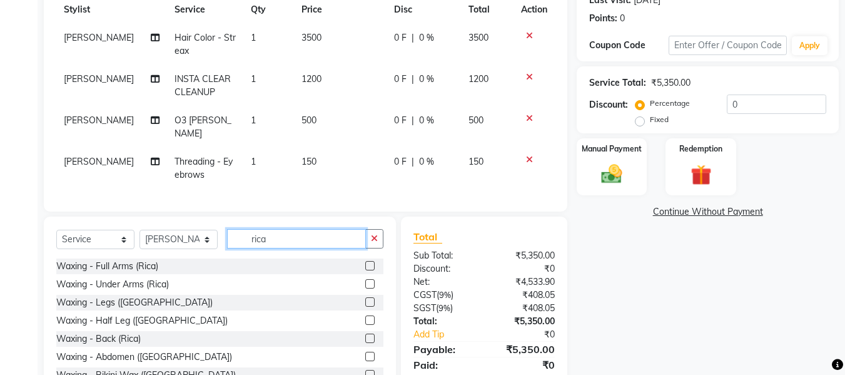
type input "rica"
click at [365, 262] on label at bounding box center [369, 265] width 9 height 9
click at [365, 262] on input "checkbox" at bounding box center [369, 266] width 8 height 8
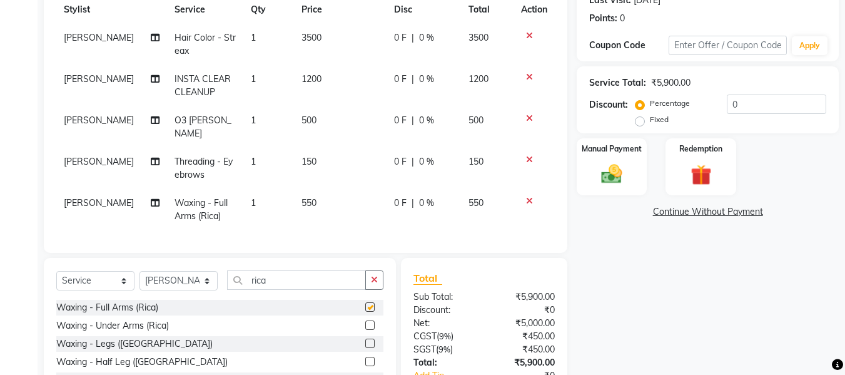
checkbox input "false"
click at [302, 197] on span "550" at bounding box center [309, 202] width 15 height 11
select select "31034"
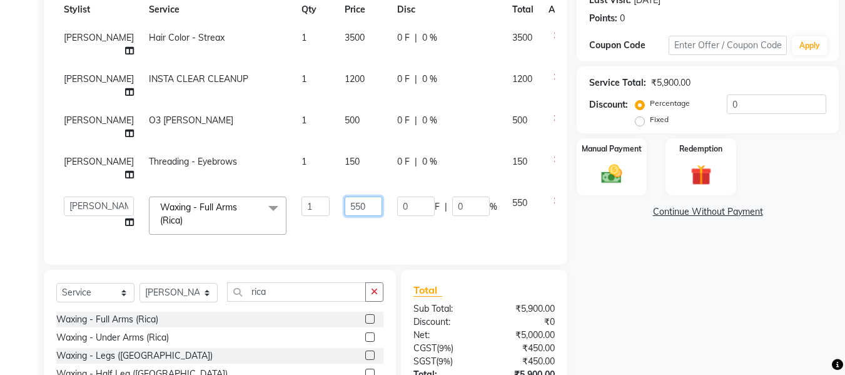
click at [345, 196] on input "550" at bounding box center [364, 205] width 38 height 19
type input "650"
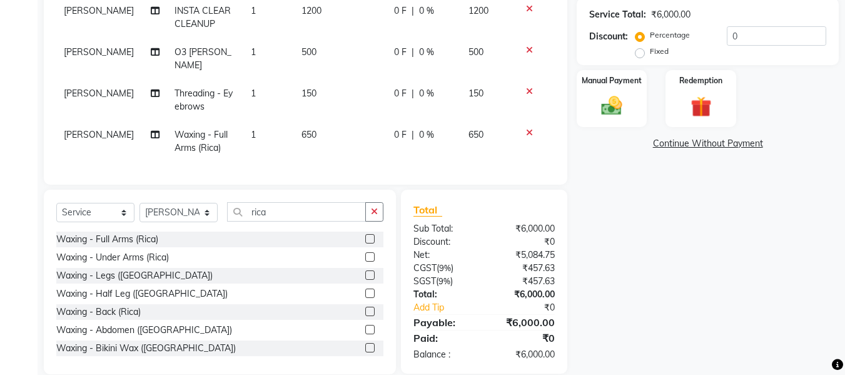
click at [686, 273] on div "Name: [PERSON_NAME] Membership: No Active Membership Total Visits: 6 Card on fi…" at bounding box center [713, 108] width 272 height 531
click at [297, 208] on input "rica" at bounding box center [296, 211] width 139 height 19
type input "r"
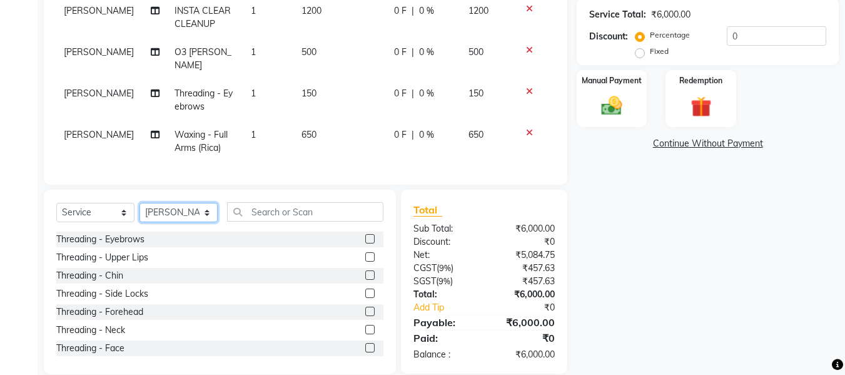
click at [196, 209] on select "Select Stylist [PERSON_NAME] [PERSON_NAME] Baby [PERSON_NAME] Makeup Manager [P…" at bounding box center [179, 212] width 78 height 19
select select "88144"
click at [140, 203] on select "Select Stylist [PERSON_NAME] [PERSON_NAME] Baby [PERSON_NAME] Makeup Manager [P…" at bounding box center [179, 212] width 78 height 19
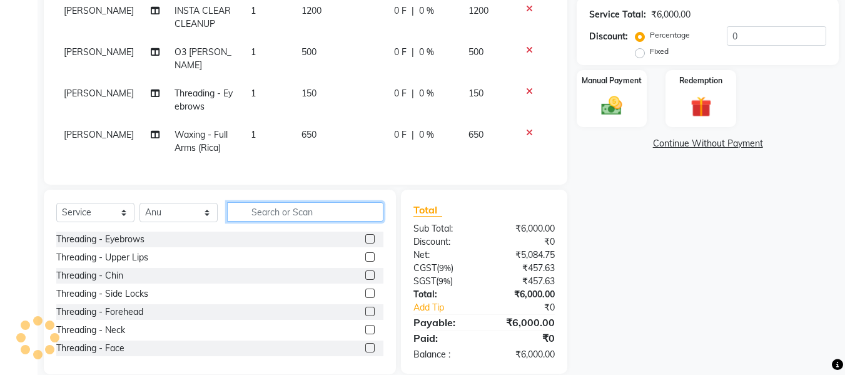
click at [284, 205] on input "text" at bounding box center [305, 211] width 156 height 19
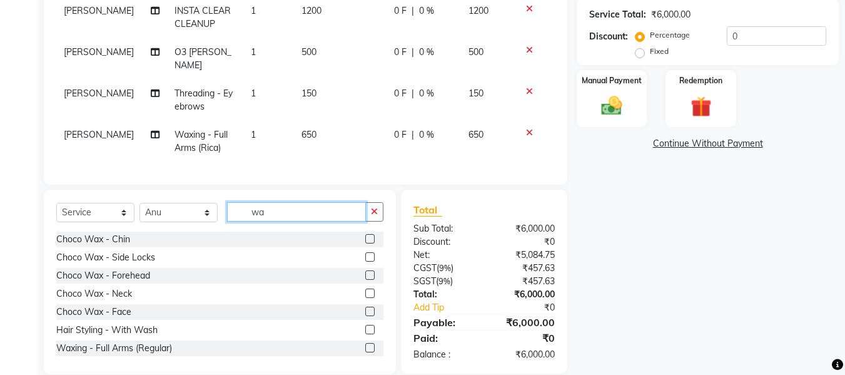
type input "w"
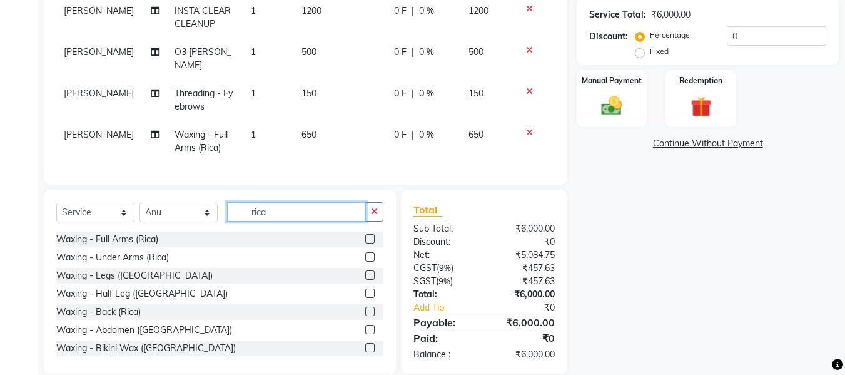
type input "rica"
click at [365, 234] on label at bounding box center [369, 238] width 9 height 9
click at [365, 235] on input "checkbox" at bounding box center [369, 239] width 8 height 8
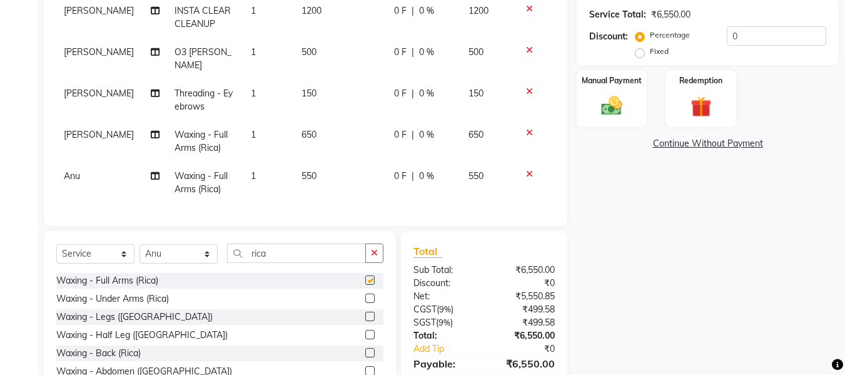
checkbox input "false"
click at [297, 162] on td "550" at bounding box center [340, 182] width 93 height 41
select select "88144"
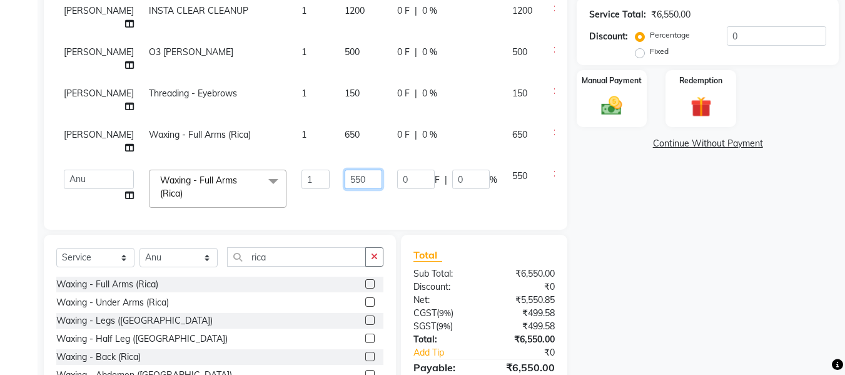
click at [345, 170] on input "550" at bounding box center [364, 179] width 38 height 19
type input "650"
click at [362, 285] on div "Waxing - Full Arms (Rica) Waxing - Under Arms (Rica) Waxing - Legs (Rica) Waxin…" at bounding box center [219, 339] width 327 height 125
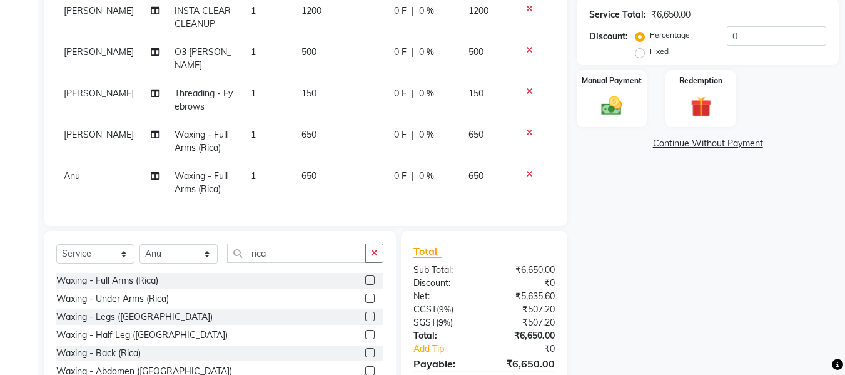
click at [365, 312] on label at bounding box center [369, 316] width 9 height 9
click at [365, 313] on input "checkbox" at bounding box center [369, 317] width 8 height 8
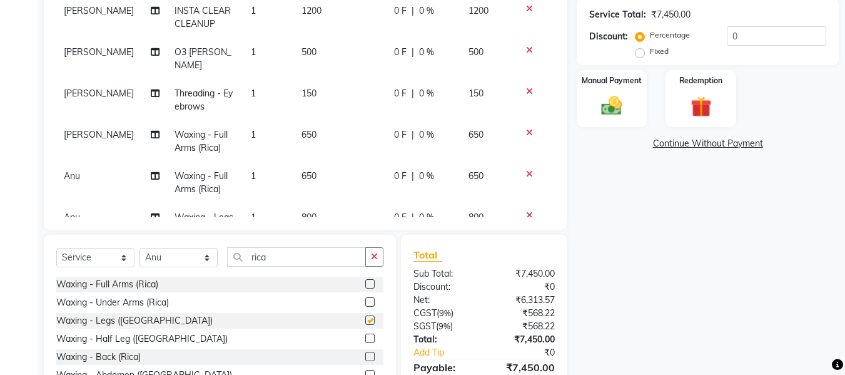
checkbox input "false"
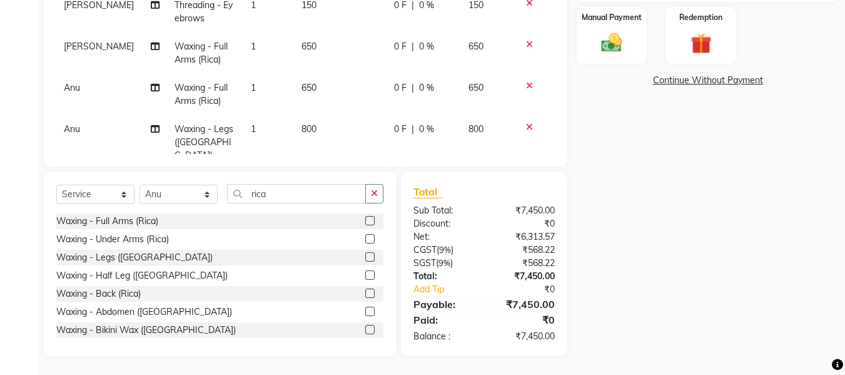
scroll to position [34, 0]
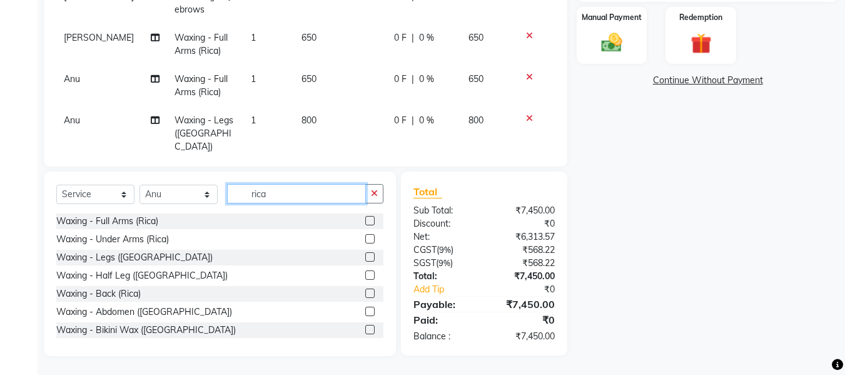
click at [295, 196] on input "rica" at bounding box center [296, 193] width 139 height 19
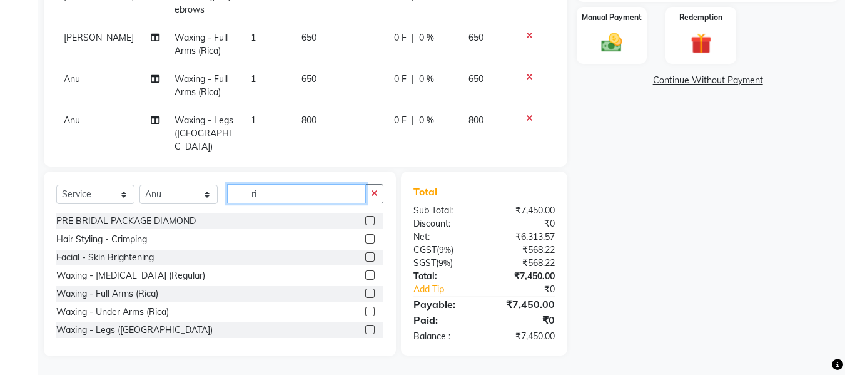
type input "r"
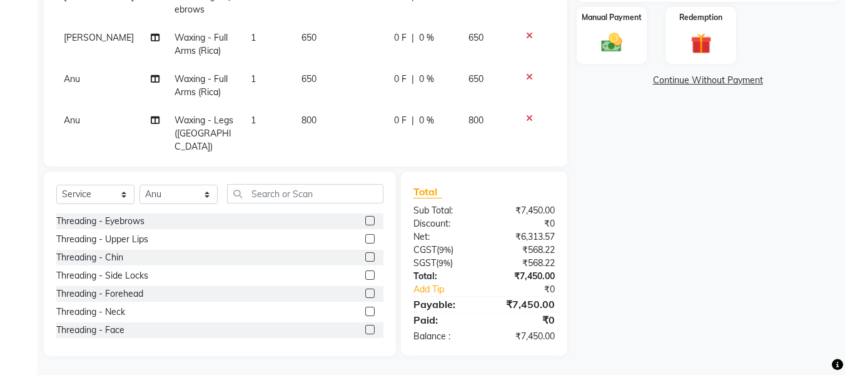
click at [365, 219] on label at bounding box center [369, 220] width 9 height 9
click at [365, 219] on input "checkbox" at bounding box center [369, 221] width 8 height 8
checkbox input "false"
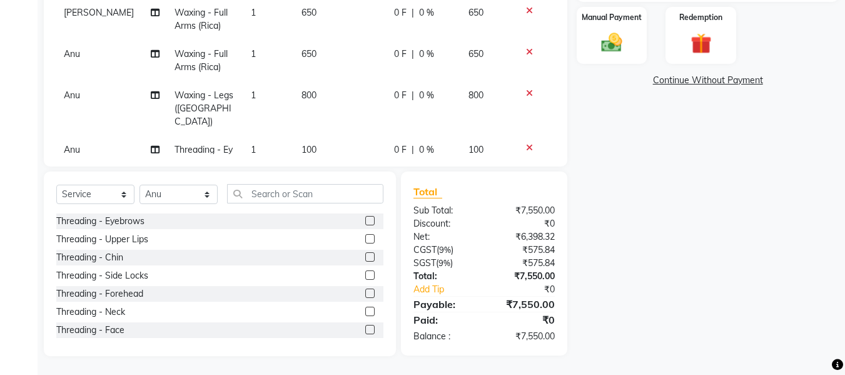
scroll to position [75, 0]
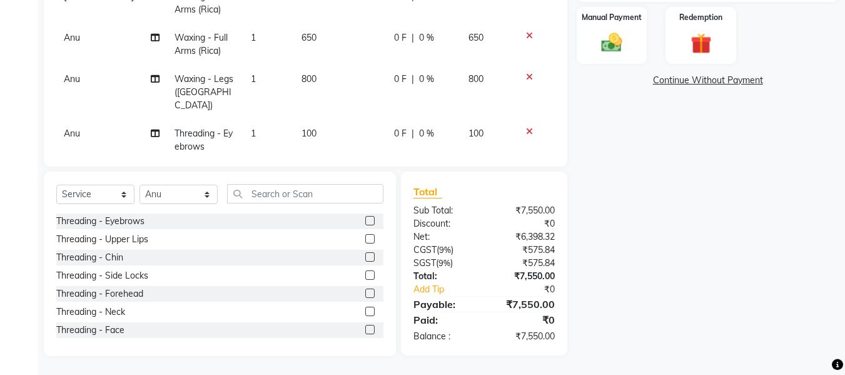
click at [302, 128] on span "100" at bounding box center [309, 133] width 15 height 11
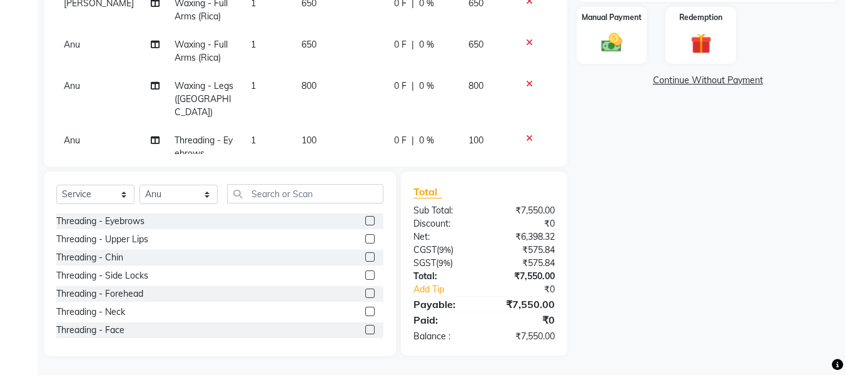
select select "88144"
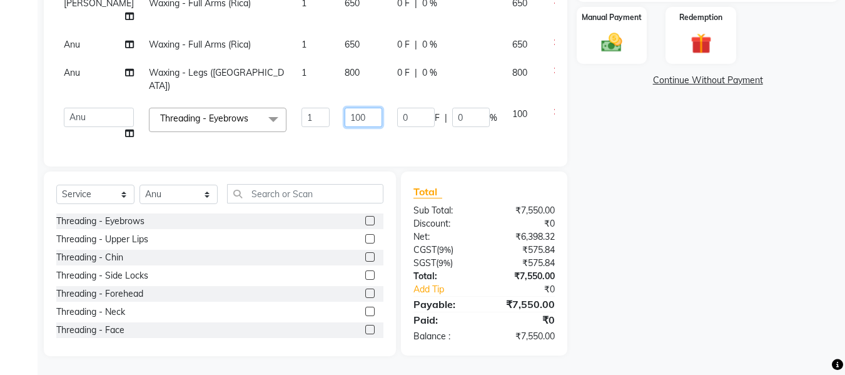
click at [345, 113] on input "100" at bounding box center [364, 117] width 38 height 19
type input "200"
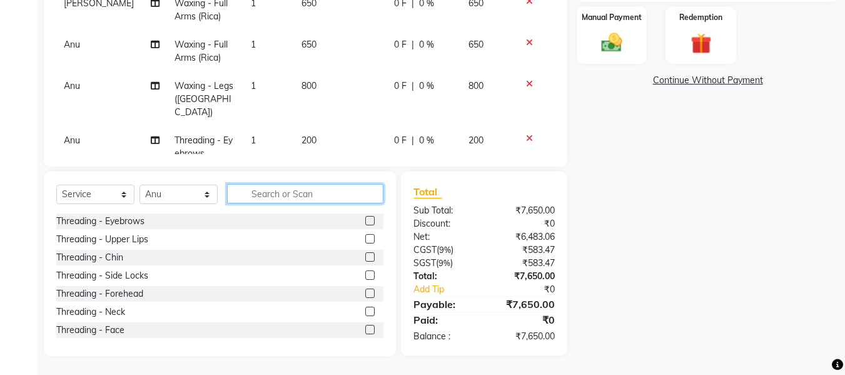
click at [273, 195] on input "text" at bounding box center [305, 193] width 156 height 19
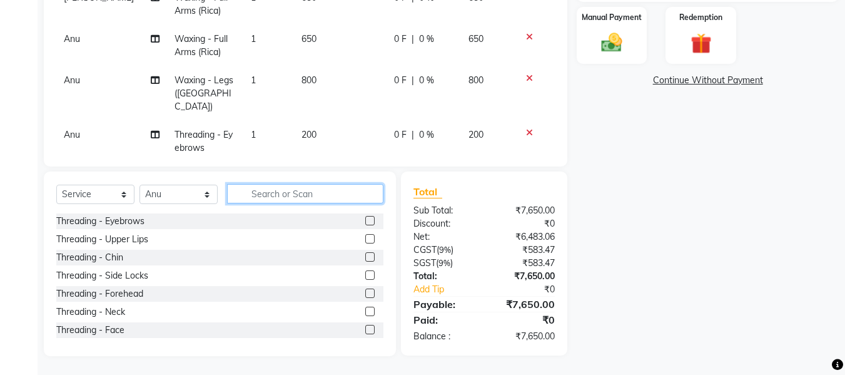
scroll to position [75, 0]
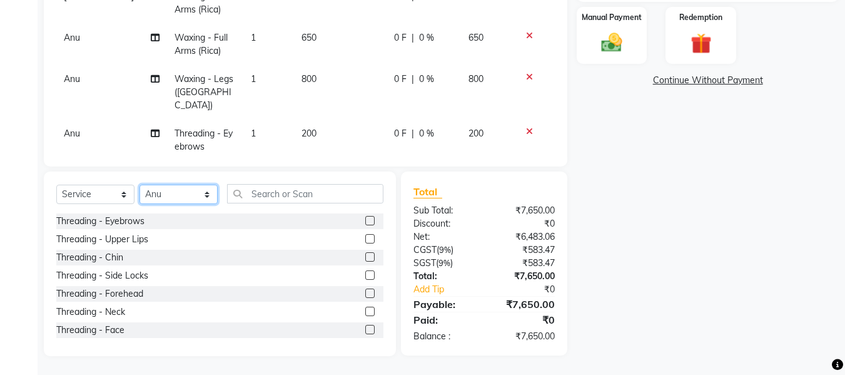
click at [199, 195] on select "Select Stylist [PERSON_NAME] [PERSON_NAME] Baby [PERSON_NAME] Makeup Manager [P…" at bounding box center [179, 194] width 78 height 19
select select "62929"
click at [140, 185] on select "Select Stylist [PERSON_NAME] [PERSON_NAME] Baby [PERSON_NAME] Makeup Manager [P…" at bounding box center [179, 194] width 78 height 19
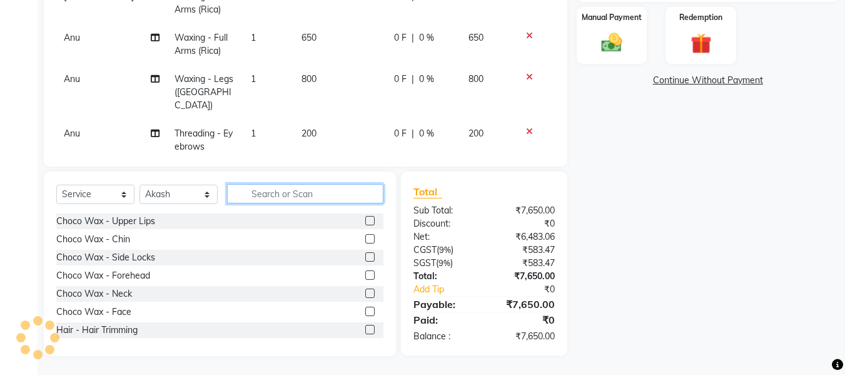
click at [270, 191] on input "text" at bounding box center [305, 193] width 156 height 19
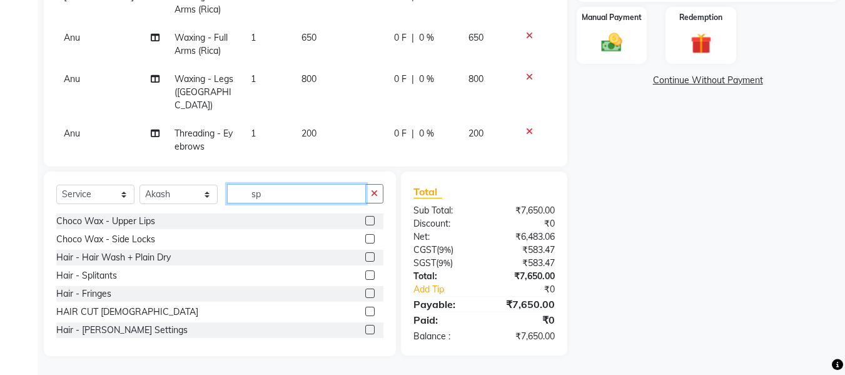
scroll to position [313, 0]
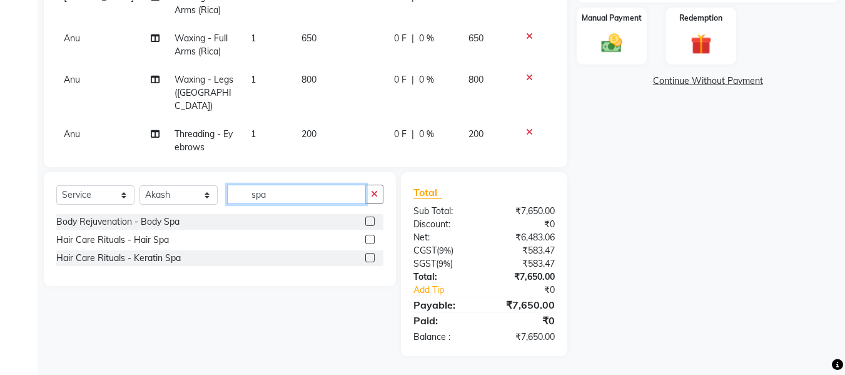
type input "spa"
click at [370, 240] on label at bounding box center [369, 239] width 9 height 9
click at [370, 240] on input "checkbox" at bounding box center [369, 240] width 8 height 8
checkbox input "false"
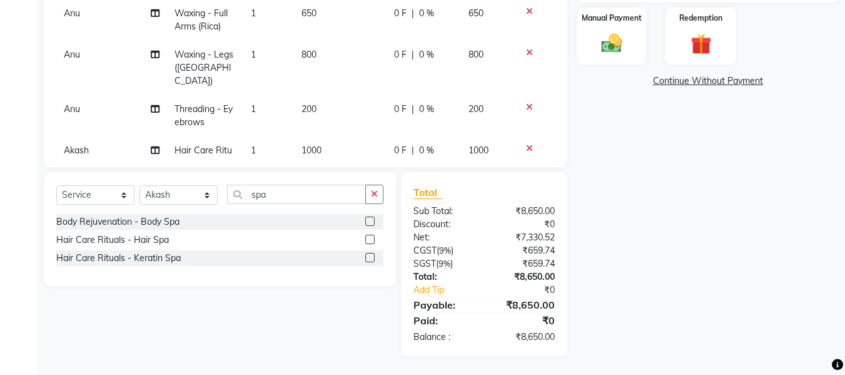
scroll to position [116, 0]
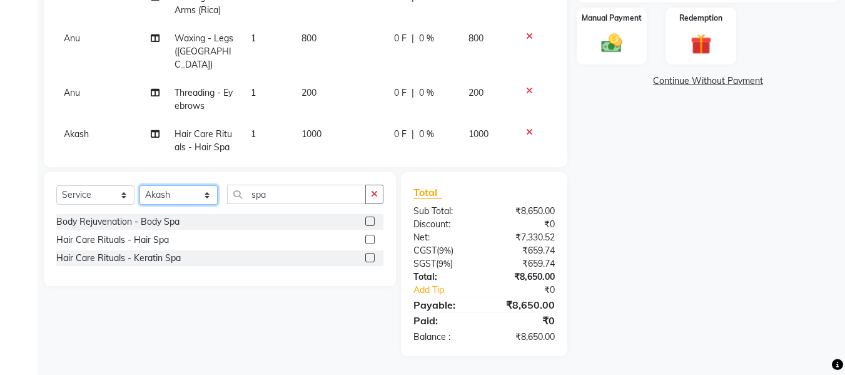
click at [202, 197] on select "Select Stylist [PERSON_NAME] [PERSON_NAME] Baby [PERSON_NAME] Makeup Manager [P…" at bounding box center [179, 194] width 78 height 19
select select "12071"
click at [140, 185] on select "Select Stylist [PERSON_NAME] [PERSON_NAME] Baby [PERSON_NAME] Makeup Manager [P…" at bounding box center [179, 194] width 78 height 19
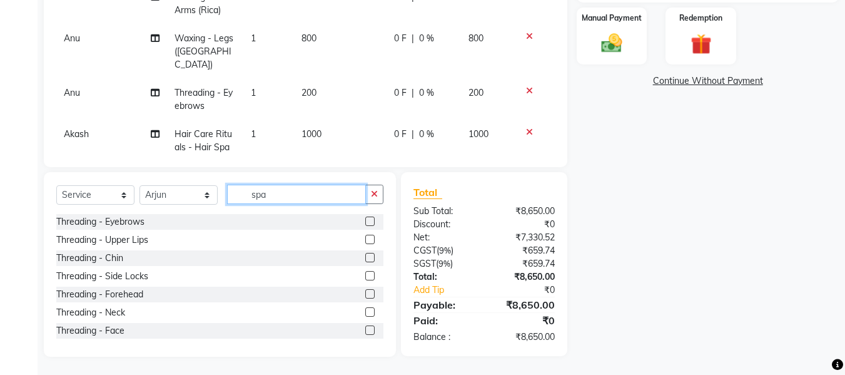
click at [289, 188] on input "spa" at bounding box center [296, 194] width 139 height 19
type input "s"
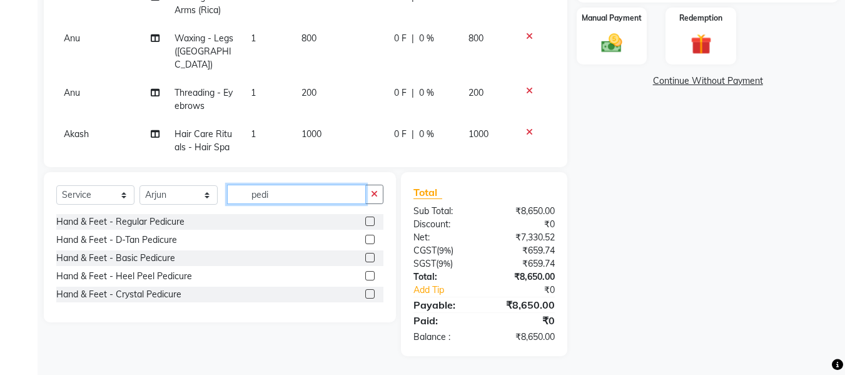
type input "pedi"
click at [370, 238] on label at bounding box center [369, 239] width 9 height 9
click at [370, 238] on input "checkbox" at bounding box center [369, 240] width 8 height 8
checkbox input "false"
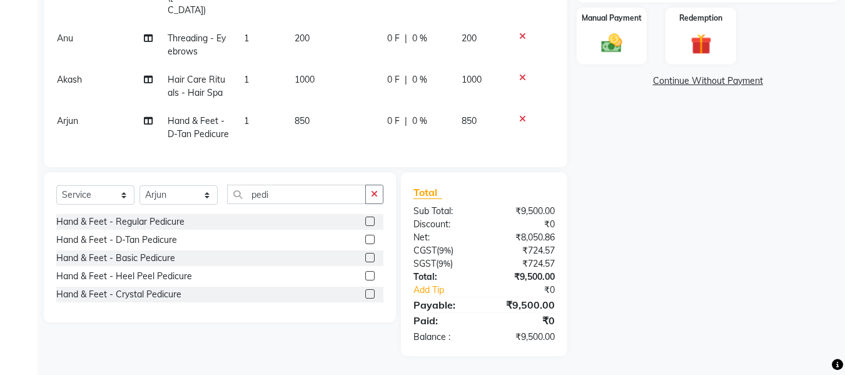
scroll to position [171, 3]
drag, startPoint x: 691, startPoint y: 205, endPoint x: 202, endPoint y: 191, distance: 488.9
click at [202, 191] on div "Client [PHONE_NUMBER] Date [DATE] Invoice Number V/2025 V/[PHONE_NUMBER] Servic…" at bounding box center [441, 68] width 814 height 576
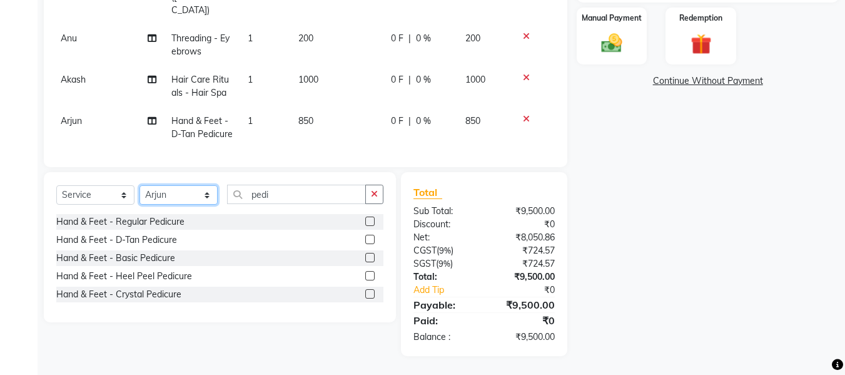
click at [202, 191] on select "Select Stylist [PERSON_NAME] [PERSON_NAME] Baby [PERSON_NAME] Makeup Manager [P…" at bounding box center [179, 194] width 78 height 19
select select "88144"
click at [140, 185] on select "Select Stylist [PERSON_NAME] [PERSON_NAME] Baby [PERSON_NAME] Makeup Manager [P…" at bounding box center [179, 194] width 78 height 19
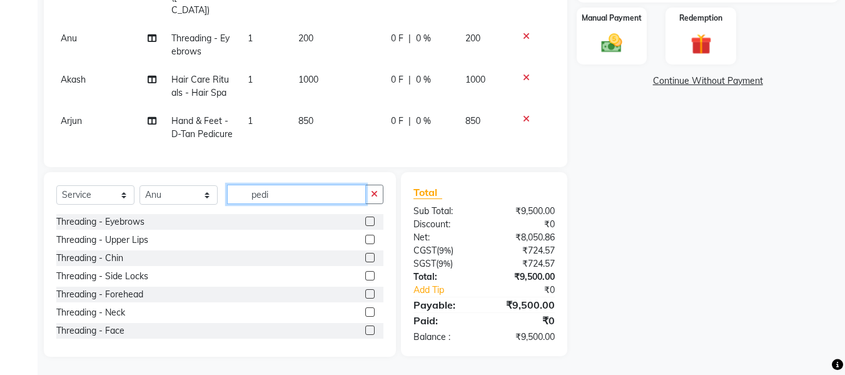
click at [298, 200] on input "pedi" at bounding box center [296, 194] width 139 height 19
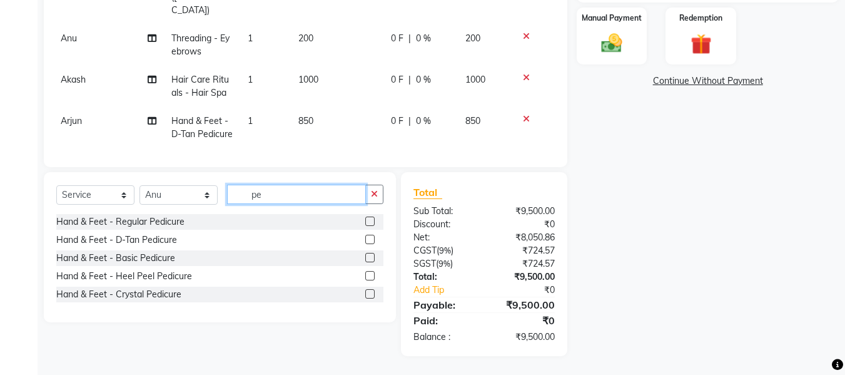
type input "p"
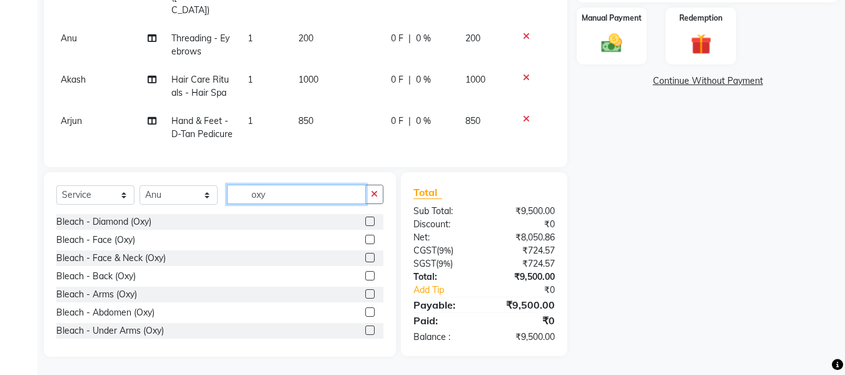
type input "oxy"
click at [365, 238] on label at bounding box center [369, 239] width 9 height 9
click at [365, 238] on input "checkbox" at bounding box center [369, 240] width 8 height 8
checkbox input "false"
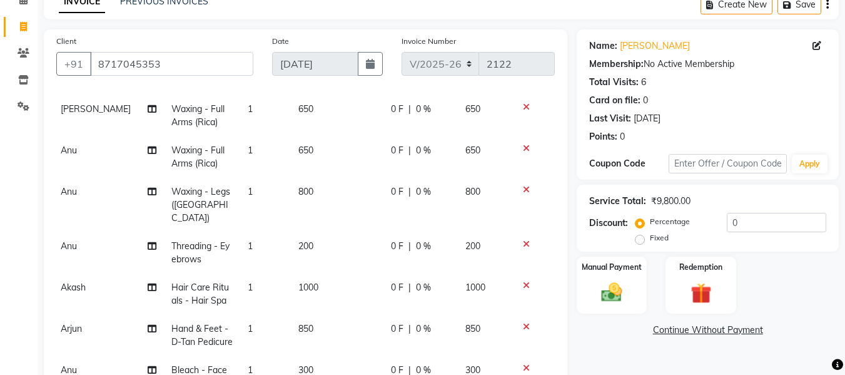
scroll to position [63, 0]
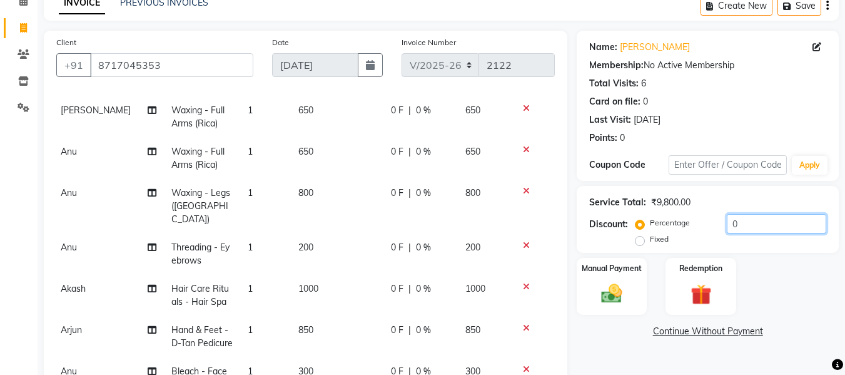
click at [758, 224] on input "0" at bounding box center [776, 223] width 99 height 19
click at [650, 238] on label "Fixed" at bounding box center [659, 238] width 19 height 11
click at [641, 238] on input "Fixed" at bounding box center [642, 239] width 9 height 9
radio input "true"
click at [766, 225] on input "number" at bounding box center [776, 223] width 99 height 19
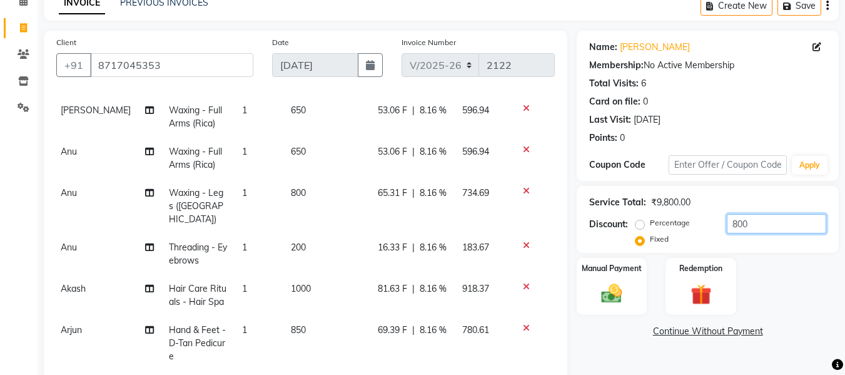
scroll to position [314, 0]
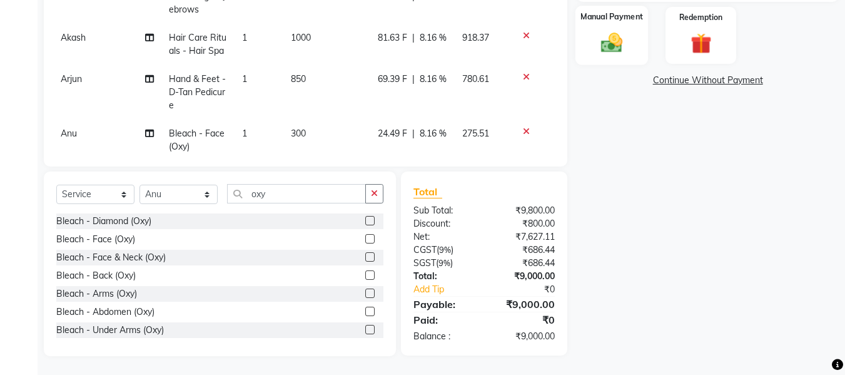
type input "800"
click at [616, 44] on img at bounding box center [611, 42] width 35 height 25
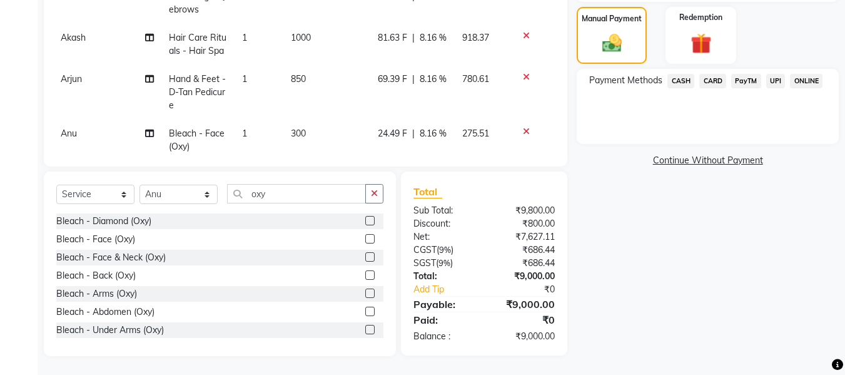
click at [771, 81] on span "UPI" at bounding box center [775, 81] width 19 height 14
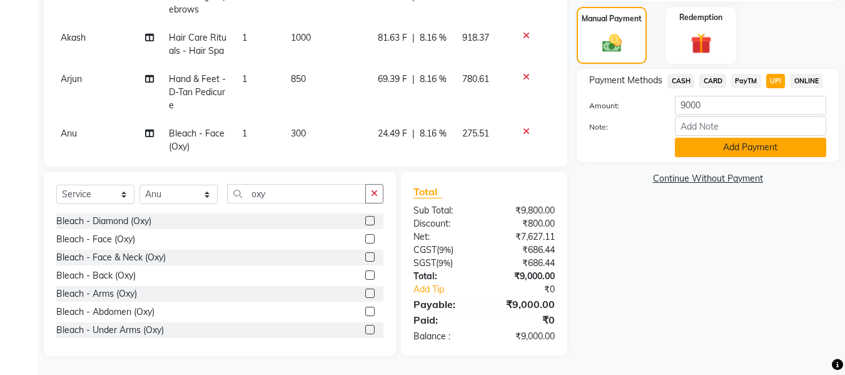
click at [774, 142] on button "Add Payment" at bounding box center [750, 147] width 151 height 19
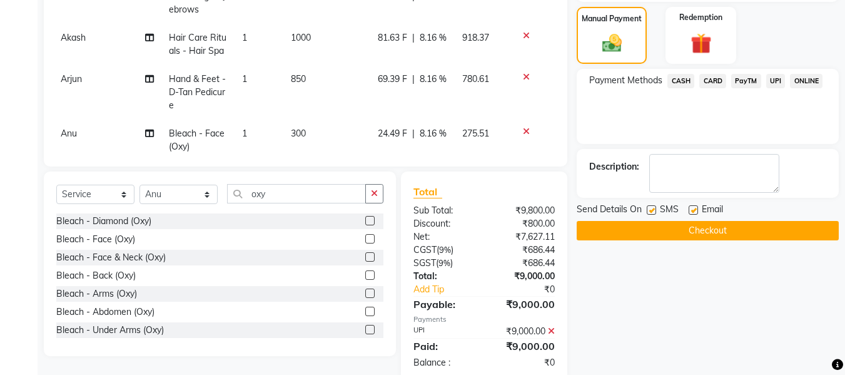
click at [725, 229] on button "Checkout" at bounding box center [708, 230] width 262 height 19
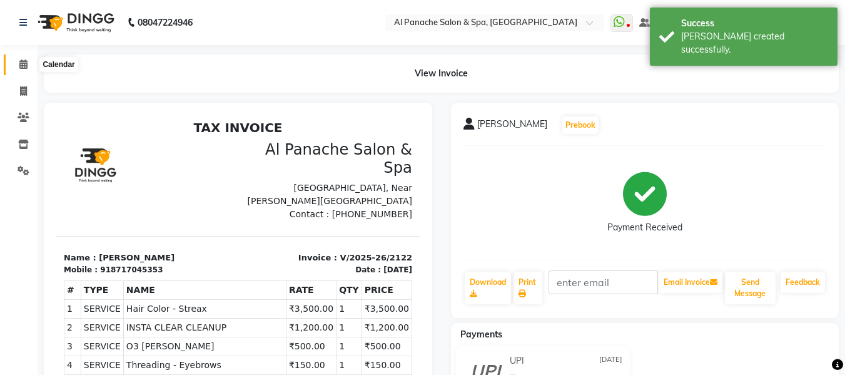
click at [21, 64] on icon at bounding box center [23, 63] width 8 height 9
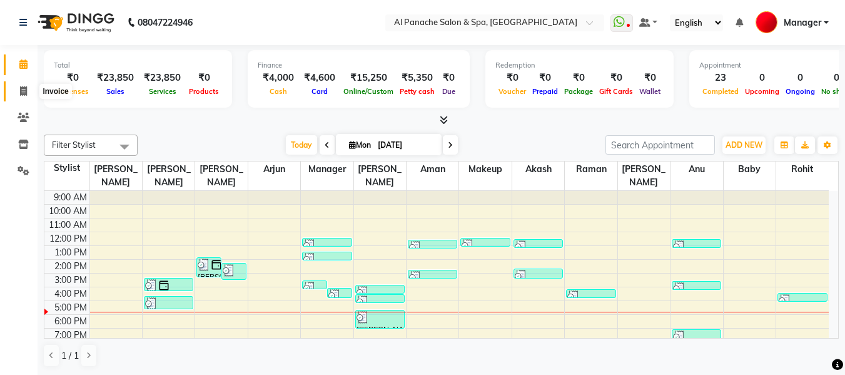
click at [18, 93] on span at bounding box center [24, 91] width 22 height 14
select select "751"
select select "service"
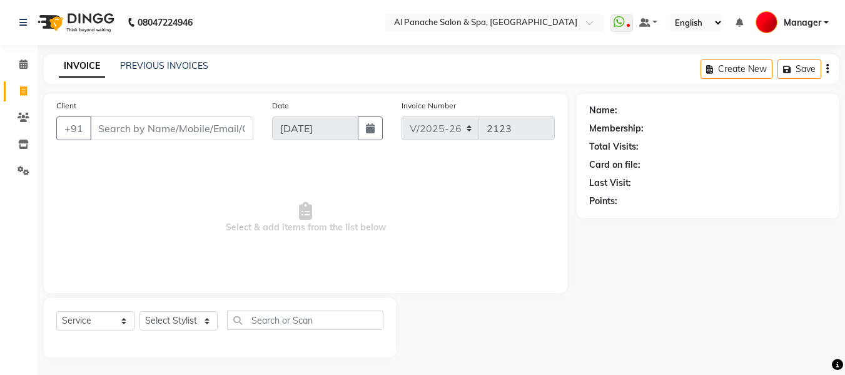
click at [200, 124] on input "Client" at bounding box center [171, 128] width 163 height 24
type input "7006123059"
click at [223, 133] on span "Add Client" at bounding box center [220, 128] width 49 height 13
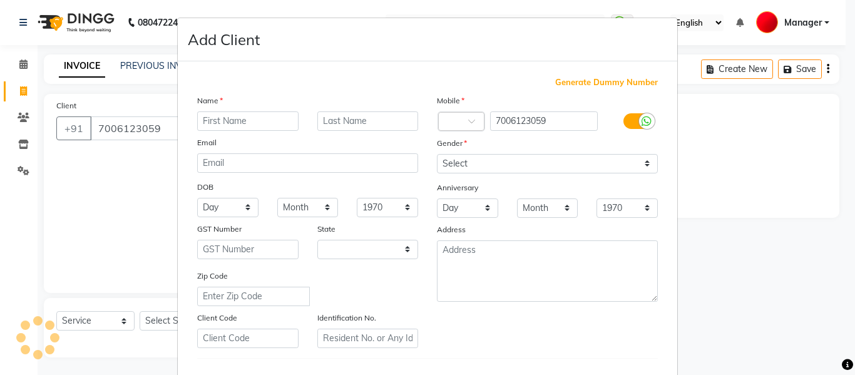
select select "15"
type input "ISHA"
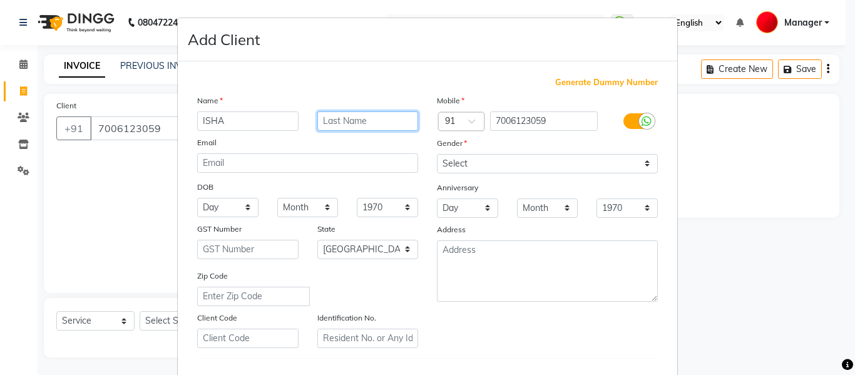
click at [347, 117] on input "text" at bounding box center [367, 120] width 101 height 19
type input "MAM"
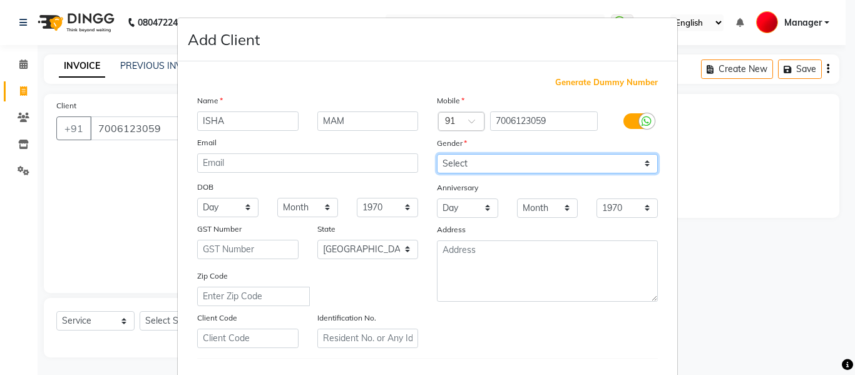
click at [498, 161] on select "Select [DEMOGRAPHIC_DATA] [DEMOGRAPHIC_DATA] Other Prefer Not To Say" at bounding box center [547, 163] width 221 height 19
select select "[DEMOGRAPHIC_DATA]"
click at [437, 154] on select "Select [DEMOGRAPHIC_DATA] [DEMOGRAPHIC_DATA] Other Prefer Not To Say" at bounding box center [547, 163] width 221 height 19
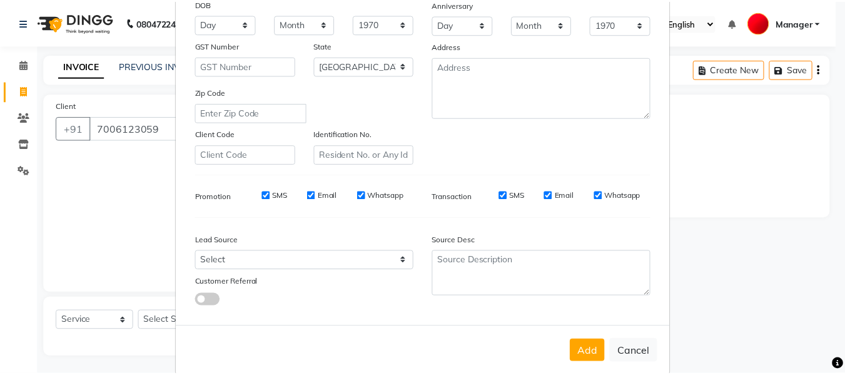
scroll to position [185, 0]
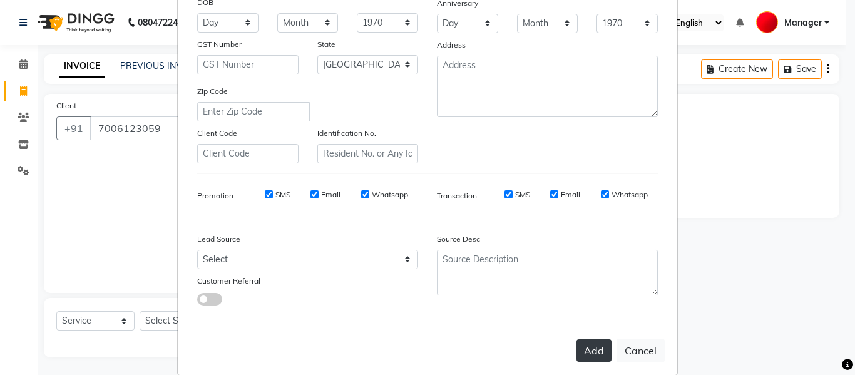
click at [586, 347] on button "Add" at bounding box center [593, 350] width 35 height 23
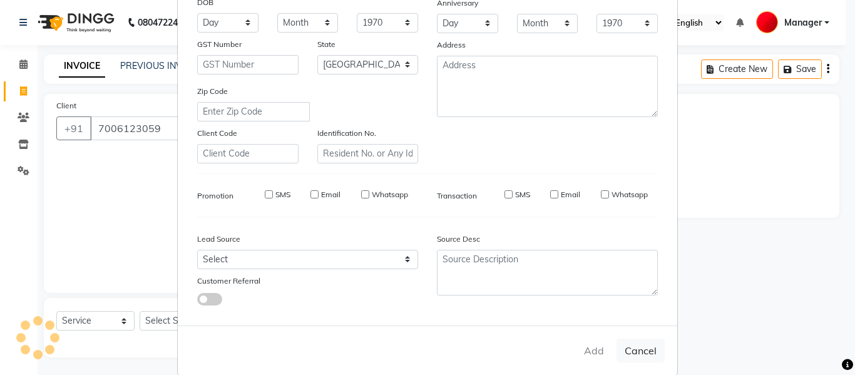
select select
select select "null"
select select
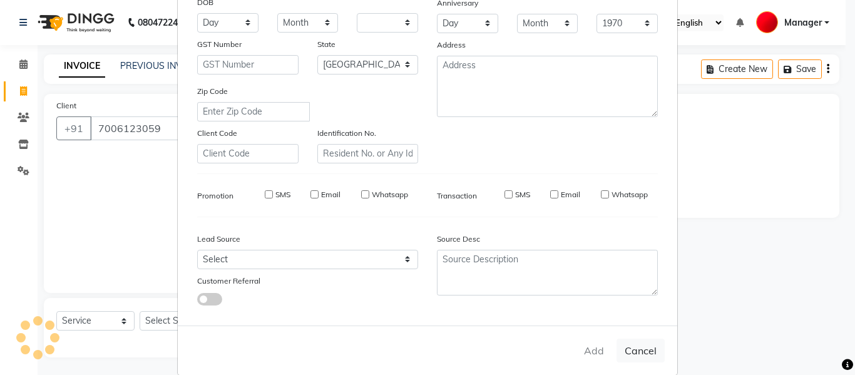
select select
checkbox input "false"
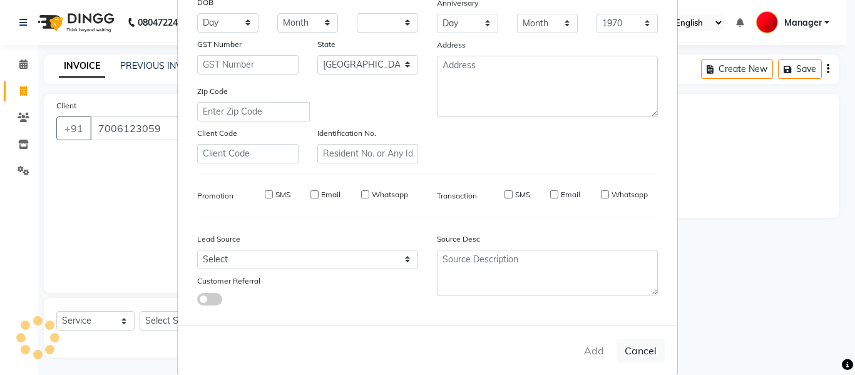
checkbox input "false"
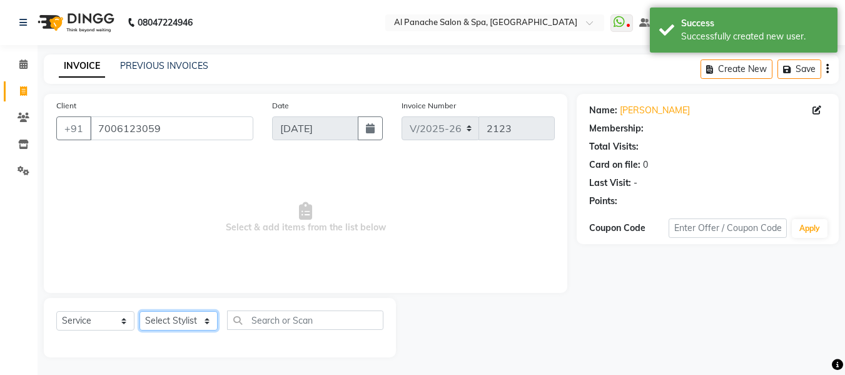
click at [186, 322] on select "Select Stylist [PERSON_NAME] [PERSON_NAME] Baby [PERSON_NAME] Makeup Manager [P…" at bounding box center [179, 320] width 78 height 19
select select "12068"
click at [140, 311] on select "Select Stylist [PERSON_NAME] [PERSON_NAME] Baby [PERSON_NAME] Makeup Manager [P…" at bounding box center [179, 320] width 78 height 19
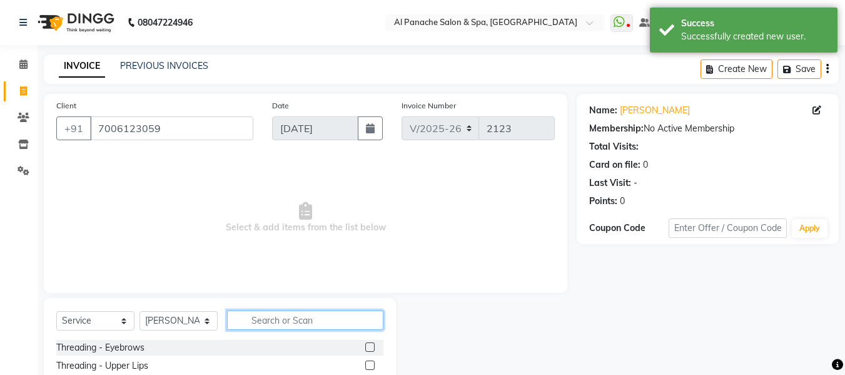
click at [290, 321] on input "text" at bounding box center [305, 319] width 156 height 19
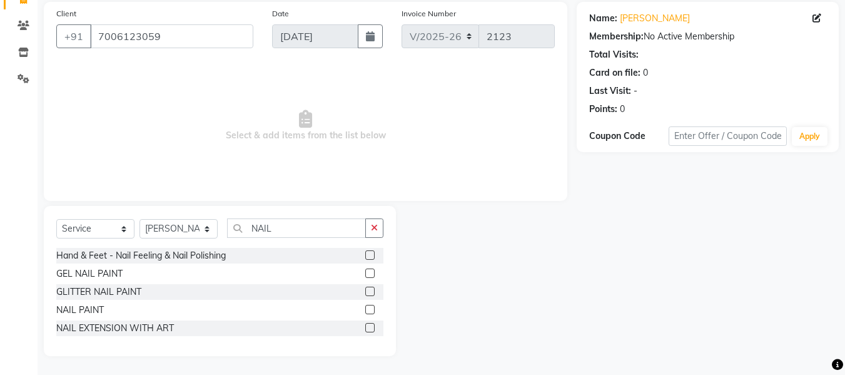
click at [369, 308] on label at bounding box center [369, 309] width 9 height 9
click at [369, 308] on input "checkbox" at bounding box center [369, 310] width 8 height 8
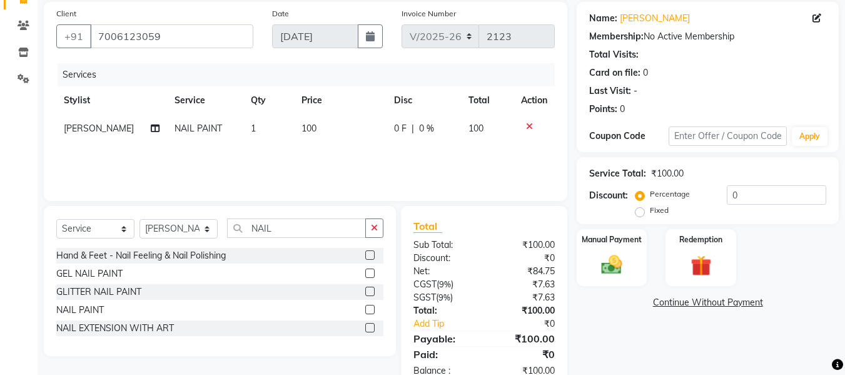
click at [302, 131] on span "100" at bounding box center [309, 128] width 15 height 11
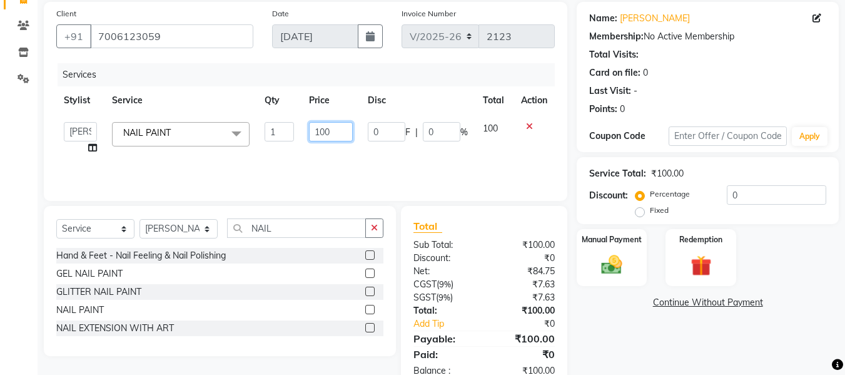
click at [319, 135] on input "100" at bounding box center [330, 131] width 43 height 19
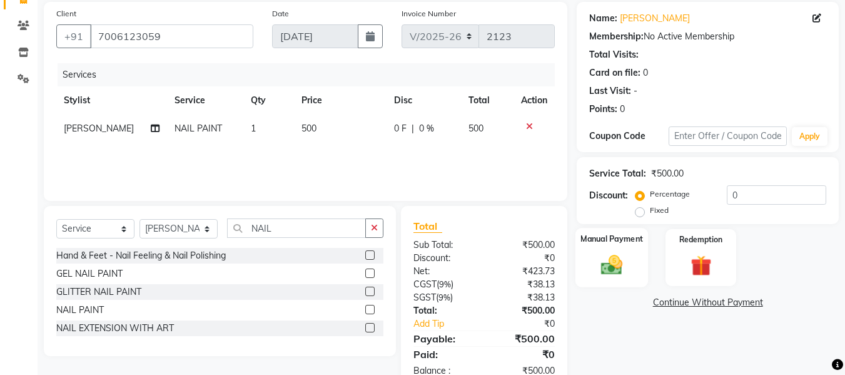
click at [614, 260] on img at bounding box center [611, 264] width 35 height 25
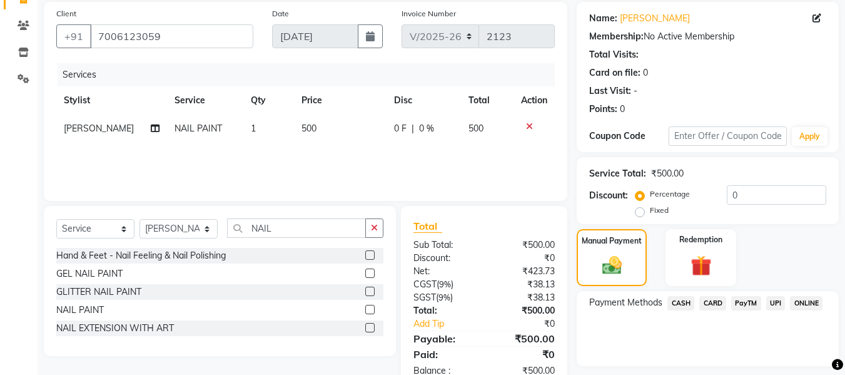
click at [682, 302] on span "CASH" at bounding box center [681, 303] width 27 height 14
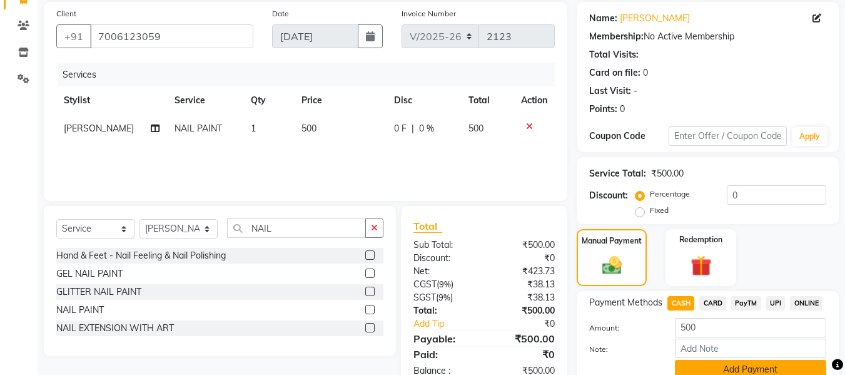
click at [745, 372] on button "Add Payment" at bounding box center [750, 369] width 151 height 19
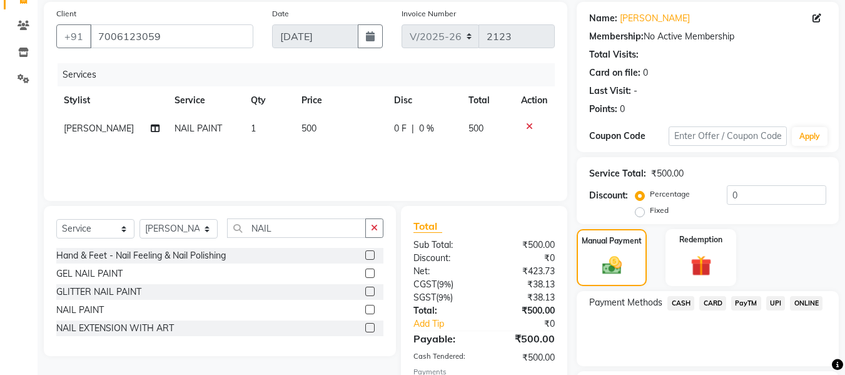
scroll to position [198, 0]
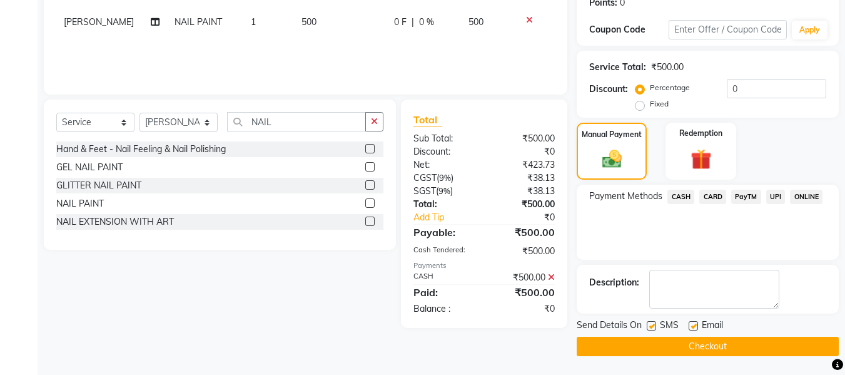
click at [771, 348] on button "Checkout" at bounding box center [708, 346] width 262 height 19
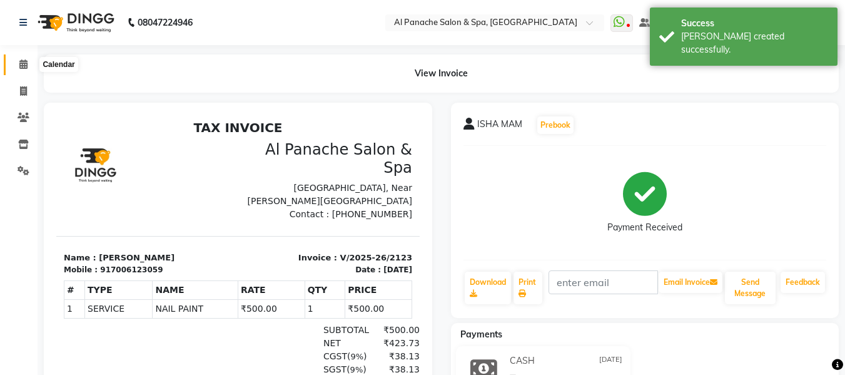
click at [21, 59] on span at bounding box center [24, 65] width 22 height 14
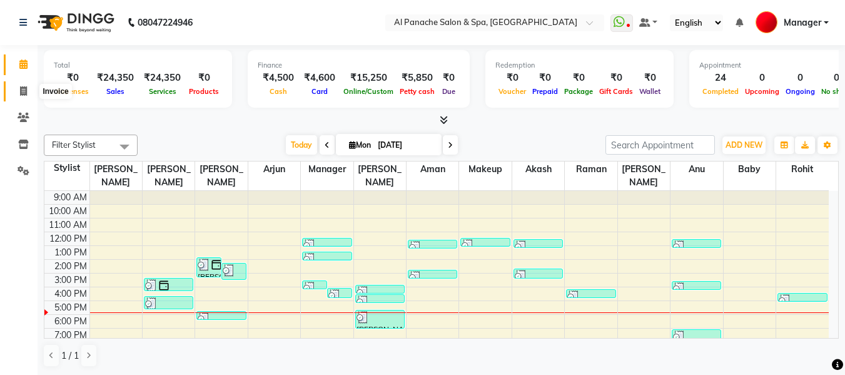
click at [16, 89] on span at bounding box center [24, 91] width 22 height 14
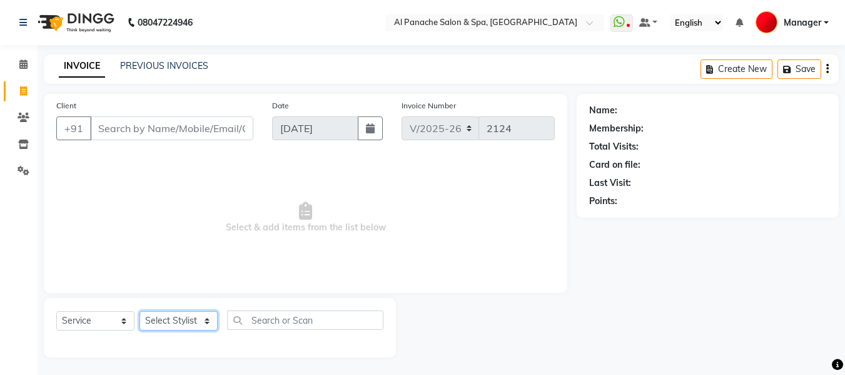
click at [178, 318] on select "Select Stylist [PERSON_NAME] [PERSON_NAME] Baby [PERSON_NAME] Makeup Manager [P…" at bounding box center [179, 320] width 78 height 19
click at [140, 311] on select "Select Stylist [PERSON_NAME] [PERSON_NAME] Baby [PERSON_NAME] Makeup Manager [P…" at bounding box center [179, 320] width 78 height 19
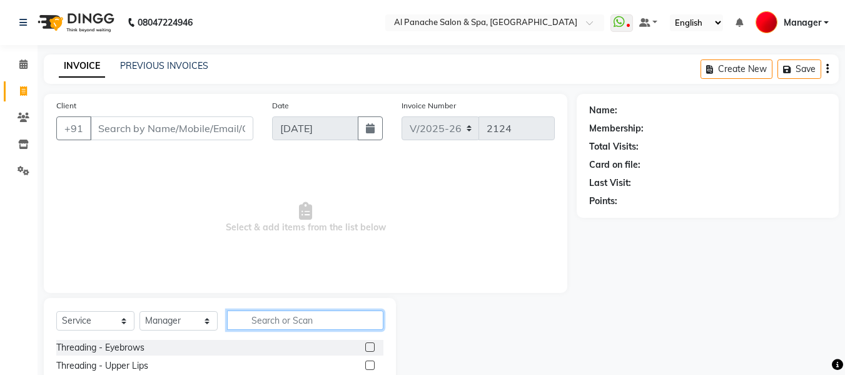
click at [292, 320] on input "text" at bounding box center [305, 319] width 156 height 19
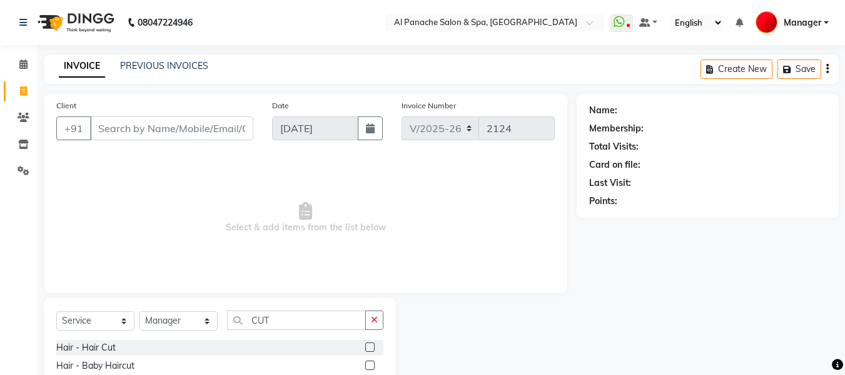
click at [373, 346] on label at bounding box center [369, 346] width 9 height 9
click at [373, 346] on input "checkbox" at bounding box center [369, 348] width 8 height 8
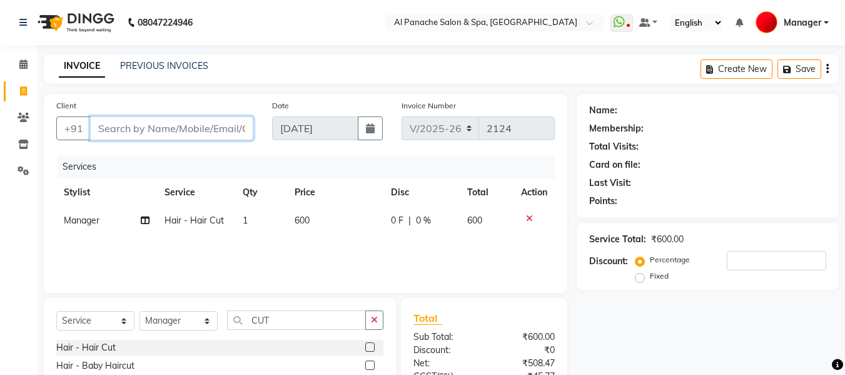
click at [225, 135] on input "Client" at bounding box center [171, 128] width 163 height 24
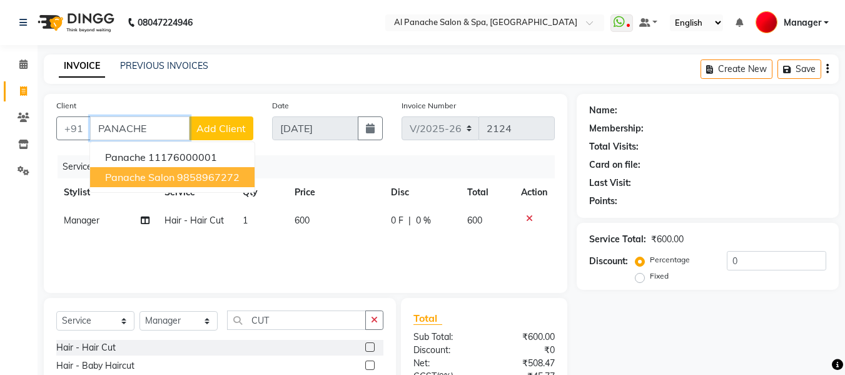
click at [163, 177] on span "panache salon" at bounding box center [139, 177] width 69 height 13
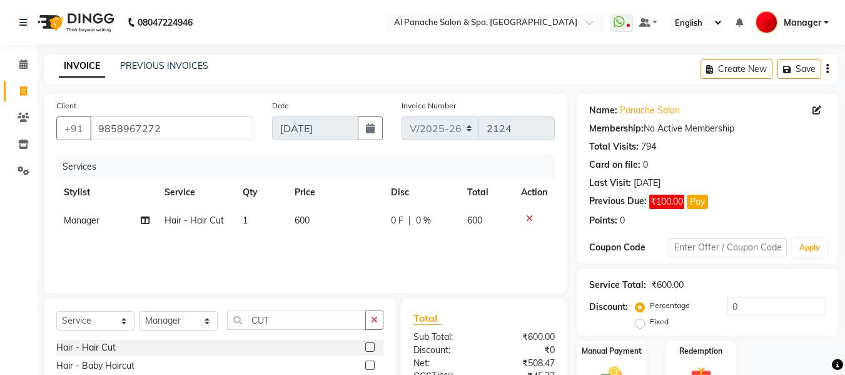
scroll to position [126, 0]
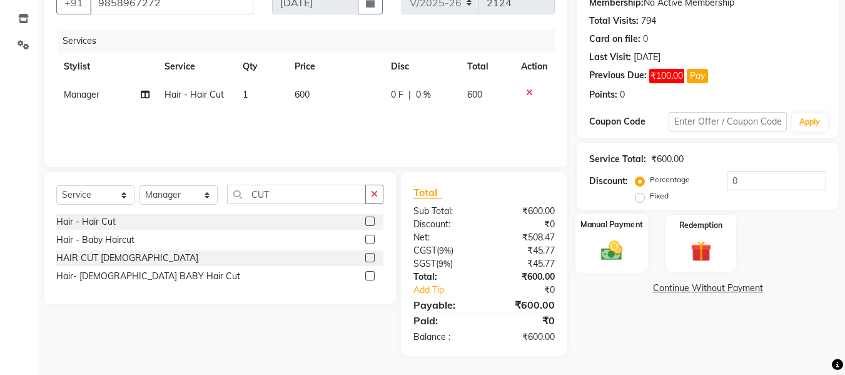
click at [610, 252] on img at bounding box center [611, 250] width 35 height 25
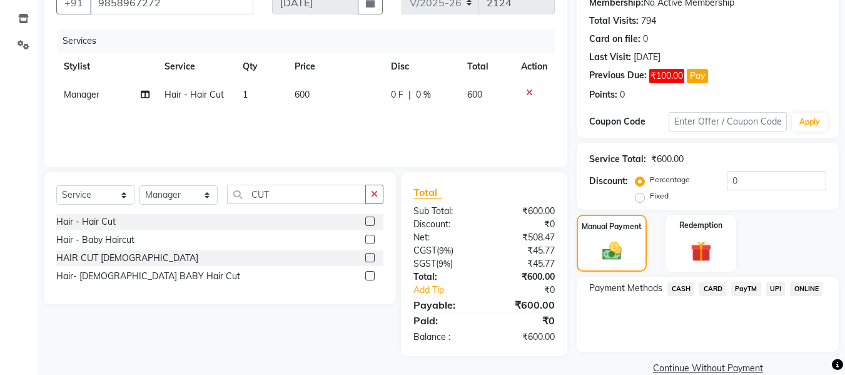
click at [678, 285] on span "CASH" at bounding box center [681, 289] width 27 height 14
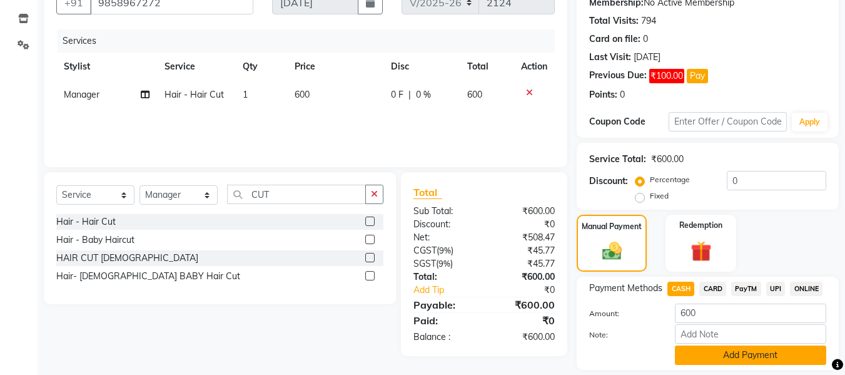
click at [740, 350] on button "Add Payment" at bounding box center [750, 354] width 151 height 19
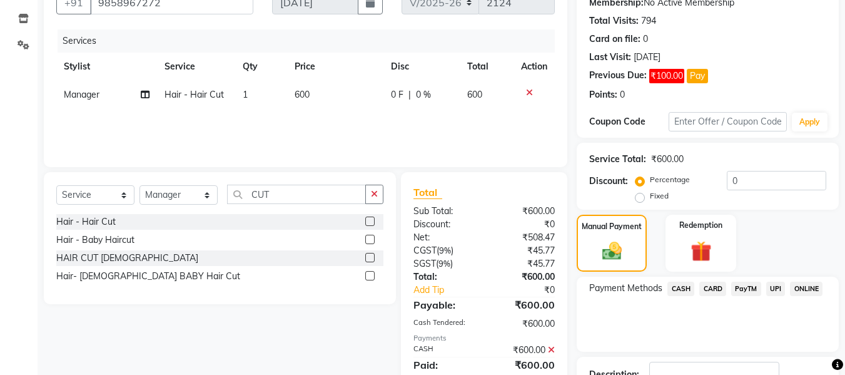
scroll to position [218, 0]
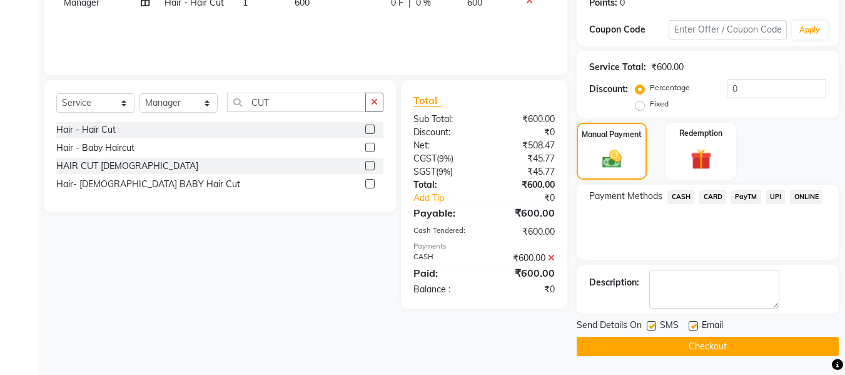
click at [710, 347] on button "Checkout" at bounding box center [708, 346] width 262 height 19
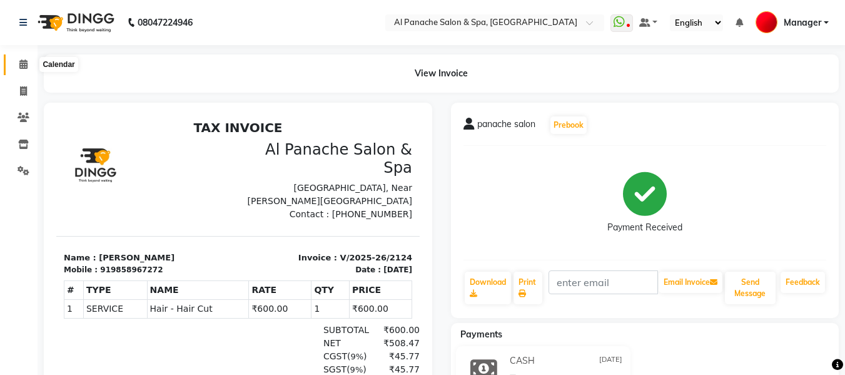
click at [17, 63] on span at bounding box center [24, 65] width 22 height 14
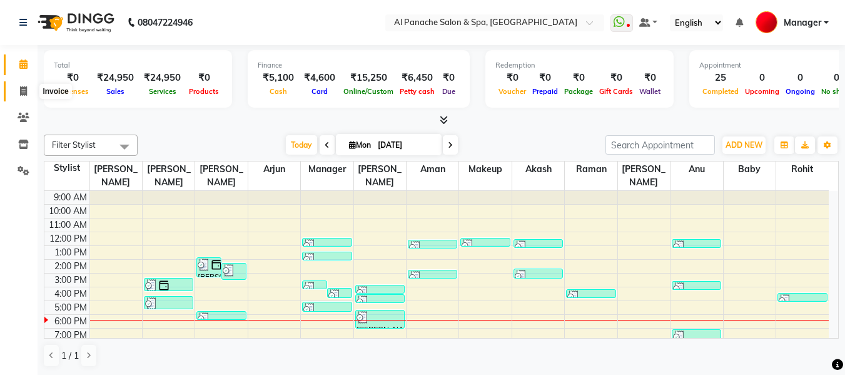
click at [23, 90] on icon at bounding box center [23, 90] width 7 height 9
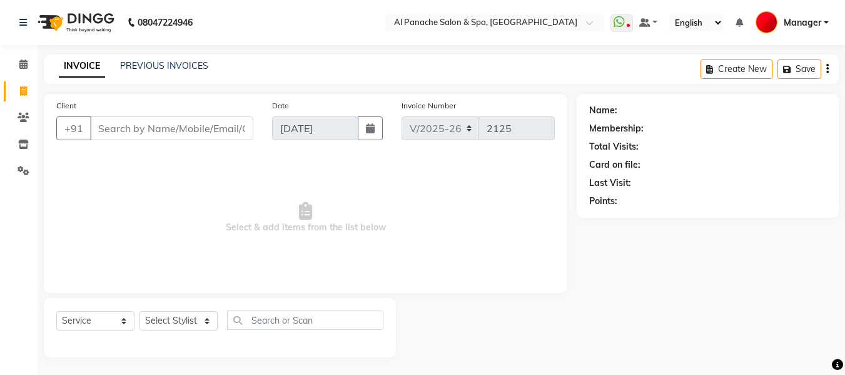
click at [231, 129] on input "Client" at bounding box center [171, 128] width 163 height 24
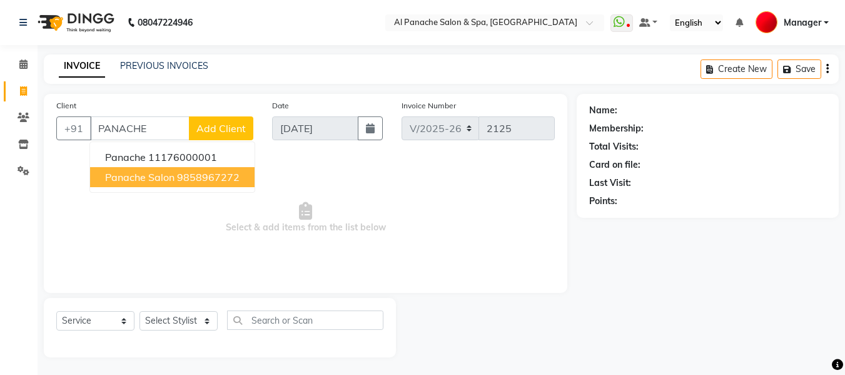
click at [166, 171] on span "panache salon" at bounding box center [139, 177] width 69 height 13
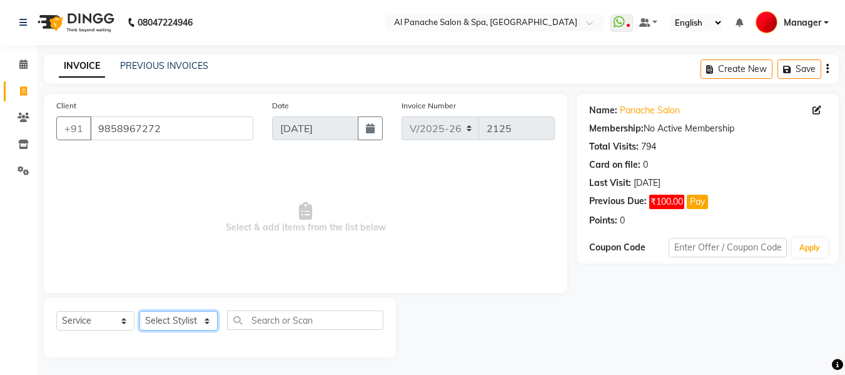
click at [181, 320] on select "Select Stylist [PERSON_NAME] [PERSON_NAME] Baby [PERSON_NAME] Makeup Manager [P…" at bounding box center [179, 320] width 78 height 19
click at [140, 311] on select "Select Stylist [PERSON_NAME] [PERSON_NAME] Baby [PERSON_NAME] Makeup Manager [P…" at bounding box center [179, 320] width 78 height 19
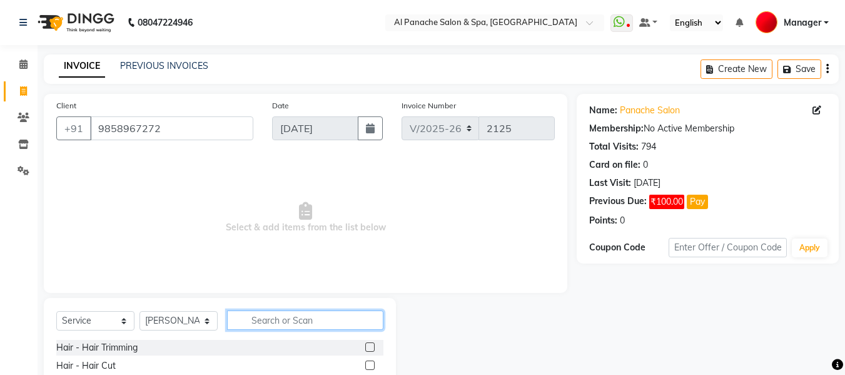
click at [300, 320] on input "text" at bounding box center [305, 319] width 156 height 19
click at [370, 344] on label at bounding box center [369, 346] width 9 height 9
click at [370, 344] on input "checkbox" at bounding box center [369, 348] width 8 height 8
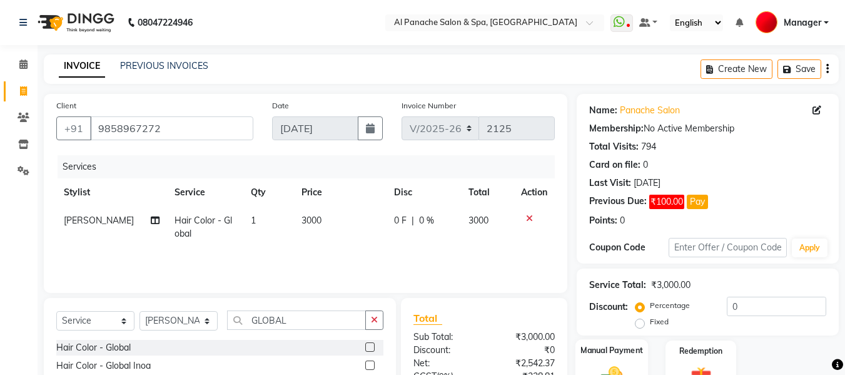
click at [623, 352] on label "Manual Payment" at bounding box center [612, 350] width 63 height 12
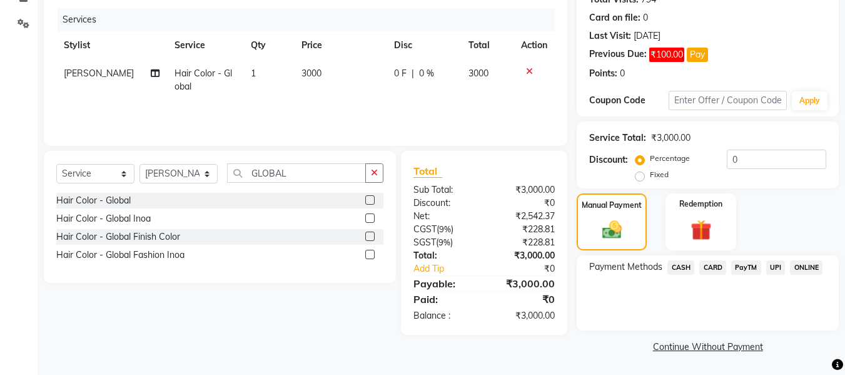
click at [678, 264] on span "CASH" at bounding box center [681, 267] width 27 height 14
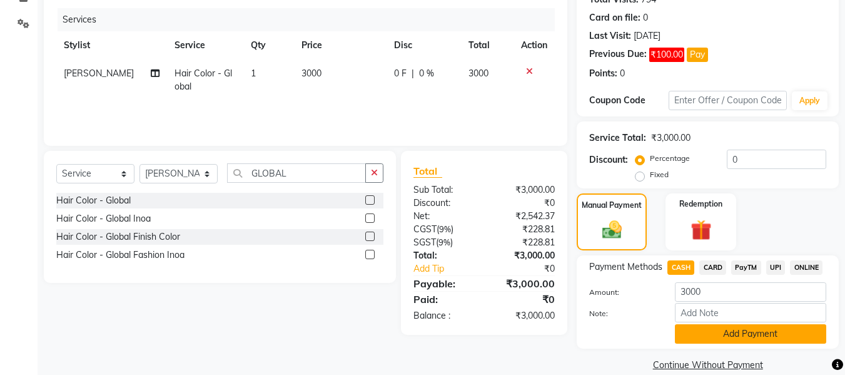
click at [755, 332] on button "Add Payment" at bounding box center [750, 333] width 151 height 19
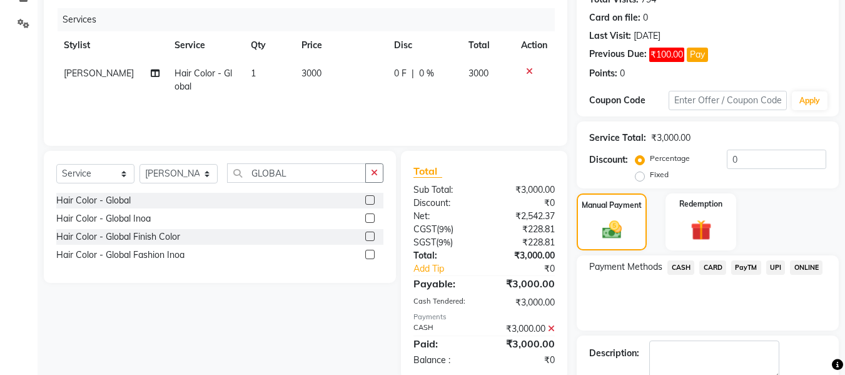
scroll to position [218, 0]
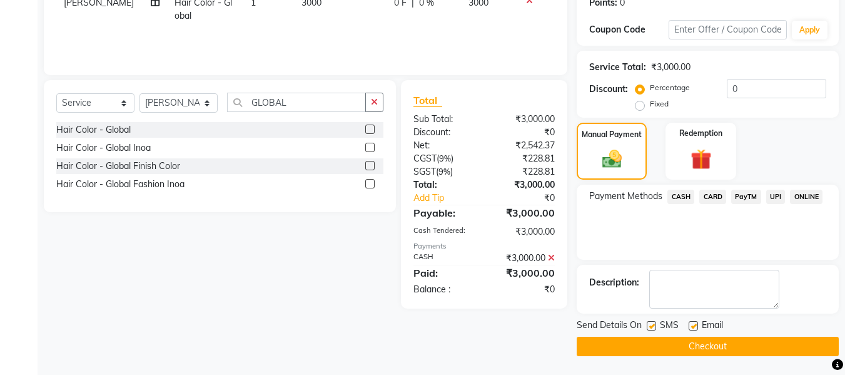
click at [776, 349] on button "Checkout" at bounding box center [708, 346] width 262 height 19
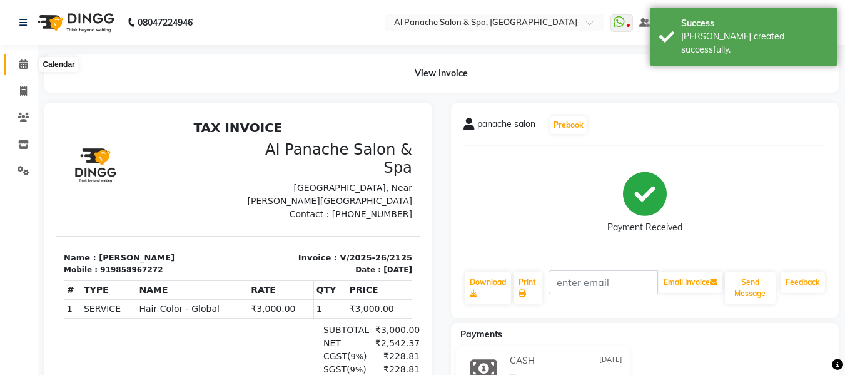
click at [20, 64] on icon at bounding box center [23, 63] width 8 height 9
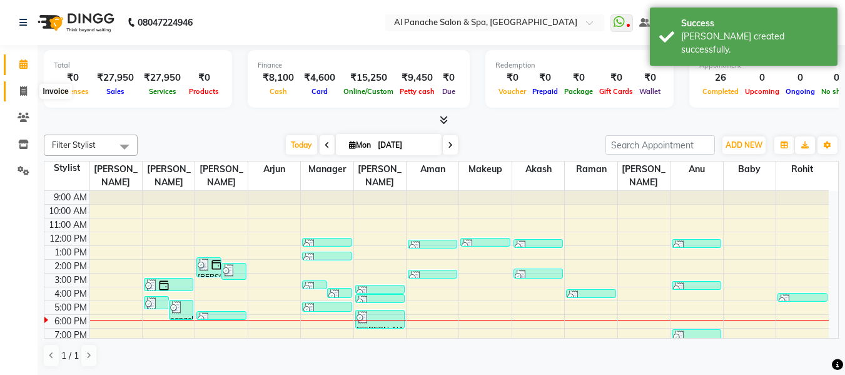
click at [25, 92] on icon at bounding box center [23, 90] width 7 height 9
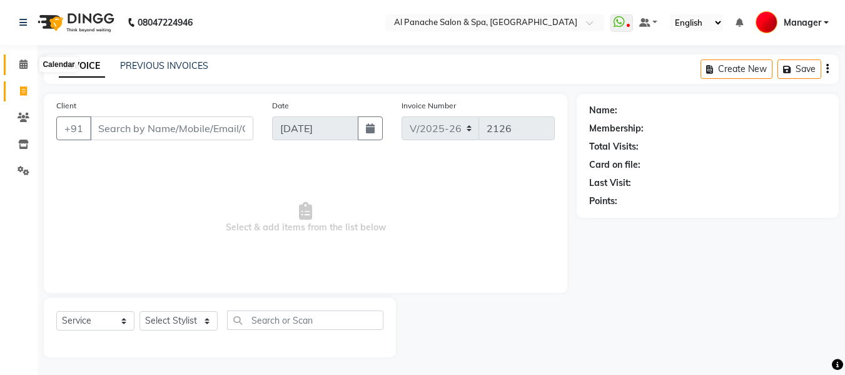
click at [21, 64] on icon at bounding box center [23, 63] width 8 height 9
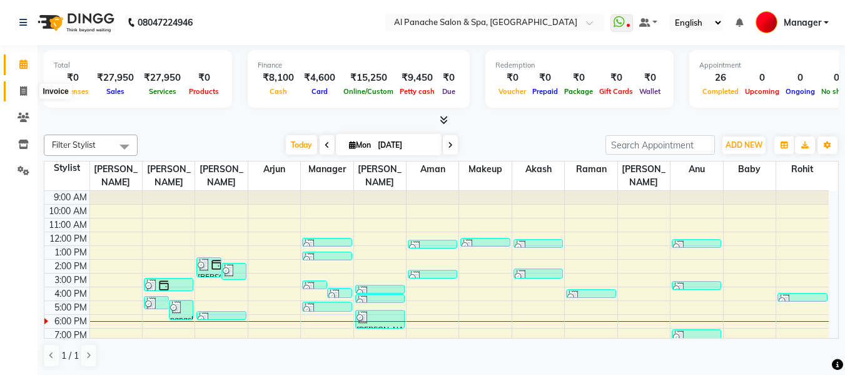
click at [20, 89] on icon at bounding box center [23, 90] width 7 height 9
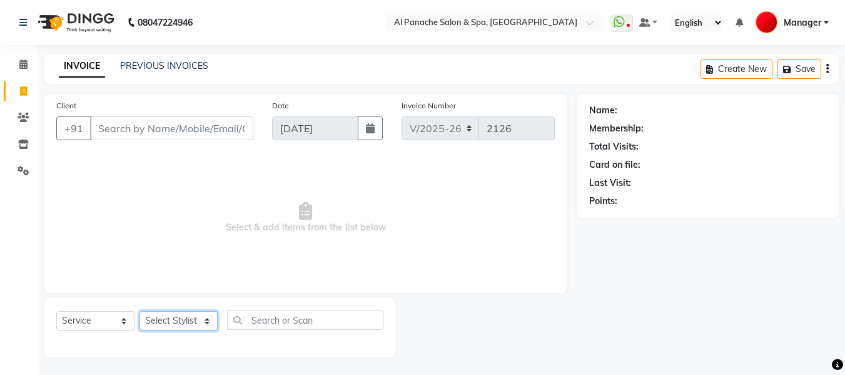
click at [174, 317] on select "Select Stylist [PERSON_NAME] [PERSON_NAME] Baby [PERSON_NAME] Makeup Manager [P…" at bounding box center [179, 320] width 78 height 19
click at [140, 311] on select "Select Stylist [PERSON_NAME] [PERSON_NAME] Baby [PERSON_NAME] Makeup Manager [P…" at bounding box center [179, 320] width 78 height 19
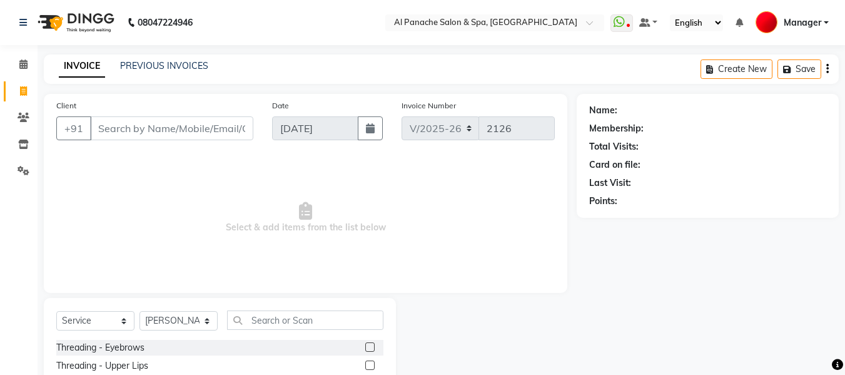
click at [365, 345] on label at bounding box center [369, 346] width 9 height 9
click at [365, 345] on input "checkbox" at bounding box center [369, 348] width 8 height 8
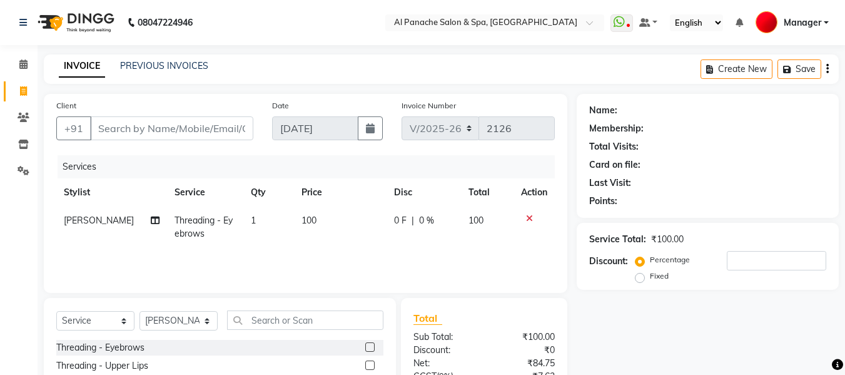
click at [302, 223] on span "100" at bounding box center [309, 220] width 15 height 11
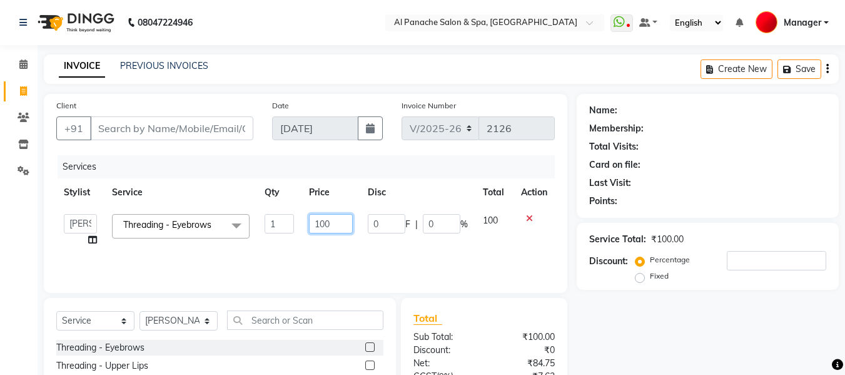
click at [322, 228] on input "100" at bounding box center [330, 223] width 43 height 19
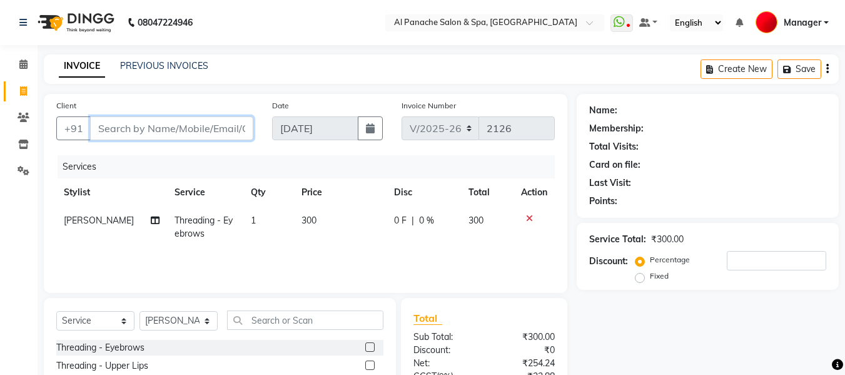
click at [192, 132] on input "Client" at bounding box center [171, 128] width 163 height 24
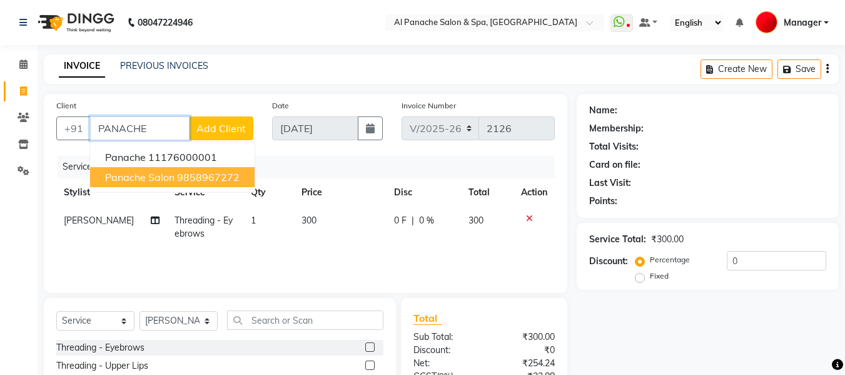
click at [178, 171] on ngb-highlight "9858967272" at bounding box center [208, 177] width 63 height 13
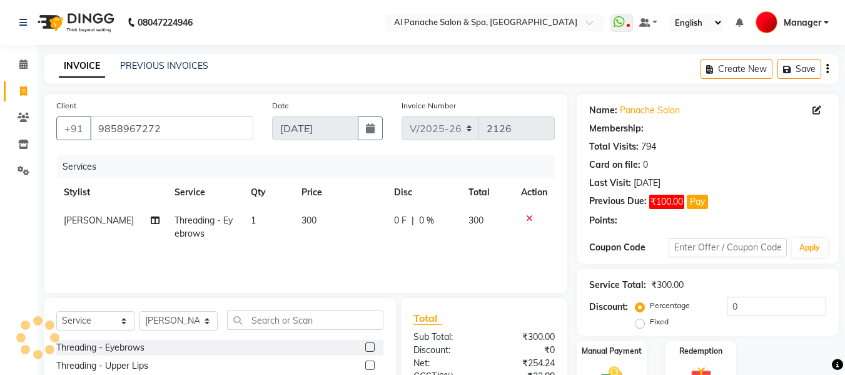
scroll to position [126, 0]
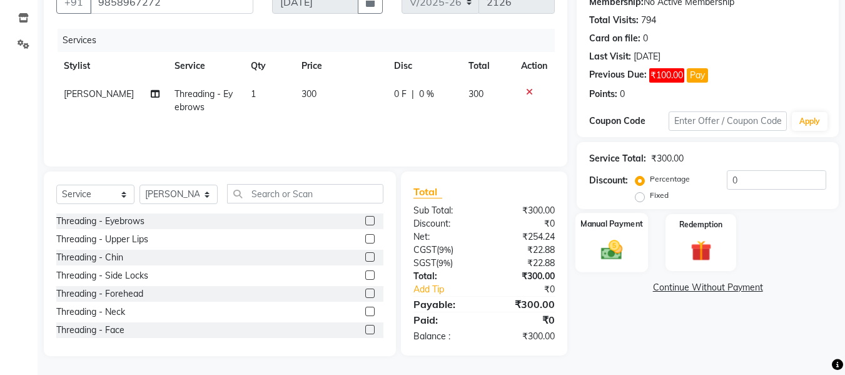
click at [609, 251] on img at bounding box center [611, 249] width 35 height 25
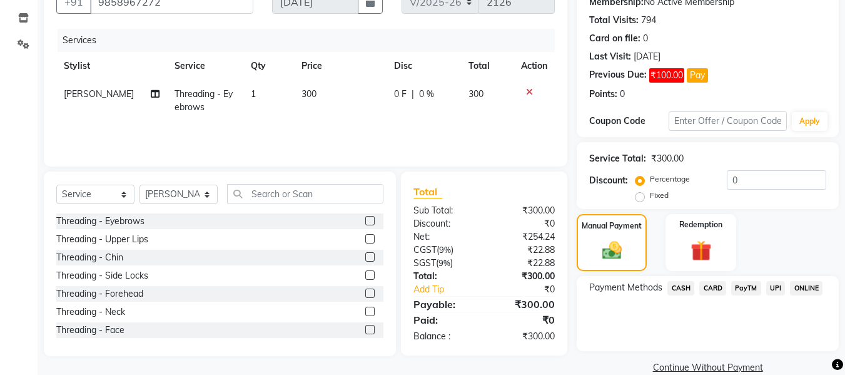
click at [676, 285] on span "CASH" at bounding box center [681, 288] width 27 height 14
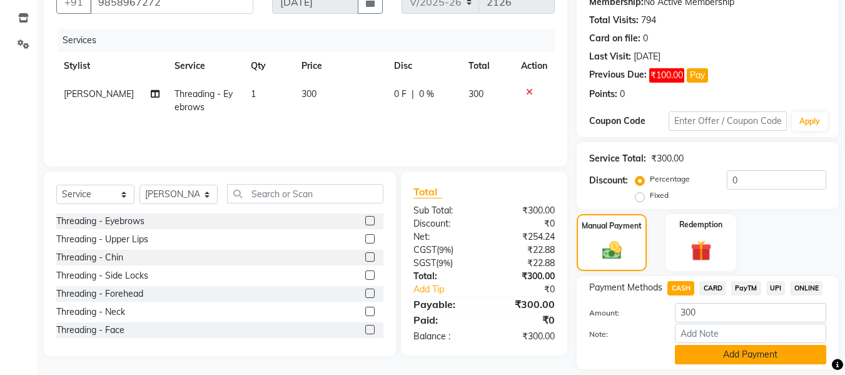
click at [727, 358] on button "Add Payment" at bounding box center [750, 354] width 151 height 19
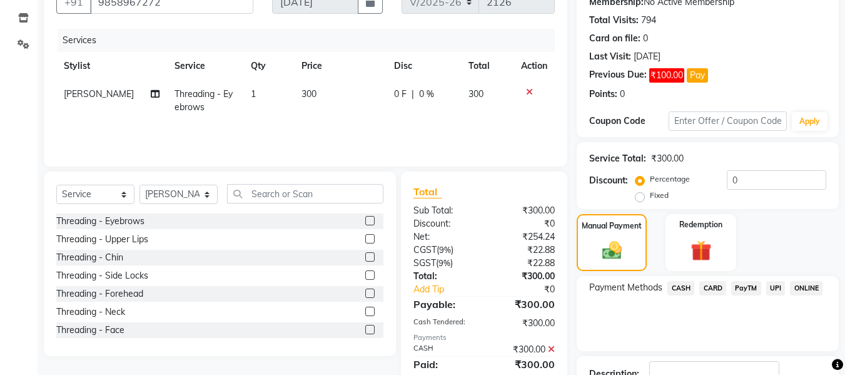
scroll to position [218, 0]
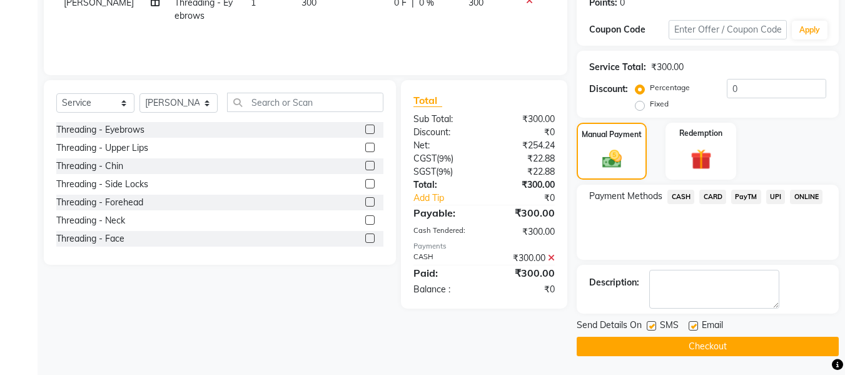
click at [762, 337] on button "Checkout" at bounding box center [708, 346] width 262 height 19
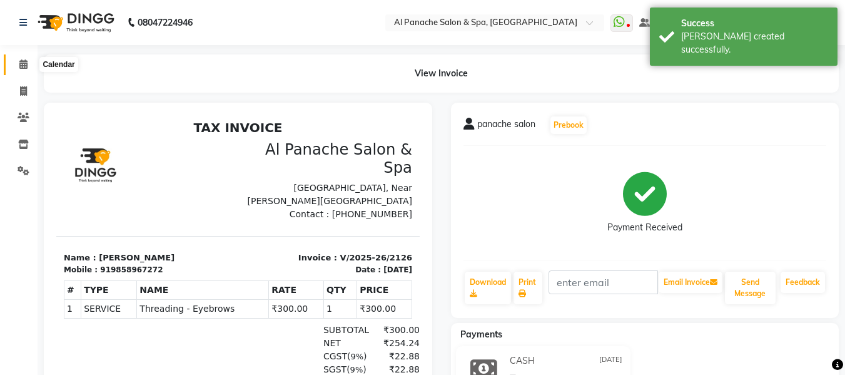
click at [24, 65] on icon at bounding box center [23, 63] width 8 height 9
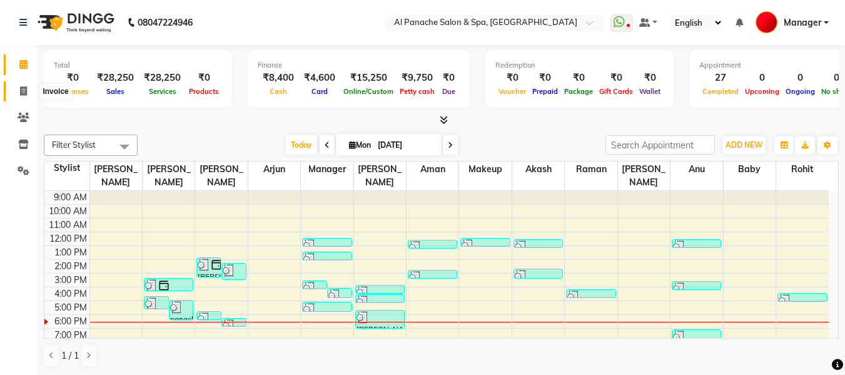
click at [23, 86] on icon at bounding box center [23, 90] width 7 height 9
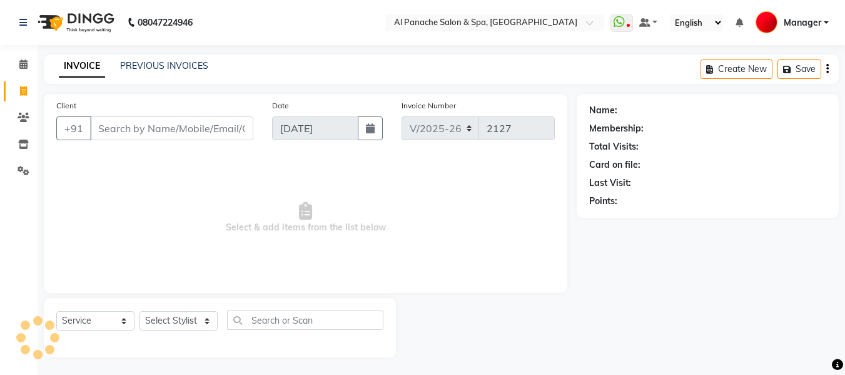
click at [224, 124] on input "Client" at bounding box center [171, 128] width 163 height 24
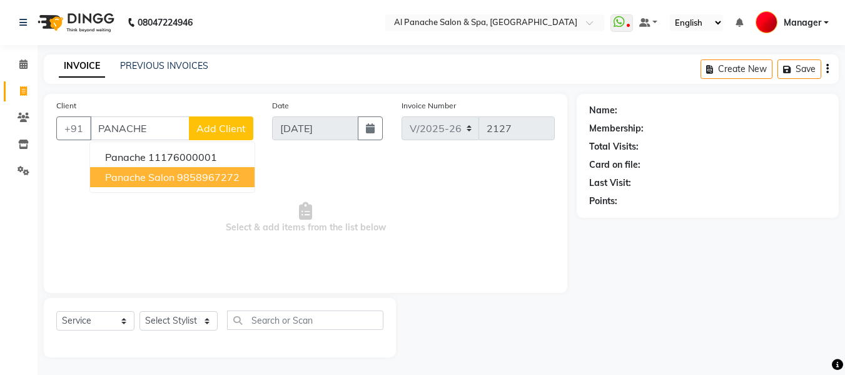
click at [196, 181] on ngb-highlight "9858967272" at bounding box center [208, 177] width 63 height 13
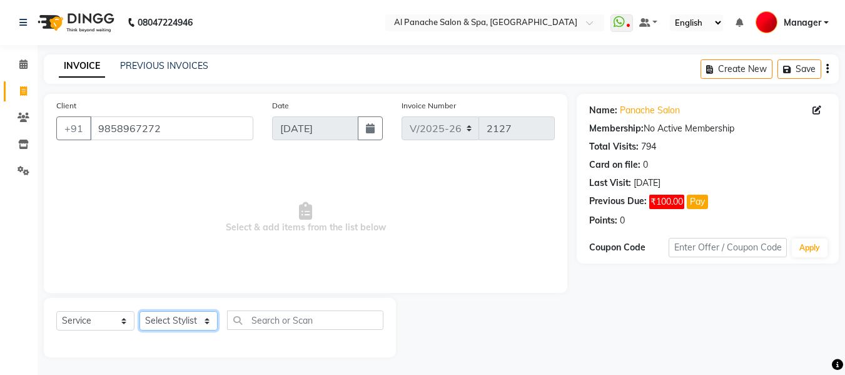
click at [185, 316] on select "Select Stylist [PERSON_NAME] [PERSON_NAME] Baby [PERSON_NAME] Makeup Manager [P…" at bounding box center [179, 320] width 78 height 19
click at [140, 311] on select "Select Stylist [PERSON_NAME] [PERSON_NAME] Baby [PERSON_NAME] Makeup Manager [P…" at bounding box center [179, 320] width 78 height 19
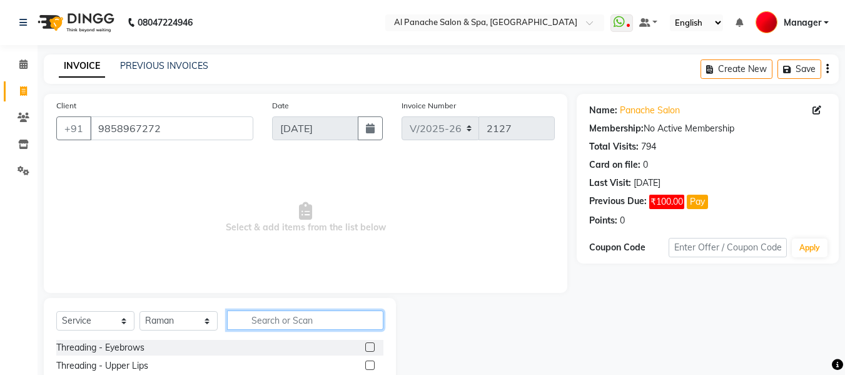
click at [285, 319] on input "text" at bounding box center [305, 319] width 156 height 19
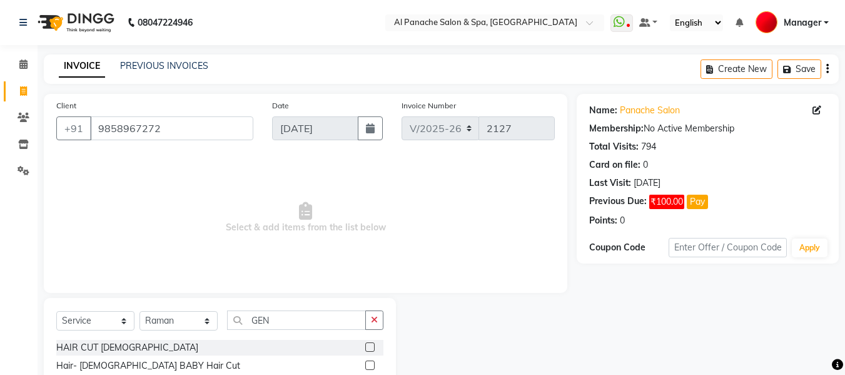
click at [370, 347] on label at bounding box center [369, 346] width 9 height 9
click at [370, 347] on input "checkbox" at bounding box center [369, 348] width 8 height 8
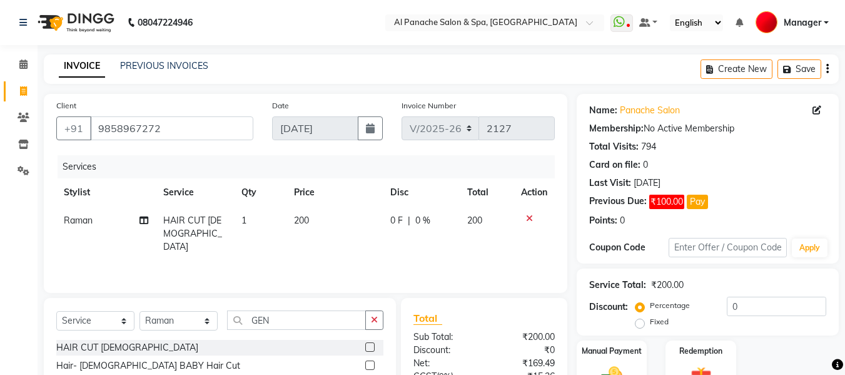
click at [301, 225] on span "200" at bounding box center [301, 220] width 15 height 11
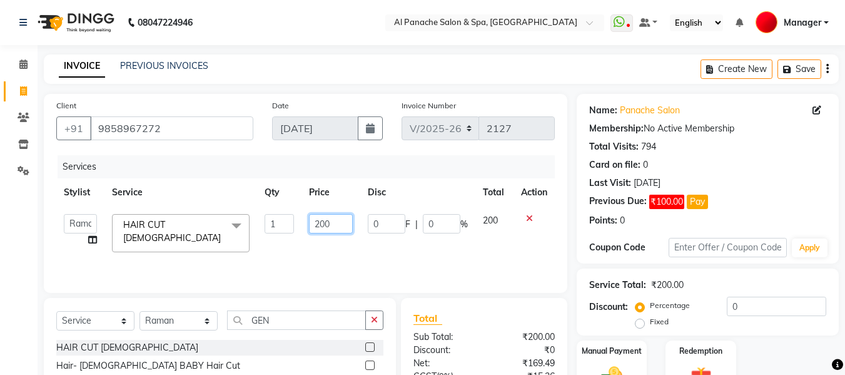
click at [319, 220] on input "200" at bounding box center [330, 223] width 43 height 19
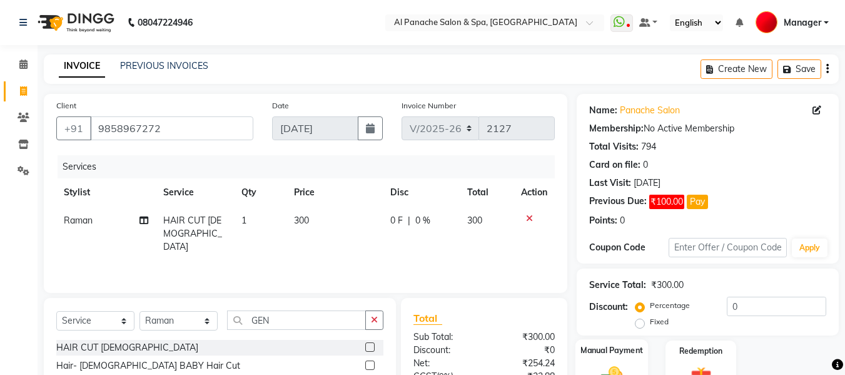
click at [613, 364] on img at bounding box center [611, 376] width 35 height 25
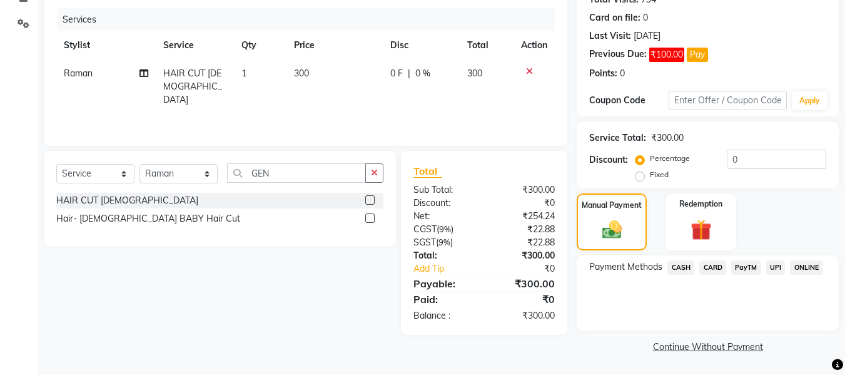
click at [679, 268] on span "CASH" at bounding box center [681, 267] width 27 height 14
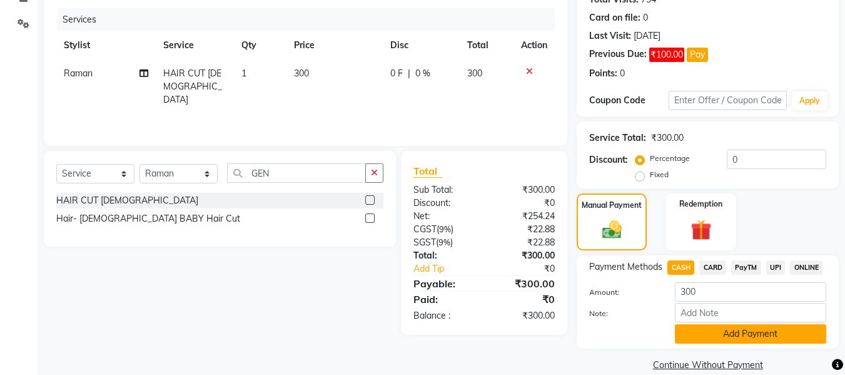
click at [744, 339] on button "Add Payment" at bounding box center [750, 333] width 151 height 19
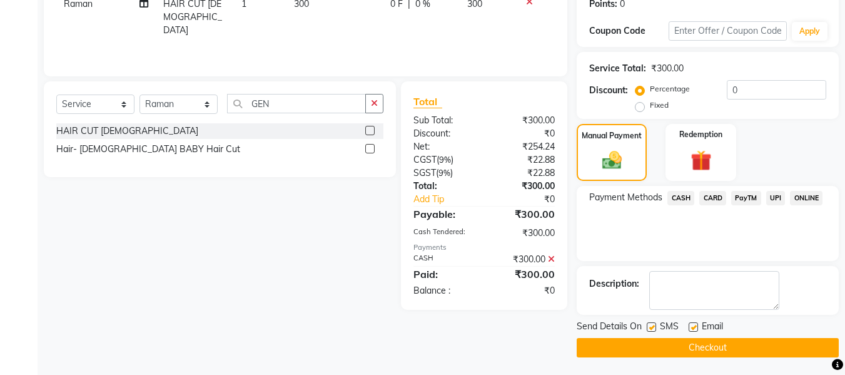
scroll to position [218, 0]
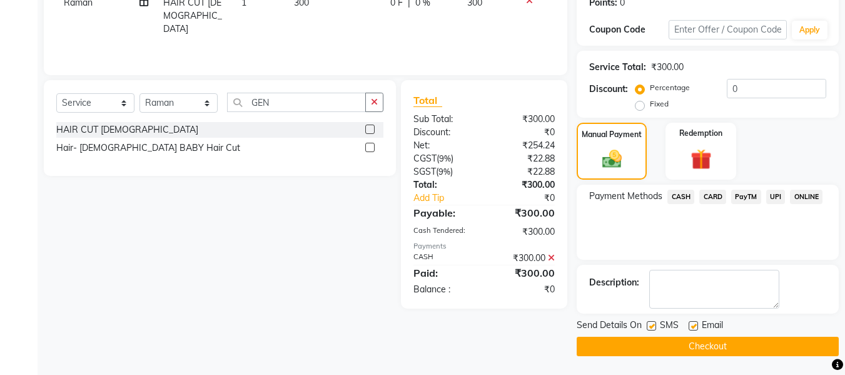
click at [798, 354] on button "Checkout" at bounding box center [708, 346] width 262 height 19
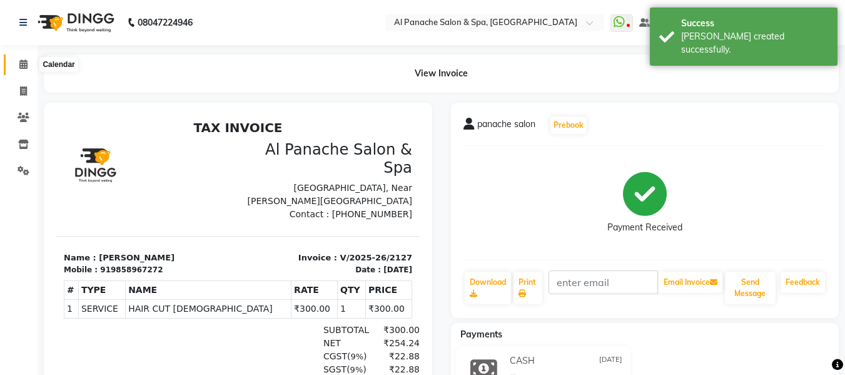
click at [21, 63] on icon at bounding box center [23, 63] width 8 height 9
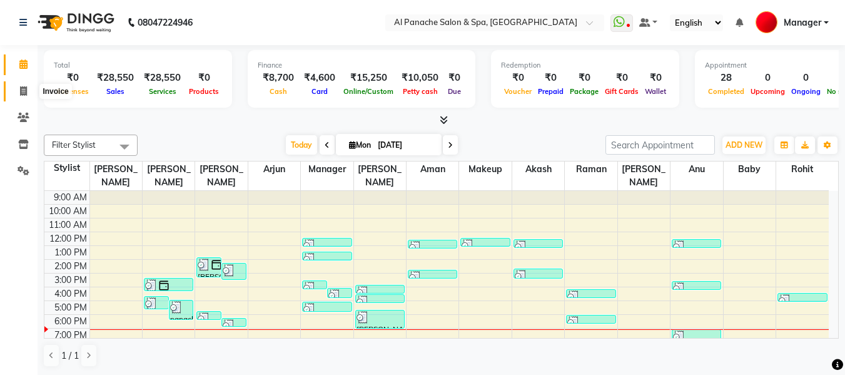
click at [18, 88] on span at bounding box center [24, 91] width 22 height 14
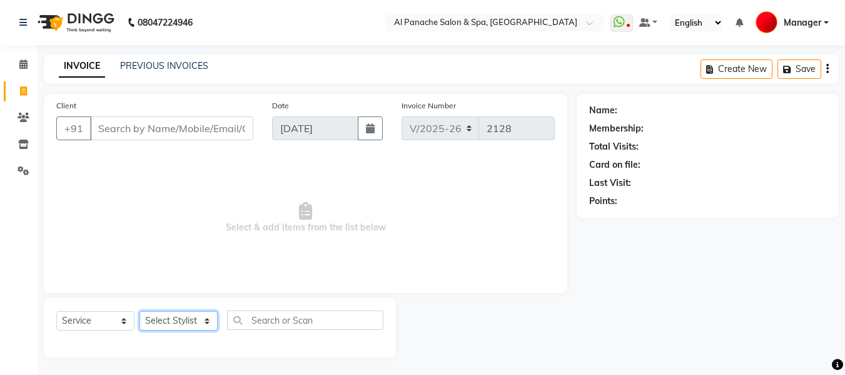
click at [181, 318] on select "Select Stylist [PERSON_NAME] [PERSON_NAME] Baby [PERSON_NAME] Makeup Manager [P…" at bounding box center [179, 320] width 78 height 19
click at [140, 311] on select "Select Stylist [PERSON_NAME] [PERSON_NAME] Baby [PERSON_NAME] Makeup Manager [P…" at bounding box center [179, 320] width 78 height 19
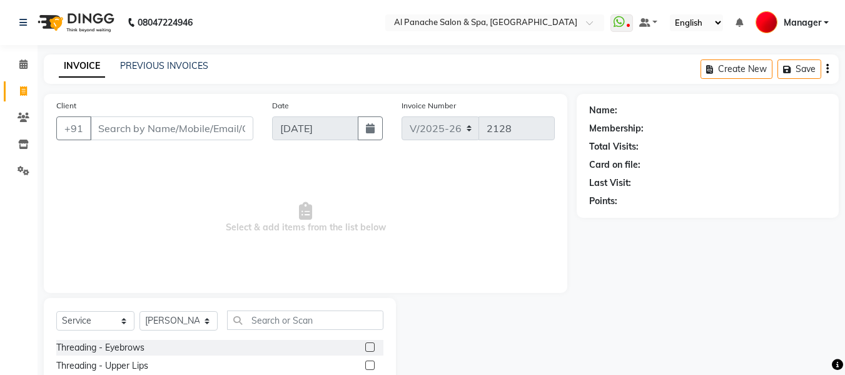
click at [365, 347] on label at bounding box center [369, 346] width 9 height 9
click at [365, 347] on input "checkbox" at bounding box center [369, 348] width 8 height 8
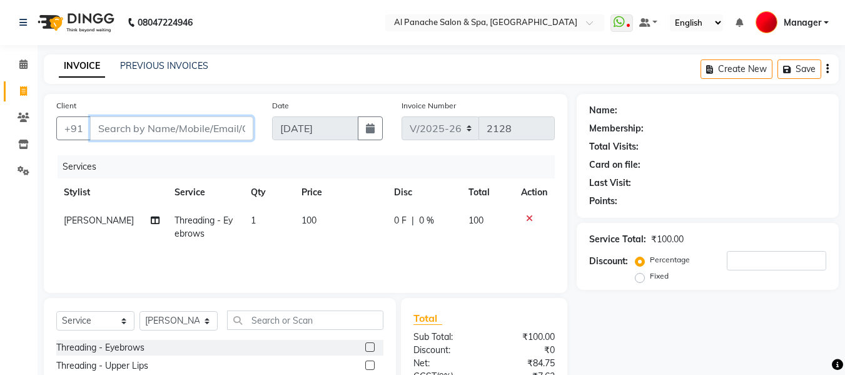
click at [188, 134] on input "Client" at bounding box center [171, 128] width 163 height 24
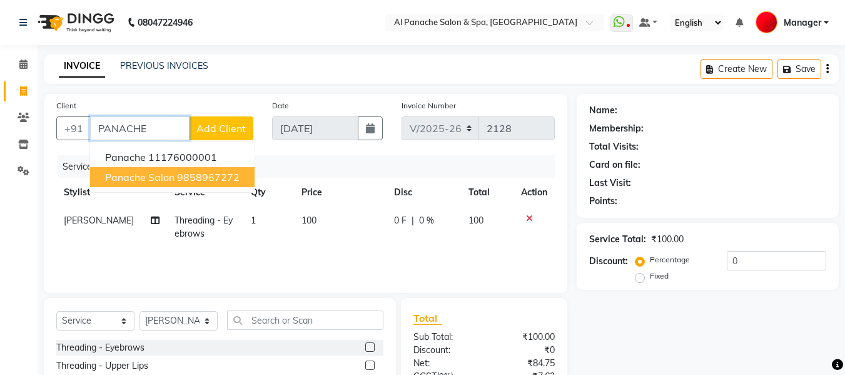
click at [206, 175] on ngb-highlight "9858967272" at bounding box center [208, 177] width 63 height 13
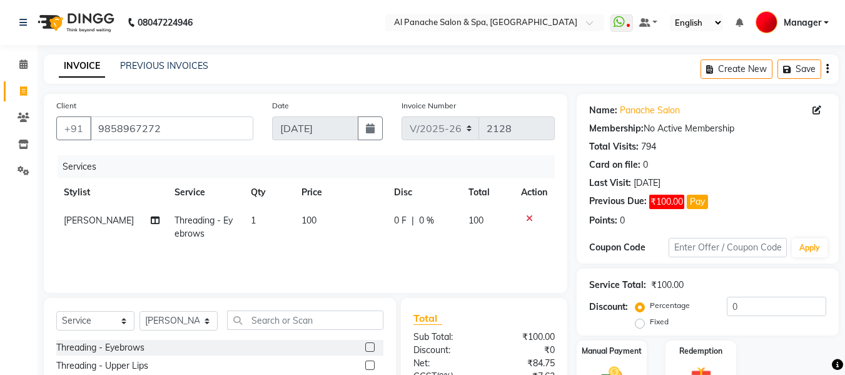
scroll to position [126, 0]
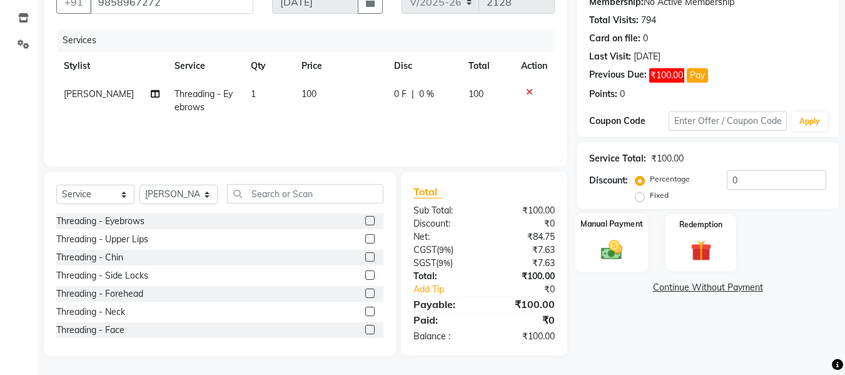
click at [614, 246] on img at bounding box center [611, 249] width 35 height 25
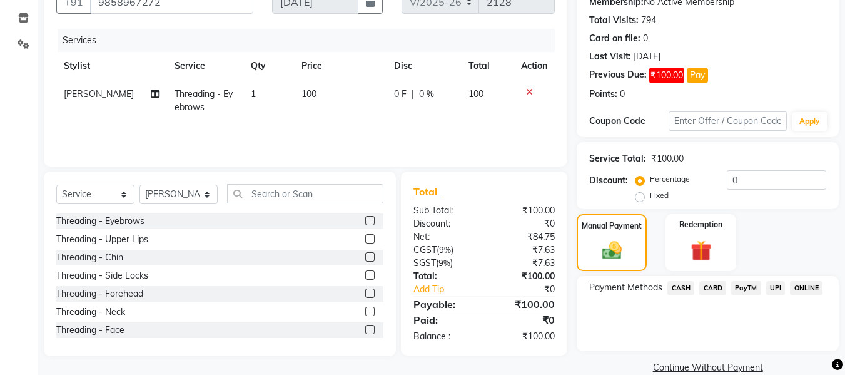
click at [775, 287] on span "UPI" at bounding box center [775, 288] width 19 height 14
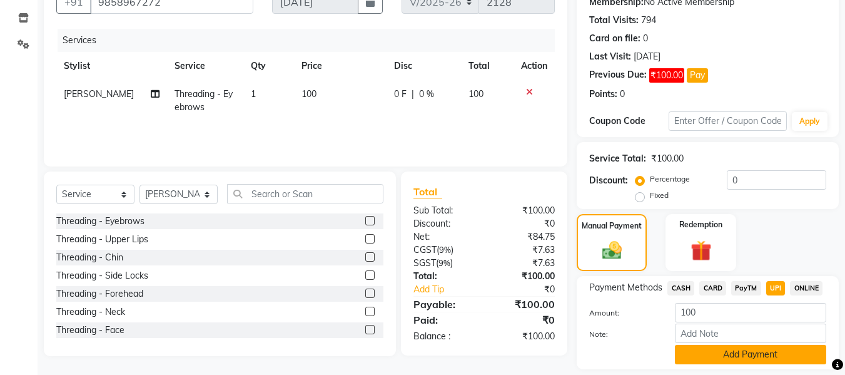
click at [777, 360] on button "Add Payment" at bounding box center [750, 354] width 151 height 19
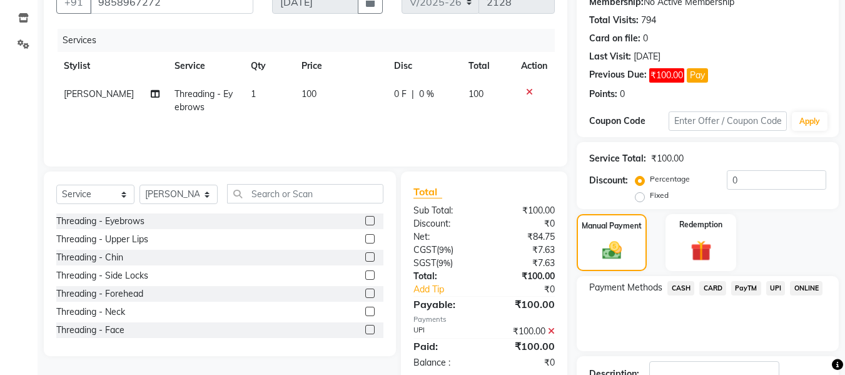
scroll to position [218, 0]
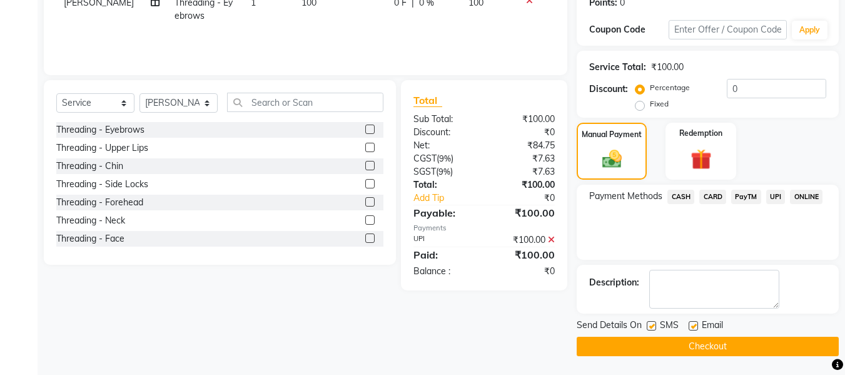
click at [752, 344] on button "Checkout" at bounding box center [708, 346] width 262 height 19
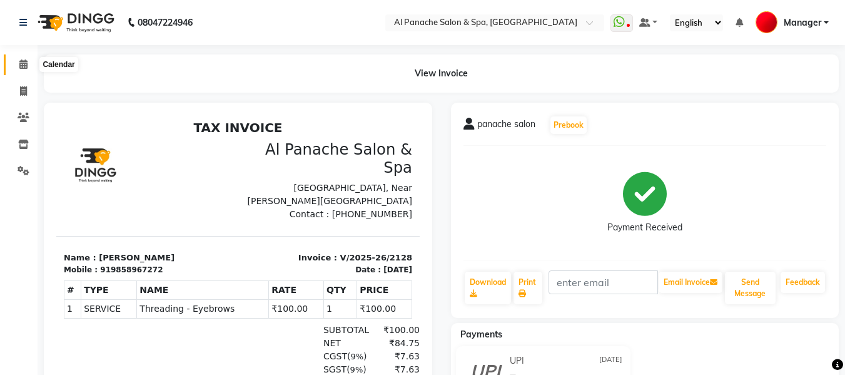
click at [19, 64] on icon at bounding box center [23, 63] width 8 height 9
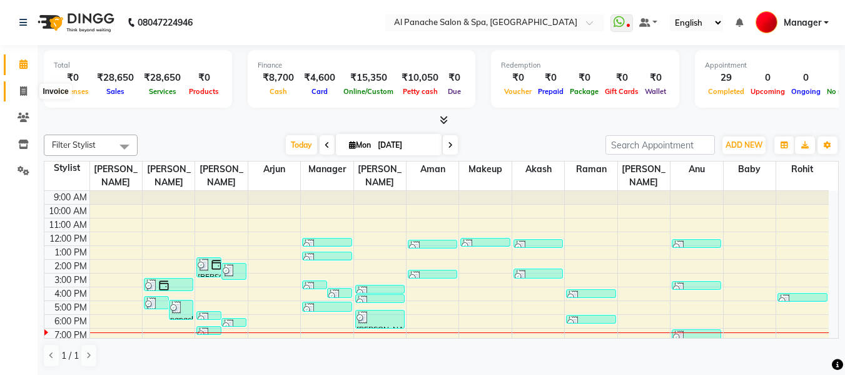
click at [20, 92] on icon at bounding box center [23, 90] width 7 height 9
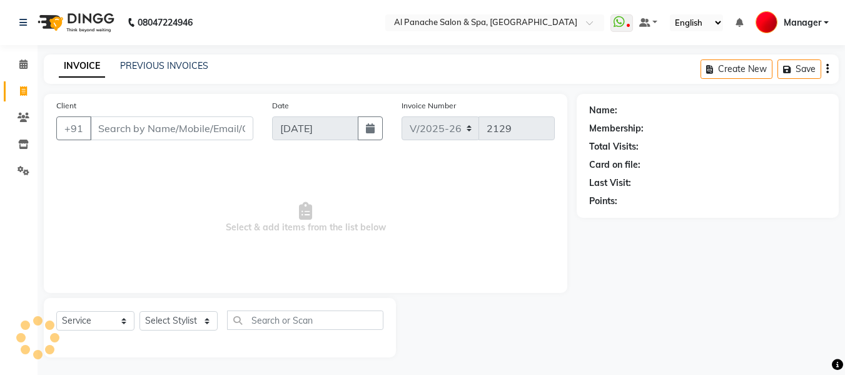
click at [234, 131] on input "Client" at bounding box center [171, 128] width 163 height 24
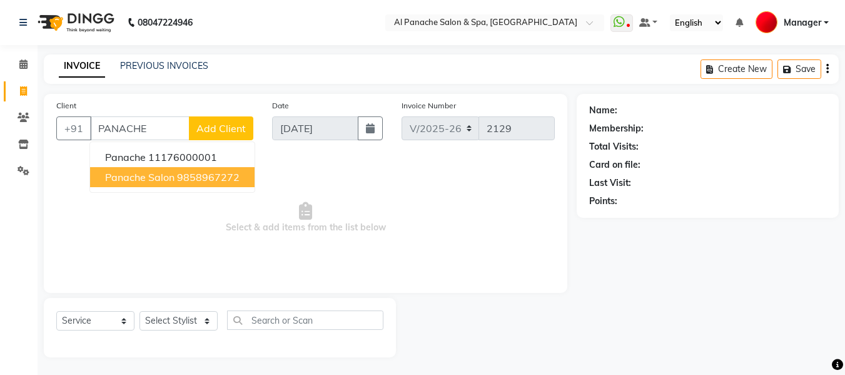
click at [219, 170] on button "panache salon 9858967272" at bounding box center [172, 177] width 165 height 20
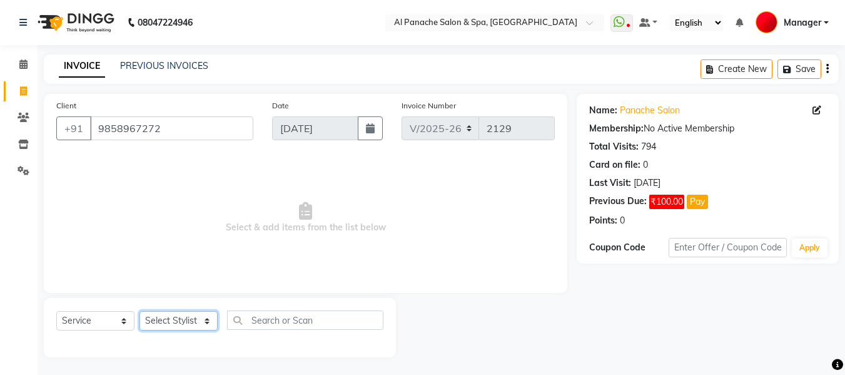
click at [180, 323] on select "Select Stylist [PERSON_NAME] [PERSON_NAME] Baby [PERSON_NAME] Makeup Manager [P…" at bounding box center [179, 320] width 78 height 19
click at [140, 311] on select "Select Stylist [PERSON_NAME] [PERSON_NAME] Baby [PERSON_NAME] Makeup Manager [P…" at bounding box center [179, 320] width 78 height 19
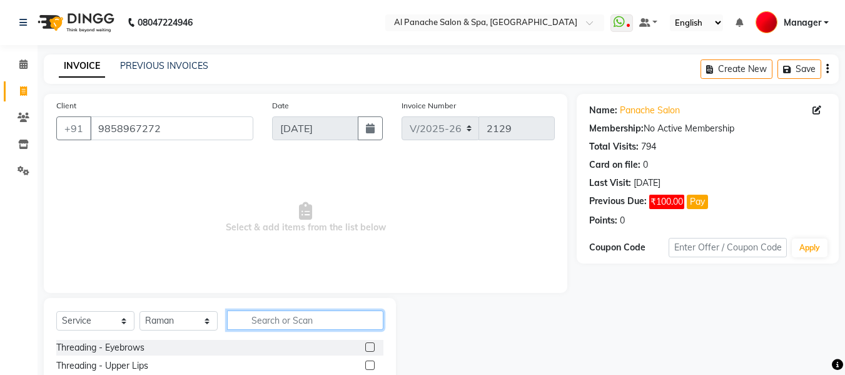
click at [271, 320] on input "text" at bounding box center [305, 319] width 156 height 19
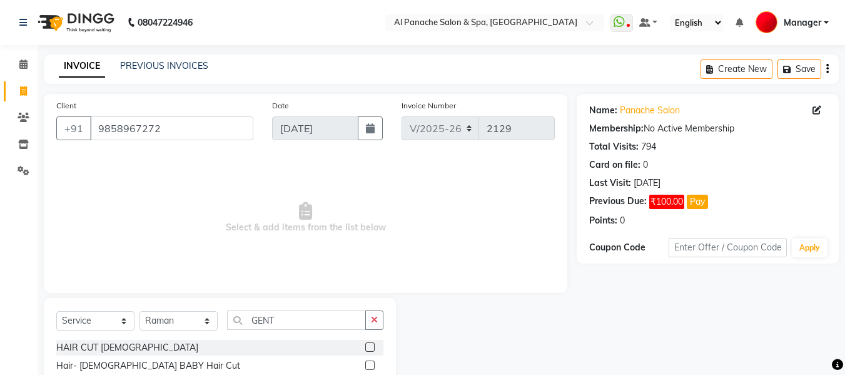
click at [369, 345] on label at bounding box center [369, 346] width 9 height 9
click at [369, 345] on input "checkbox" at bounding box center [369, 348] width 8 height 8
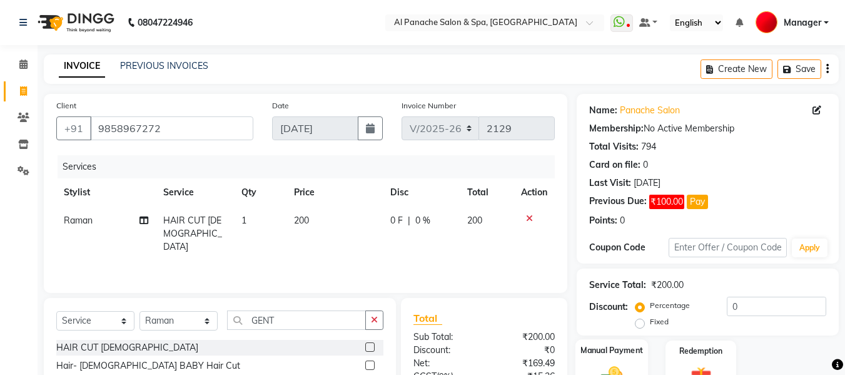
click at [601, 362] on div "Manual Payment" at bounding box center [612, 368] width 73 height 59
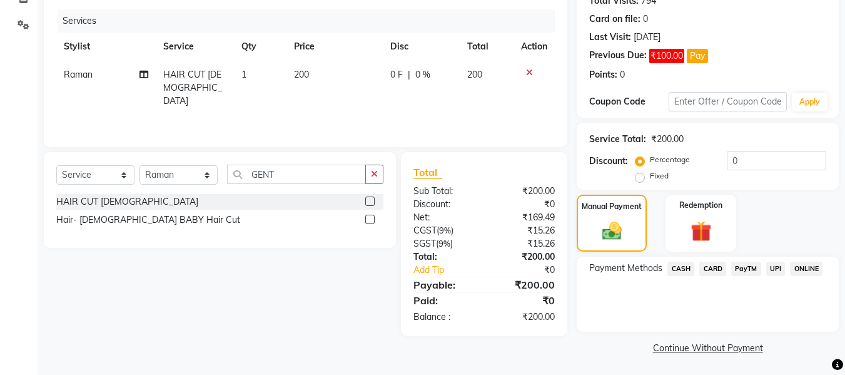
scroll to position [147, 0]
click at [676, 267] on span "CASH" at bounding box center [681, 267] width 27 height 14
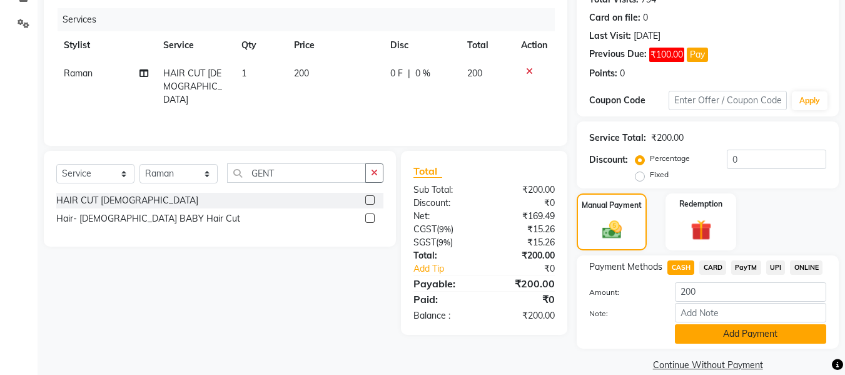
click at [727, 331] on button "Add Payment" at bounding box center [750, 333] width 151 height 19
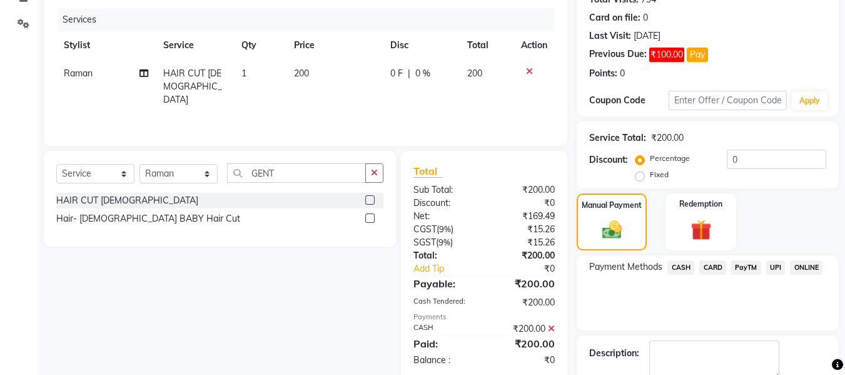
scroll to position [218, 0]
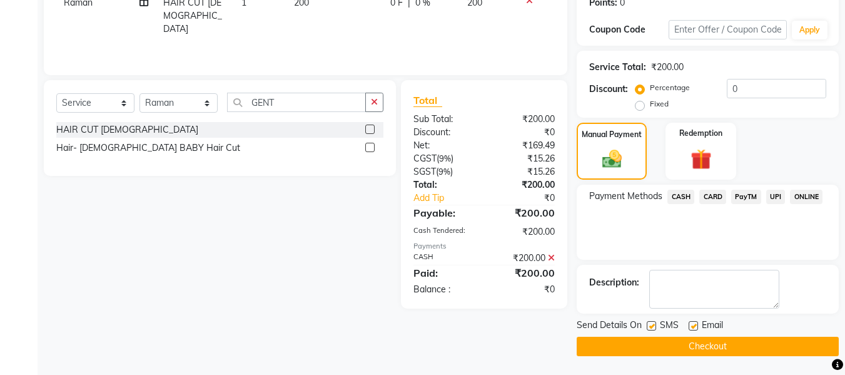
click at [758, 342] on button "Checkout" at bounding box center [708, 346] width 262 height 19
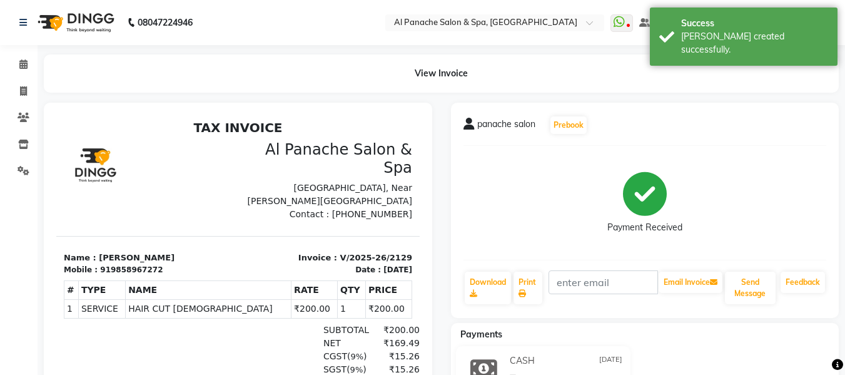
click at [12, 78] on li "Invoice" at bounding box center [19, 91] width 38 height 27
click at [18, 67] on span at bounding box center [24, 65] width 22 height 14
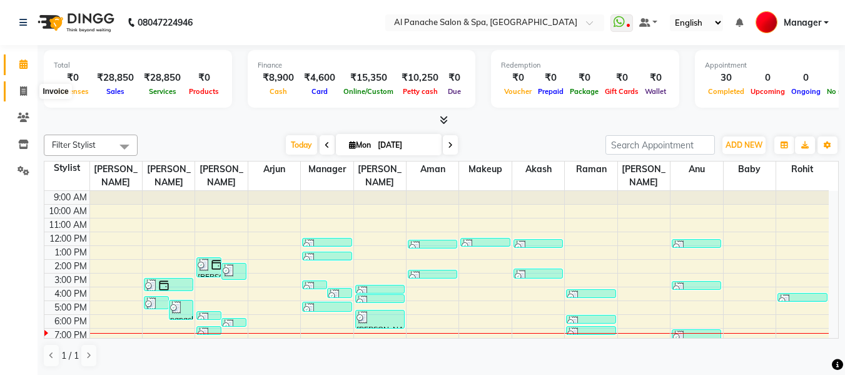
click at [18, 89] on span at bounding box center [24, 91] width 22 height 14
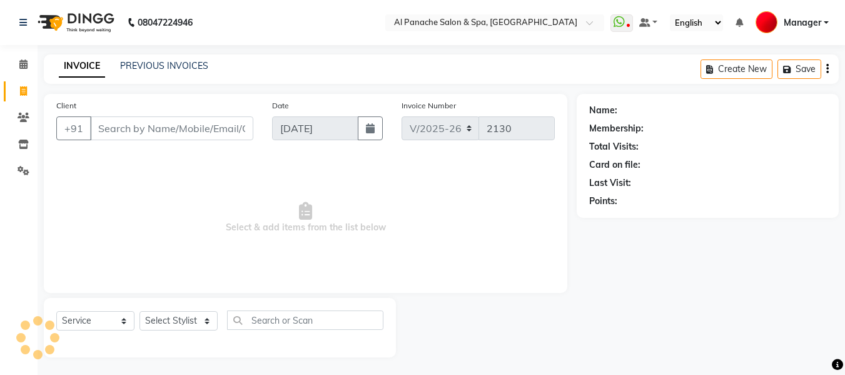
click at [200, 125] on input "Client" at bounding box center [171, 128] width 163 height 24
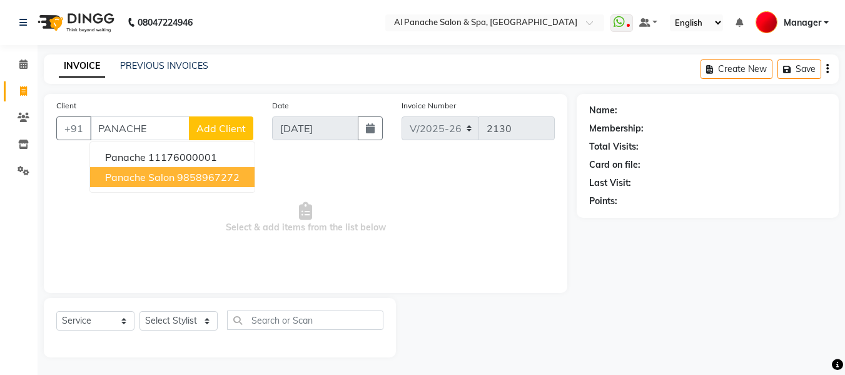
click at [232, 178] on ngb-highlight "9858967272" at bounding box center [208, 177] width 63 height 13
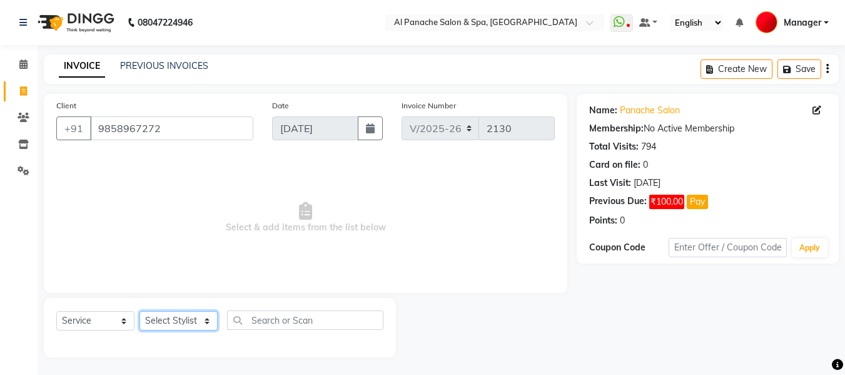
click at [191, 323] on select "Select Stylist [PERSON_NAME] [PERSON_NAME] Baby [PERSON_NAME] Makeup Manager [P…" at bounding box center [179, 320] width 78 height 19
click at [140, 311] on select "Select Stylist [PERSON_NAME] [PERSON_NAME] Baby [PERSON_NAME] Makeup Manager [P…" at bounding box center [179, 320] width 78 height 19
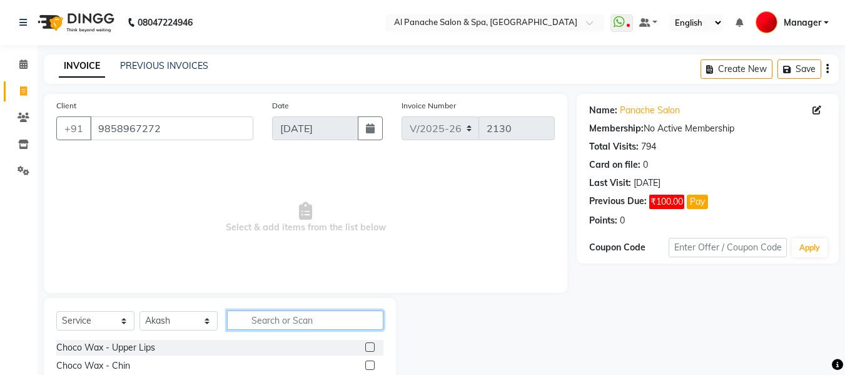
click at [275, 317] on input "text" at bounding box center [305, 319] width 156 height 19
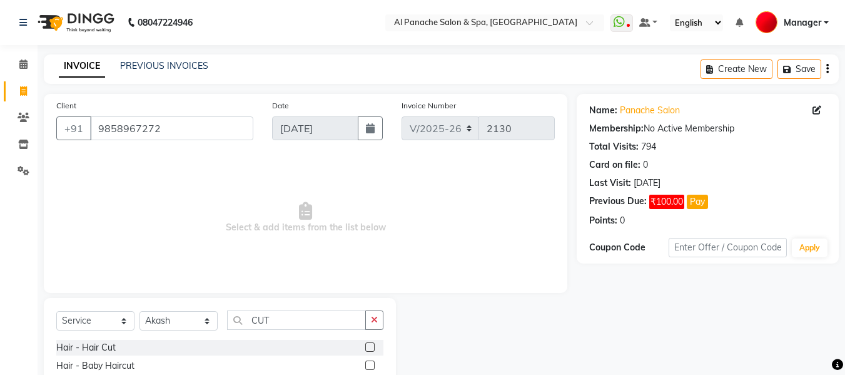
click at [370, 344] on label at bounding box center [369, 346] width 9 height 9
click at [370, 344] on input "checkbox" at bounding box center [369, 348] width 8 height 8
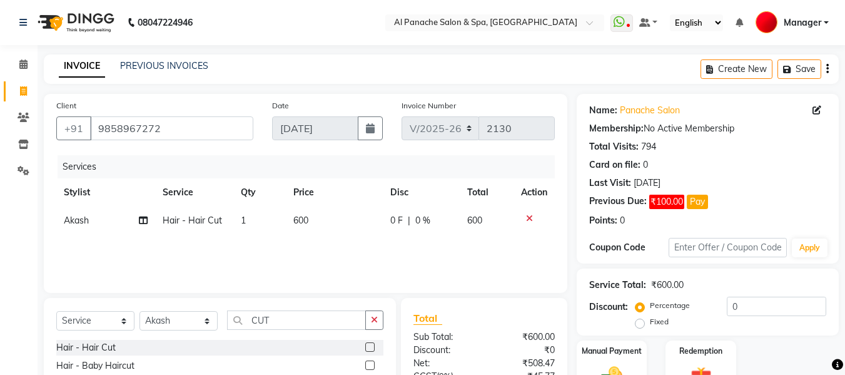
scroll to position [126, 0]
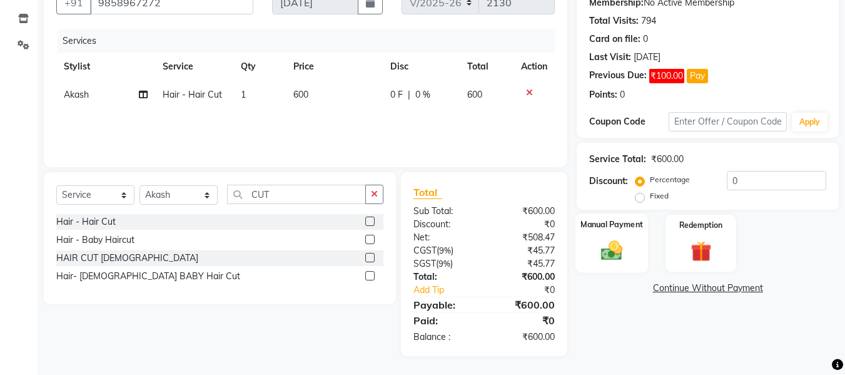
click at [603, 250] on img at bounding box center [611, 250] width 35 height 25
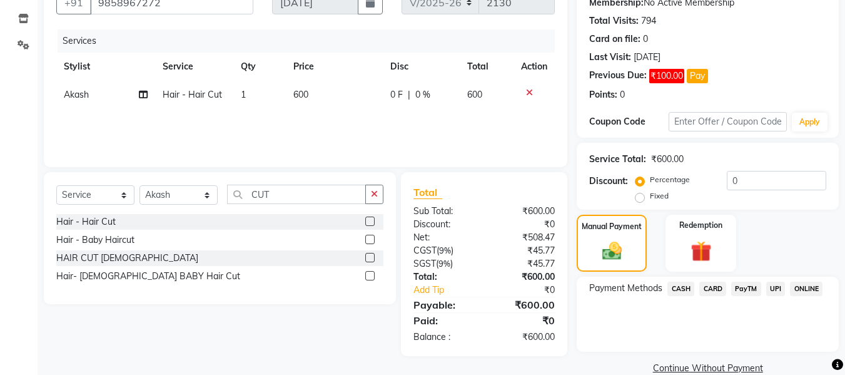
click at [679, 289] on span "CASH" at bounding box center [681, 289] width 27 height 14
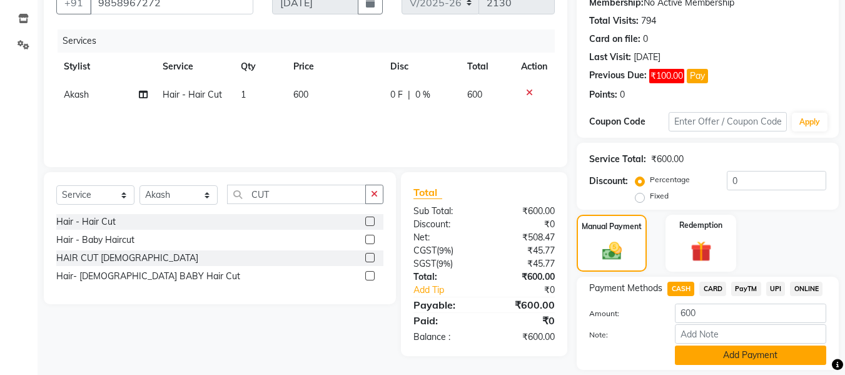
click at [713, 357] on button "Add Payment" at bounding box center [750, 354] width 151 height 19
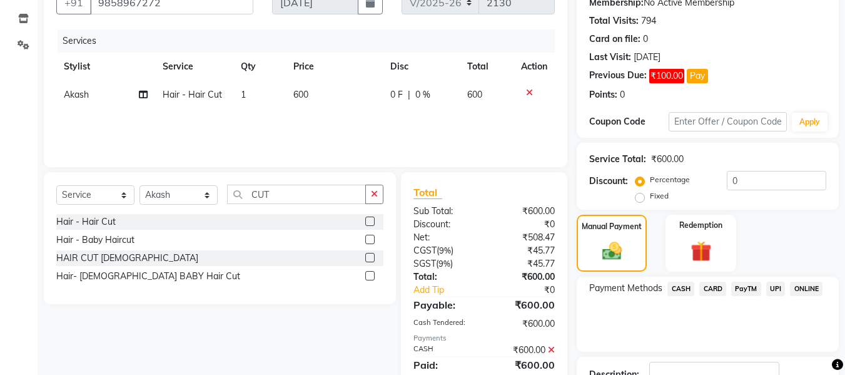
scroll to position [218, 0]
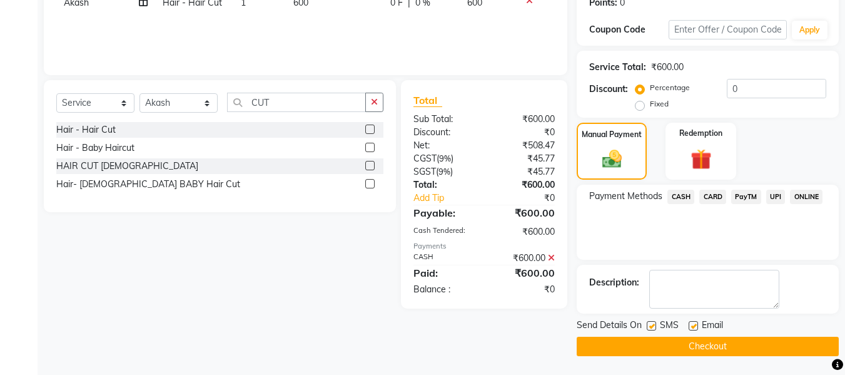
click at [709, 350] on button "Checkout" at bounding box center [708, 346] width 262 height 19
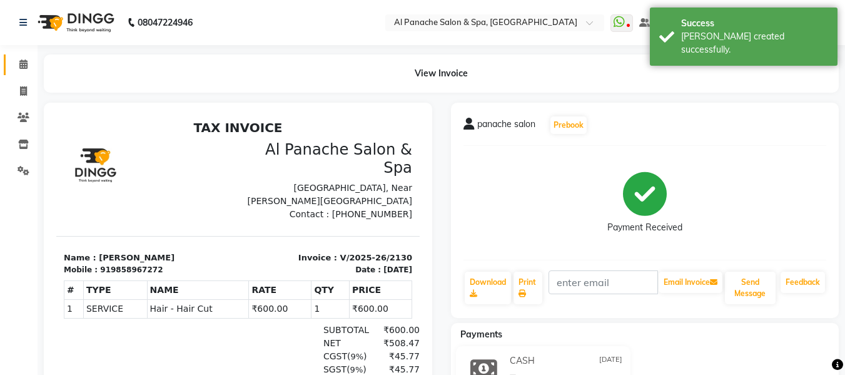
click at [19, 56] on link "Calendar" at bounding box center [19, 64] width 30 height 21
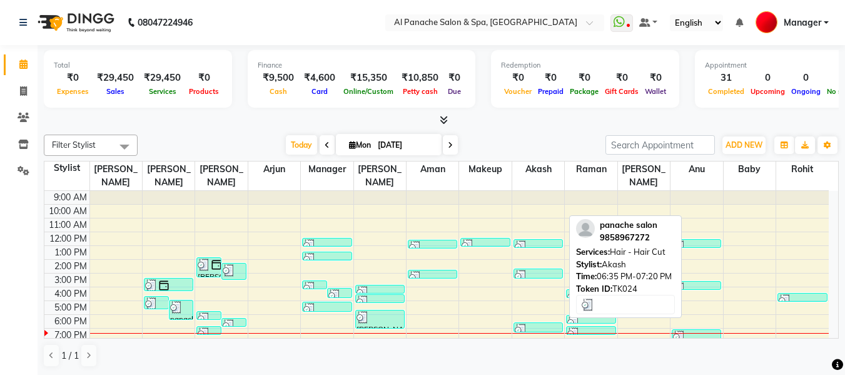
click at [536, 323] on div "panache salon, TK24, 06:35 PM-07:20 PM, Hair - Hair Cut" at bounding box center [538, 327] width 48 height 9
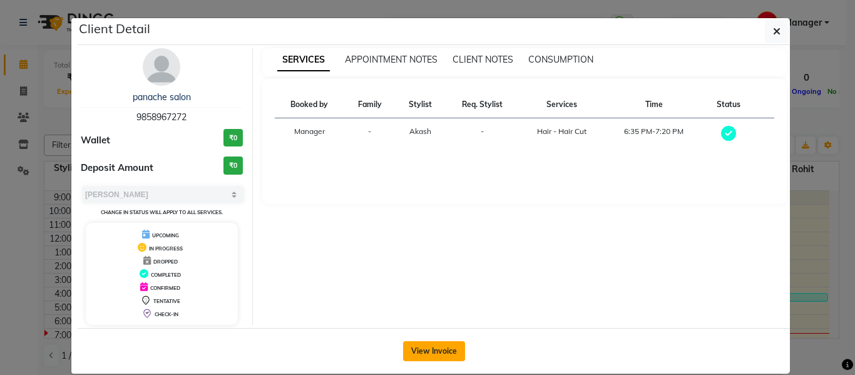
click at [446, 346] on button "View Invoice" at bounding box center [434, 351] width 62 height 20
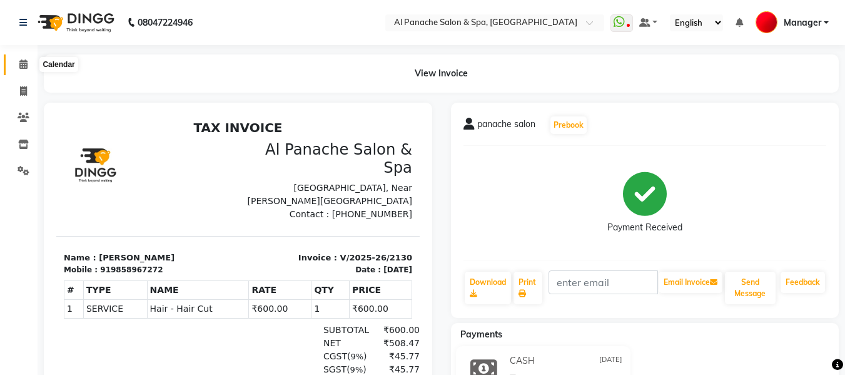
click at [20, 66] on icon at bounding box center [23, 63] width 8 height 9
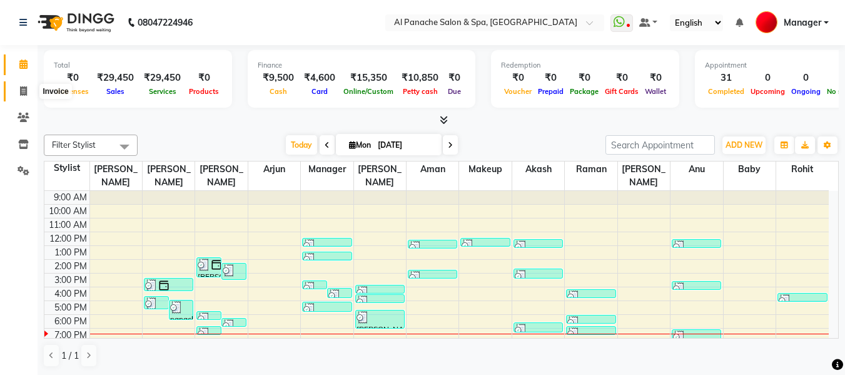
click at [21, 91] on icon at bounding box center [23, 90] width 7 height 9
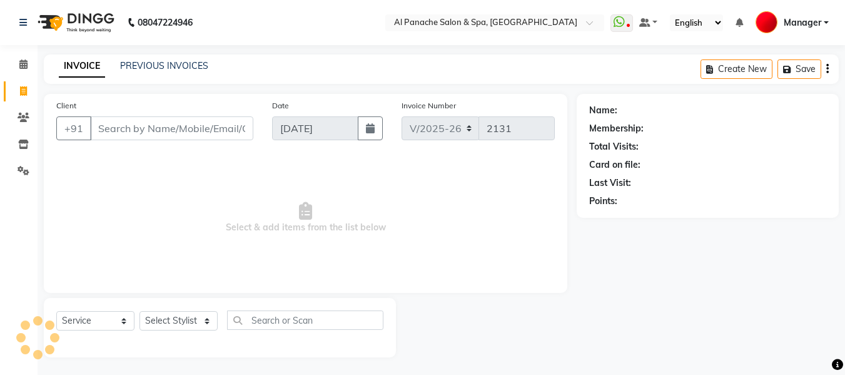
click at [206, 127] on input "Client" at bounding box center [171, 128] width 163 height 24
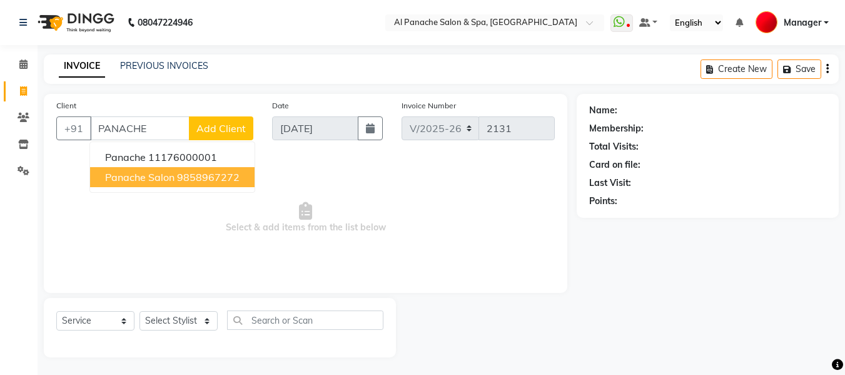
click at [201, 173] on ngb-highlight "9858967272" at bounding box center [208, 177] width 63 height 13
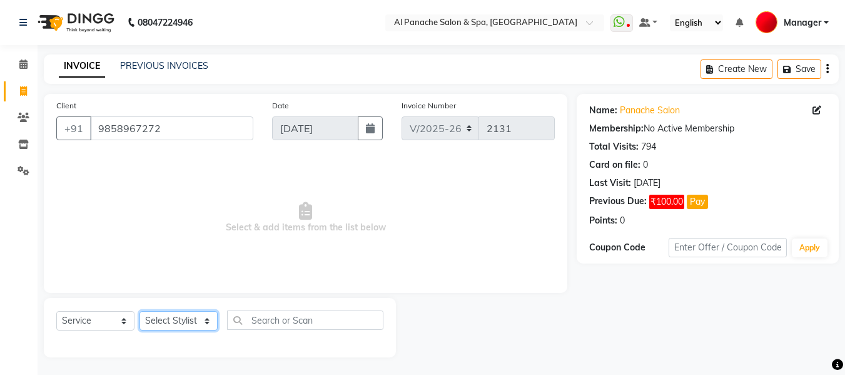
click at [163, 323] on select "Select Stylist [PERSON_NAME] [PERSON_NAME] Baby [PERSON_NAME] Makeup Manager [P…" at bounding box center [179, 320] width 78 height 19
click at [140, 311] on select "Select Stylist [PERSON_NAME] [PERSON_NAME] Baby [PERSON_NAME] Makeup Manager [P…" at bounding box center [179, 320] width 78 height 19
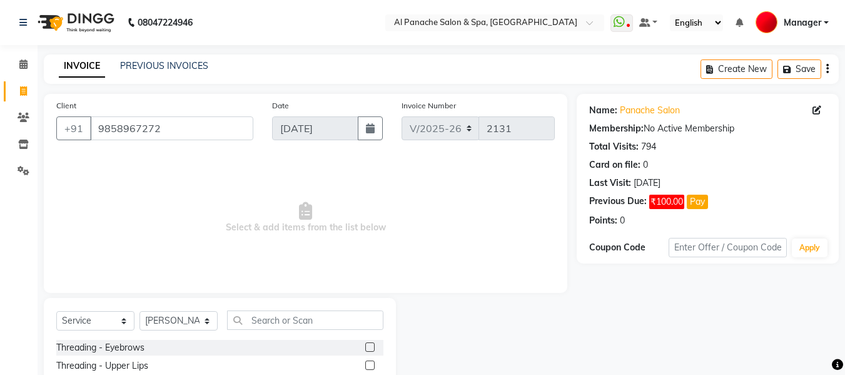
click at [365, 347] on label at bounding box center [369, 346] width 9 height 9
click at [365, 347] on input "checkbox" at bounding box center [369, 348] width 8 height 8
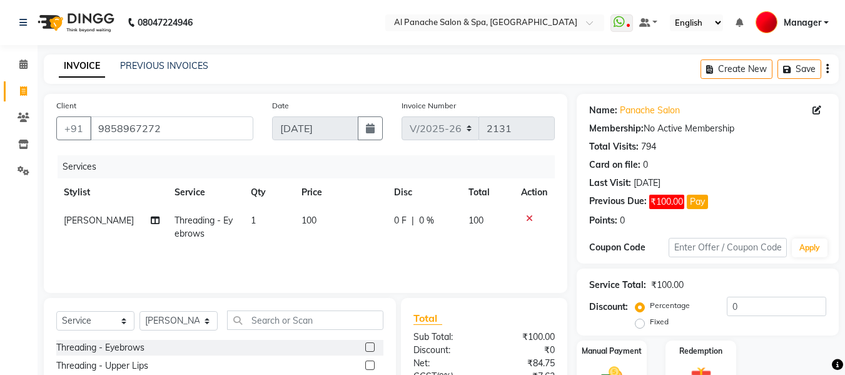
scroll to position [126, 0]
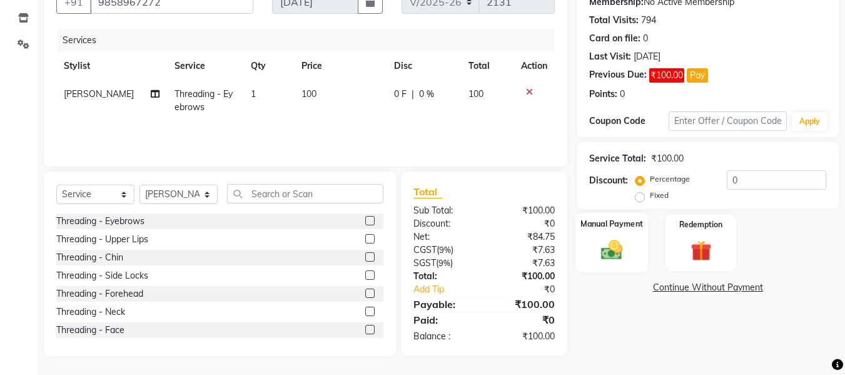
click at [604, 249] on img at bounding box center [611, 249] width 35 height 25
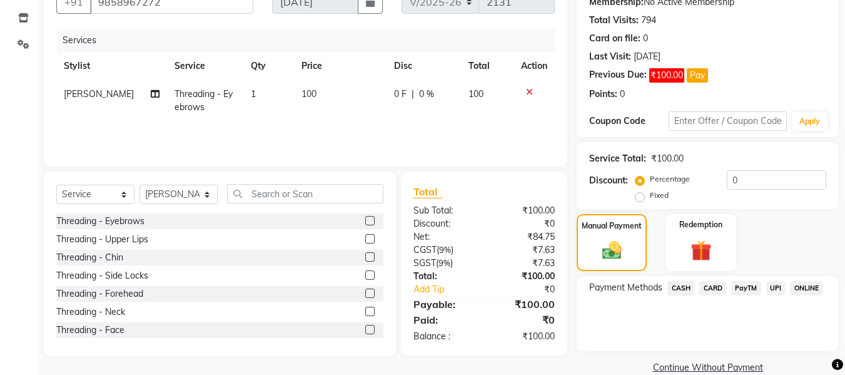
click at [680, 293] on span "CASH" at bounding box center [681, 288] width 27 height 14
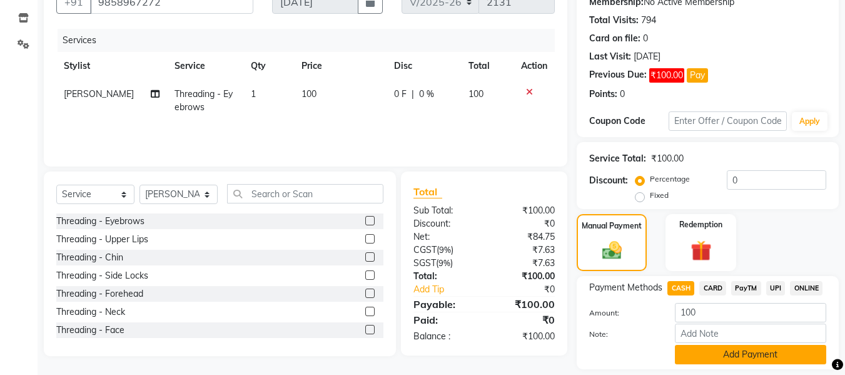
click at [758, 359] on button "Add Payment" at bounding box center [750, 354] width 151 height 19
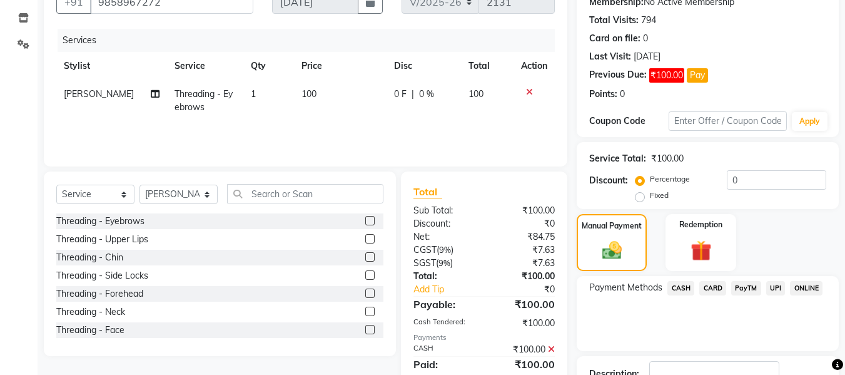
scroll to position [218, 0]
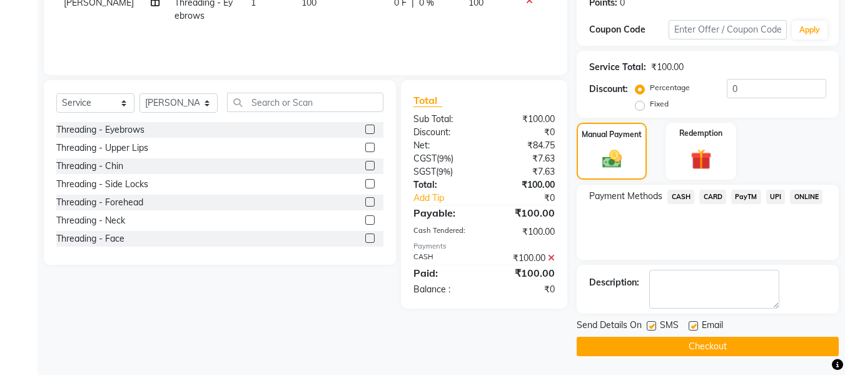
click at [760, 350] on button "Checkout" at bounding box center [708, 346] width 262 height 19
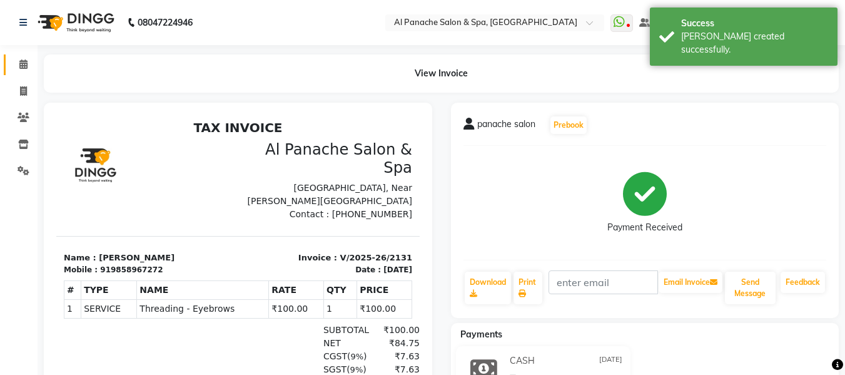
click at [23, 55] on link "Calendar" at bounding box center [19, 64] width 30 height 21
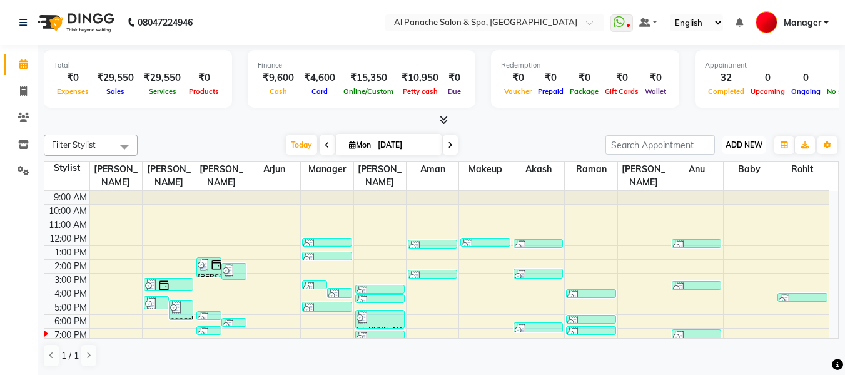
click at [751, 141] on span "ADD NEW" at bounding box center [744, 144] width 37 height 9
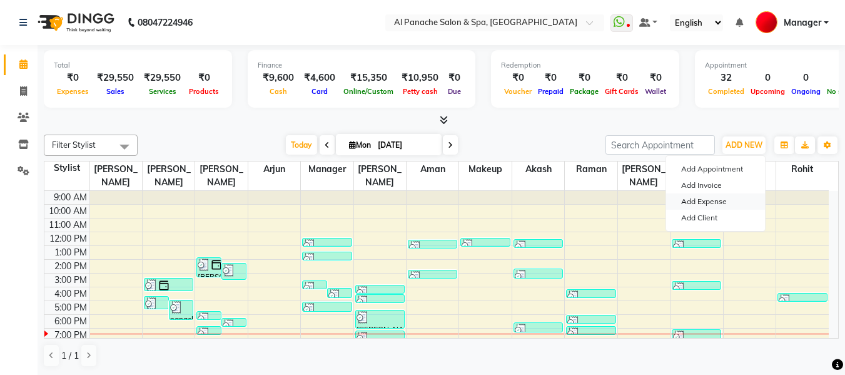
click at [703, 202] on link "Add Expense" at bounding box center [715, 201] width 99 height 16
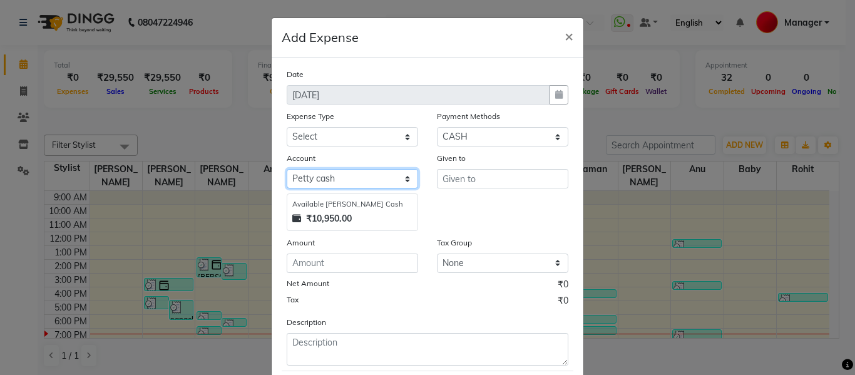
click at [365, 178] on select "Select Default account [PERSON_NAME] cash" at bounding box center [352, 178] width 131 height 19
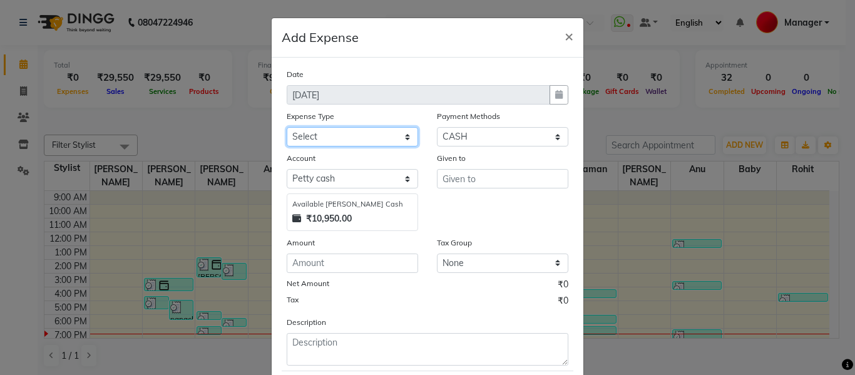
click at [342, 137] on select "Select Advance Salary Bank charges Car maintenance Cash transfer to bank Cash t…" at bounding box center [352, 136] width 131 height 19
click at [287, 127] on select "Select Advance Salary Bank charges Car maintenance Cash transfer to bank Cash t…" at bounding box center [352, 136] width 131 height 19
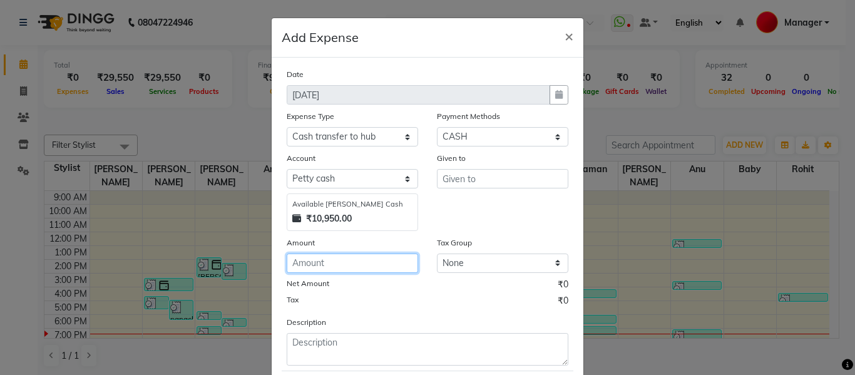
click at [344, 265] on input "number" at bounding box center [352, 262] width 131 height 19
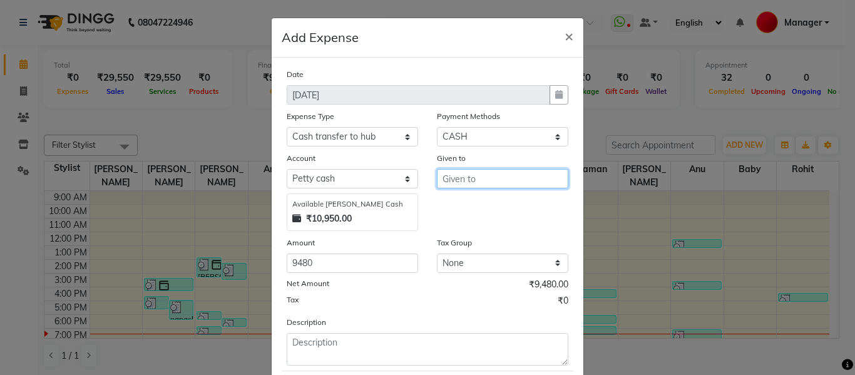
click at [469, 178] on input "text" at bounding box center [502, 178] width 131 height 19
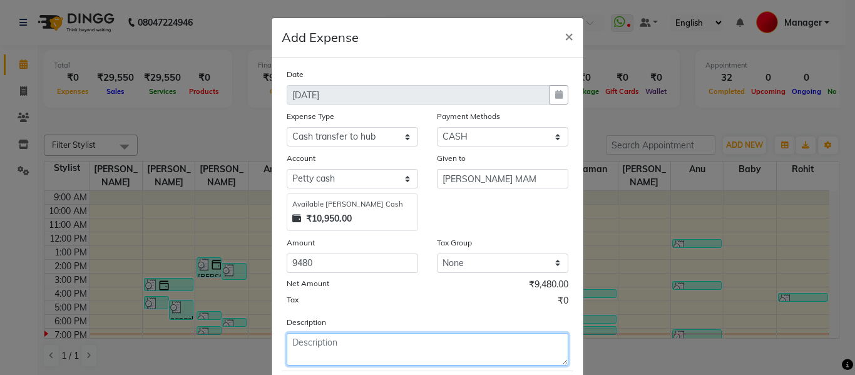
click at [320, 345] on textarea at bounding box center [428, 349] width 282 height 33
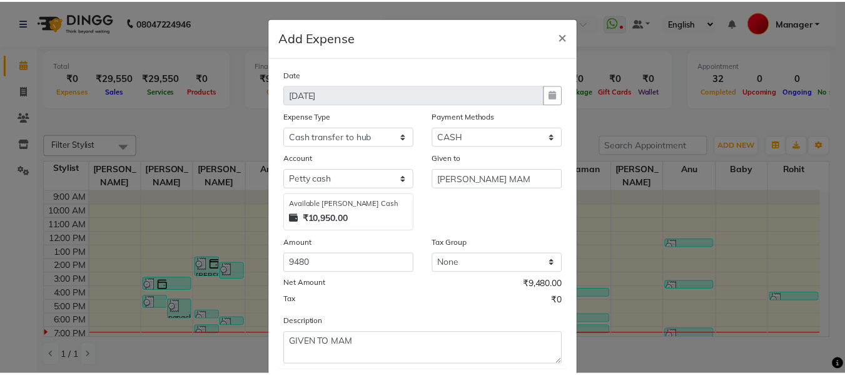
scroll to position [73, 0]
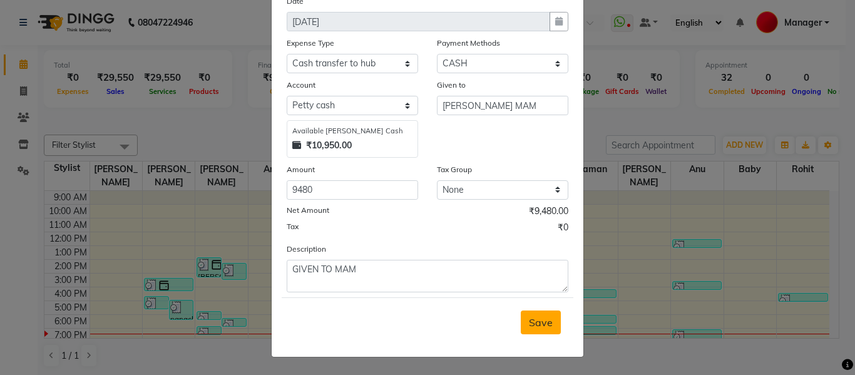
click at [529, 313] on button "Save" at bounding box center [541, 322] width 40 height 24
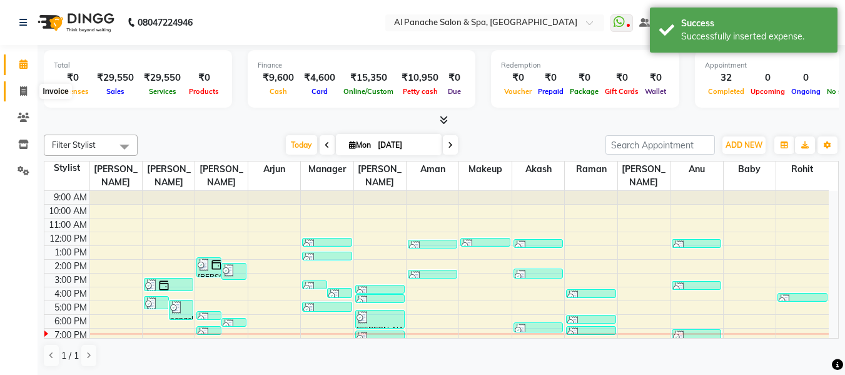
click at [19, 89] on span at bounding box center [24, 91] width 22 height 14
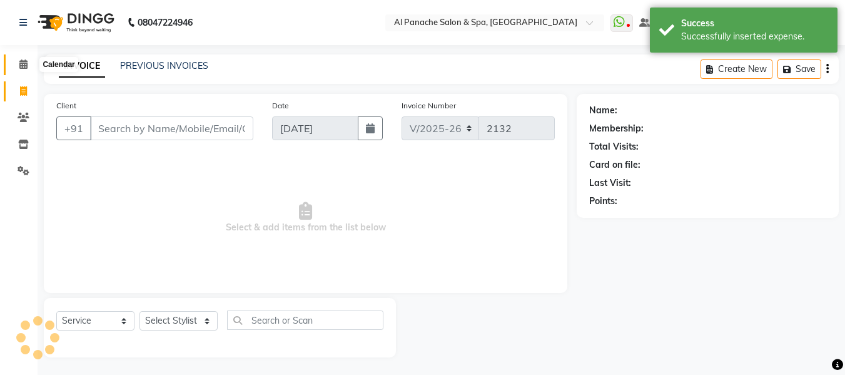
click at [23, 66] on icon at bounding box center [23, 63] width 8 height 9
